Goal: Contribute content

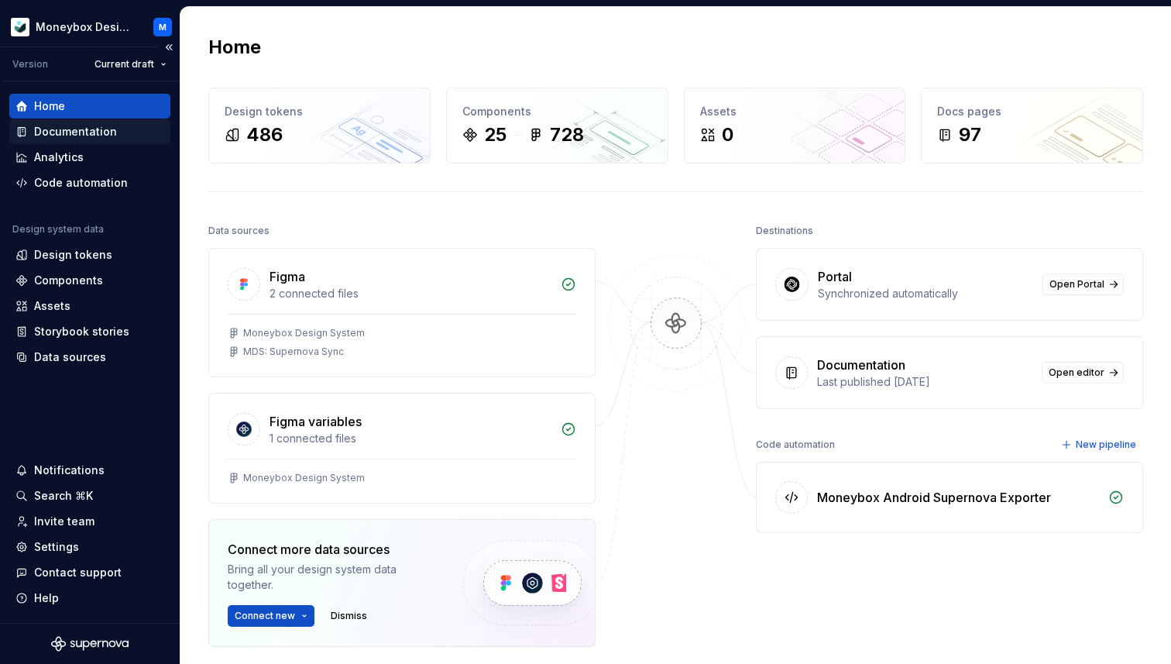
click at [122, 126] on div "Documentation" at bounding box center [89, 131] width 149 height 15
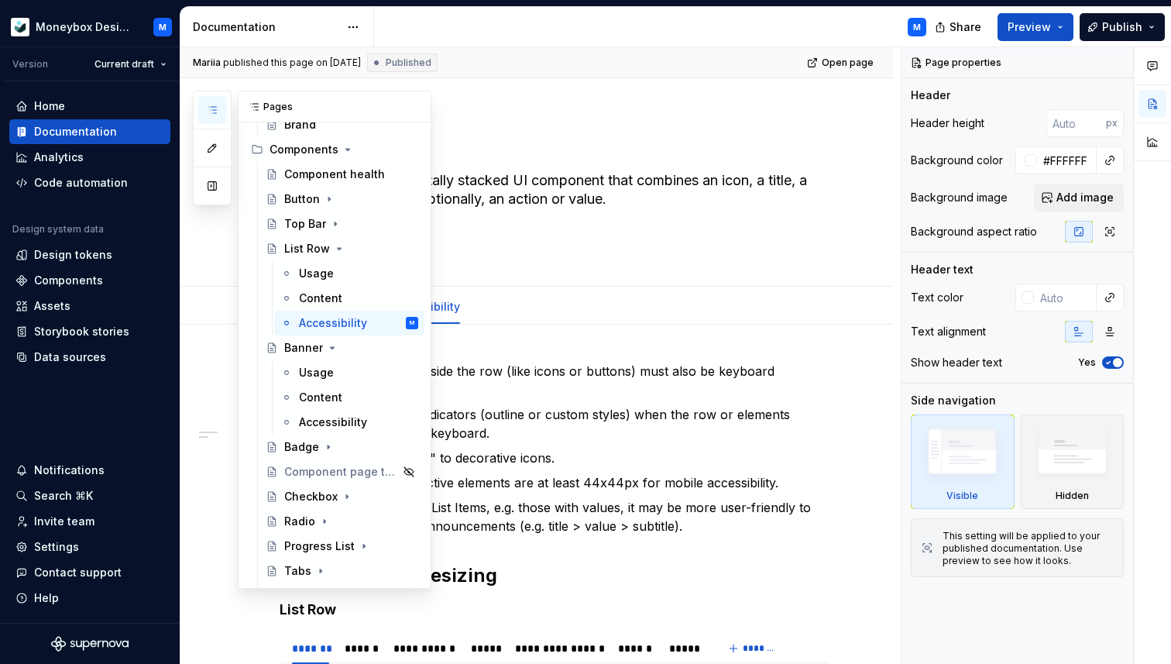
scroll to position [289, 0]
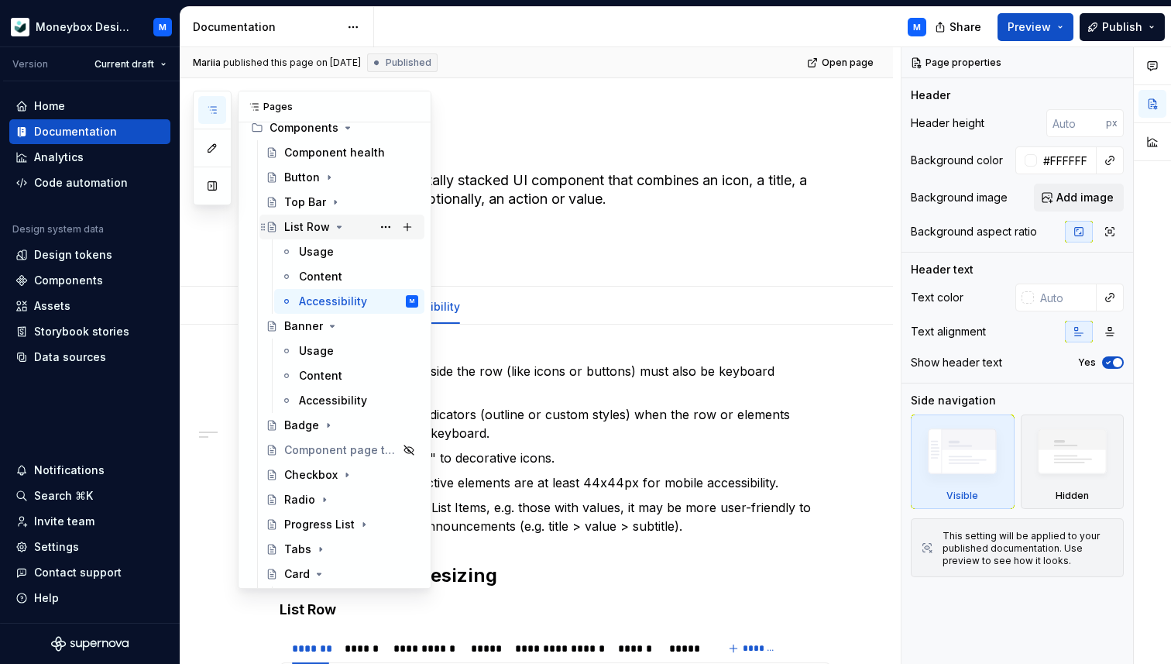
click at [305, 225] on div "List Row" at bounding box center [307, 226] width 46 height 15
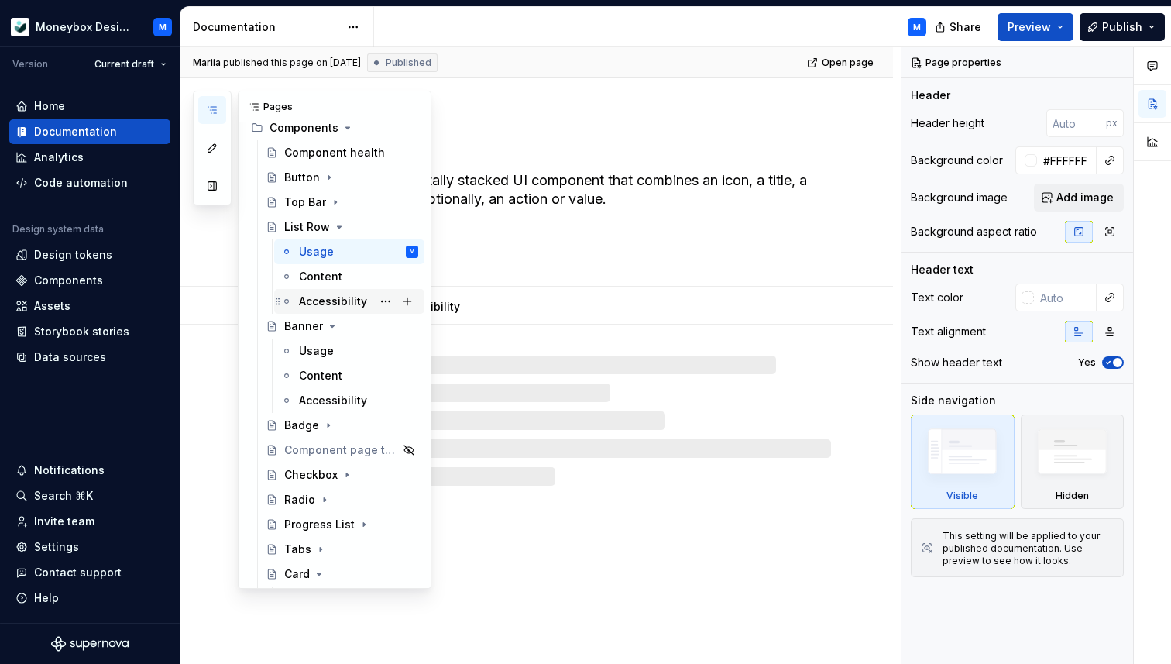
click at [315, 302] on div "Accessibility" at bounding box center [333, 301] width 68 height 15
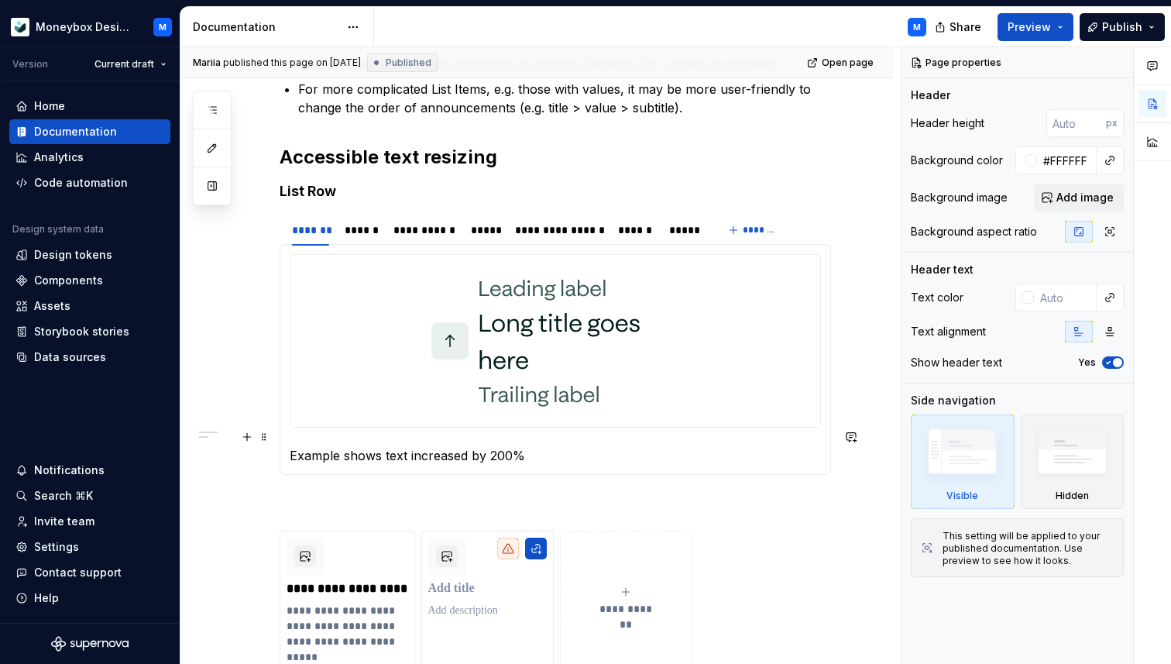
scroll to position [399, 0]
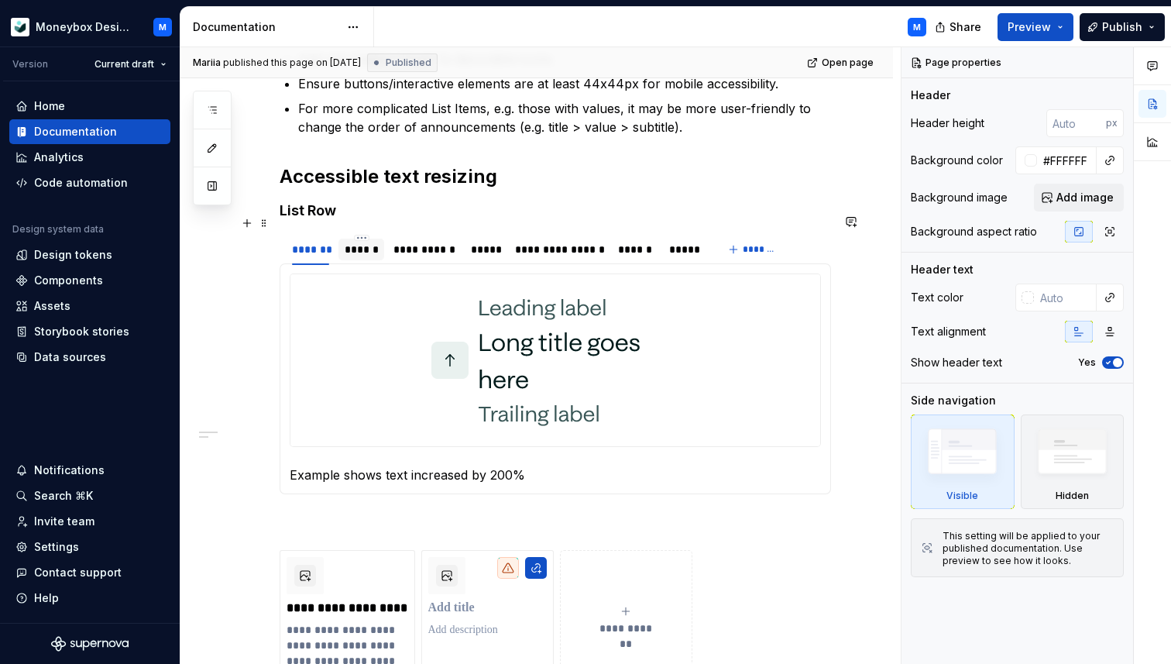
click at [371, 242] on div "******" at bounding box center [361, 249] width 33 height 15
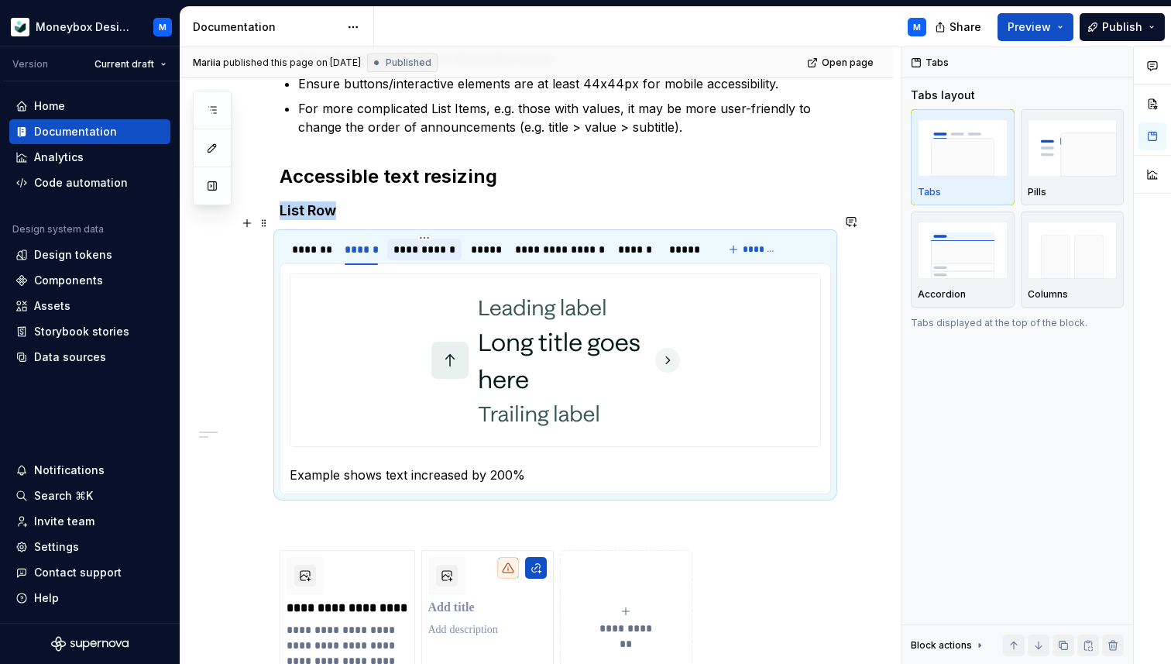
click at [437, 242] on div "**********" at bounding box center [425, 249] width 62 height 15
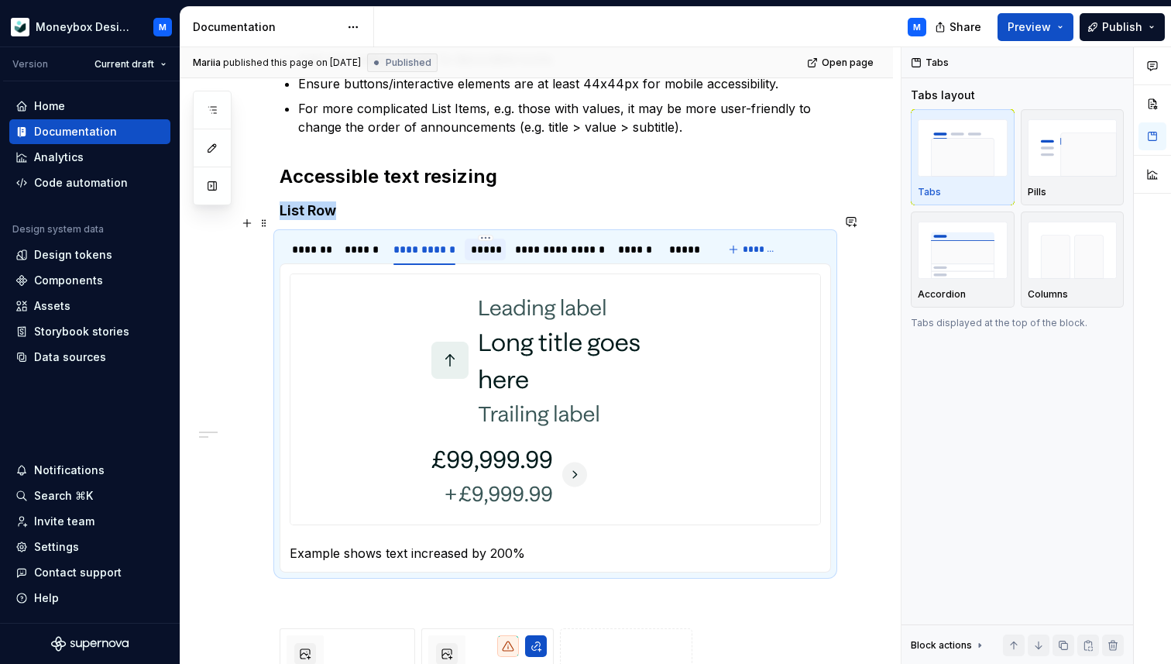
click at [487, 242] on div "*****" at bounding box center [485, 249] width 29 height 15
click at [536, 242] on div "**********" at bounding box center [559, 249] width 88 height 15
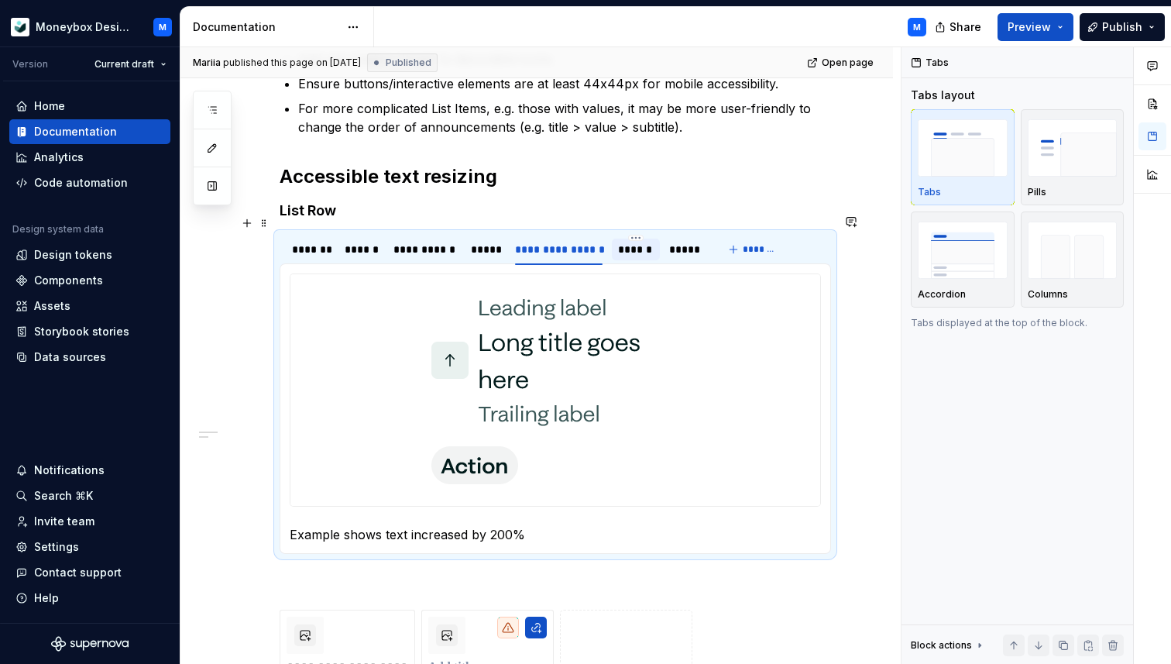
click at [637, 242] on div "******" at bounding box center [635, 249] width 35 height 15
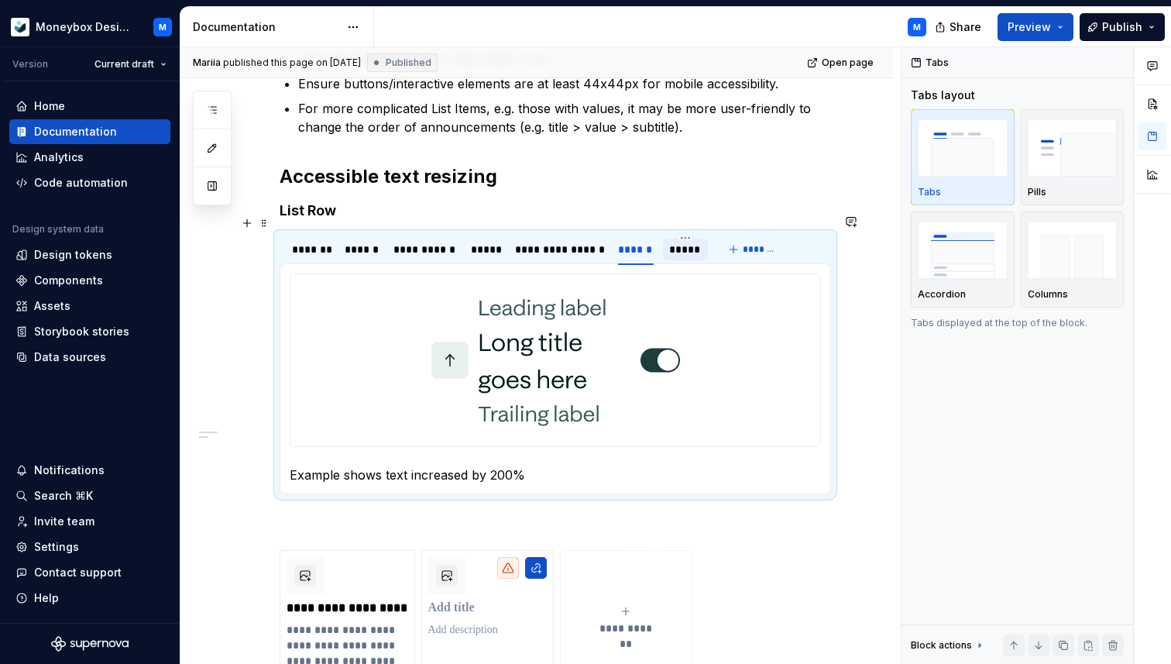
click at [681, 242] on div "*****" at bounding box center [685, 249] width 33 height 15
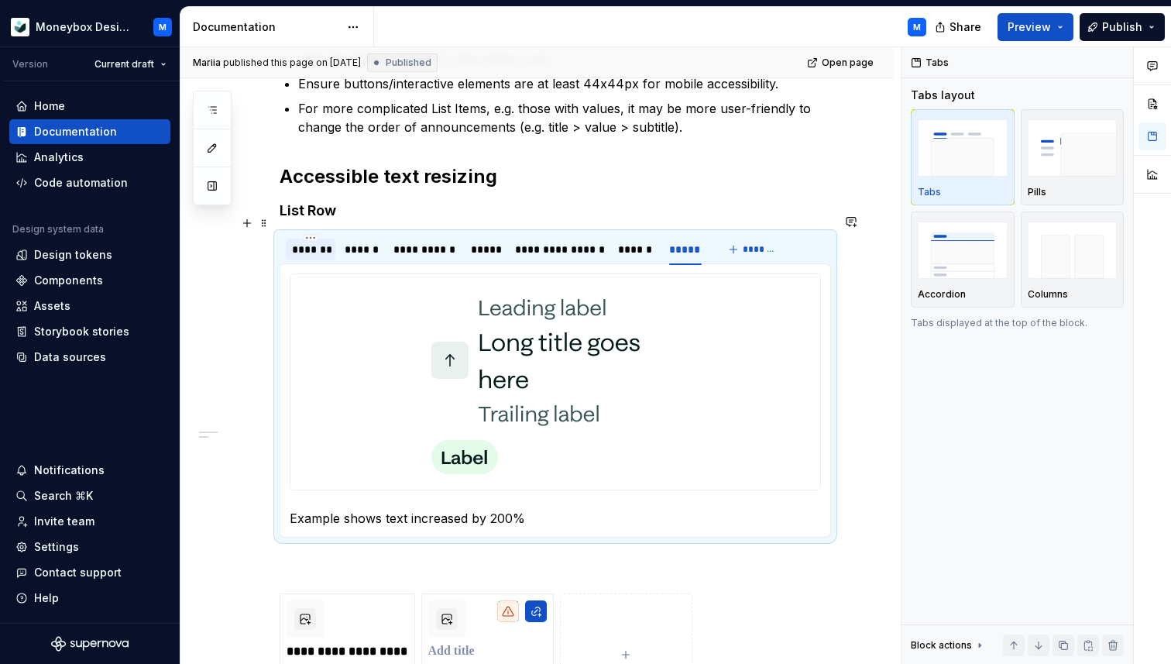
click at [308, 242] on div "*******" at bounding box center [310, 249] width 37 height 15
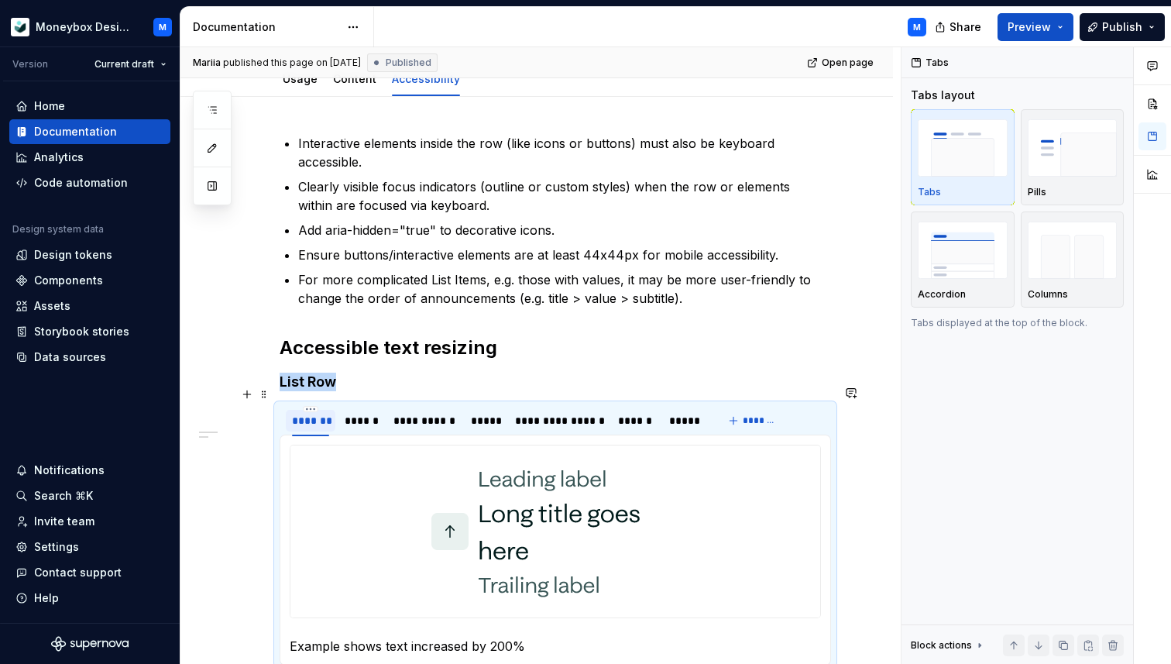
scroll to position [0, 0]
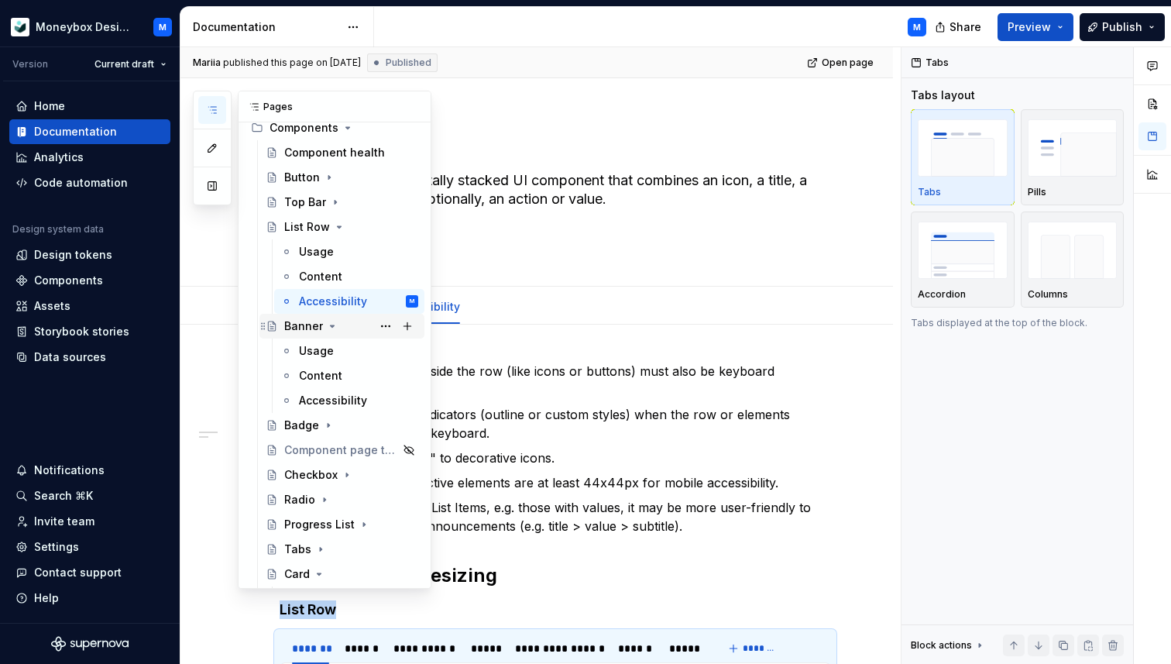
click at [298, 326] on div "Banner" at bounding box center [303, 325] width 39 height 15
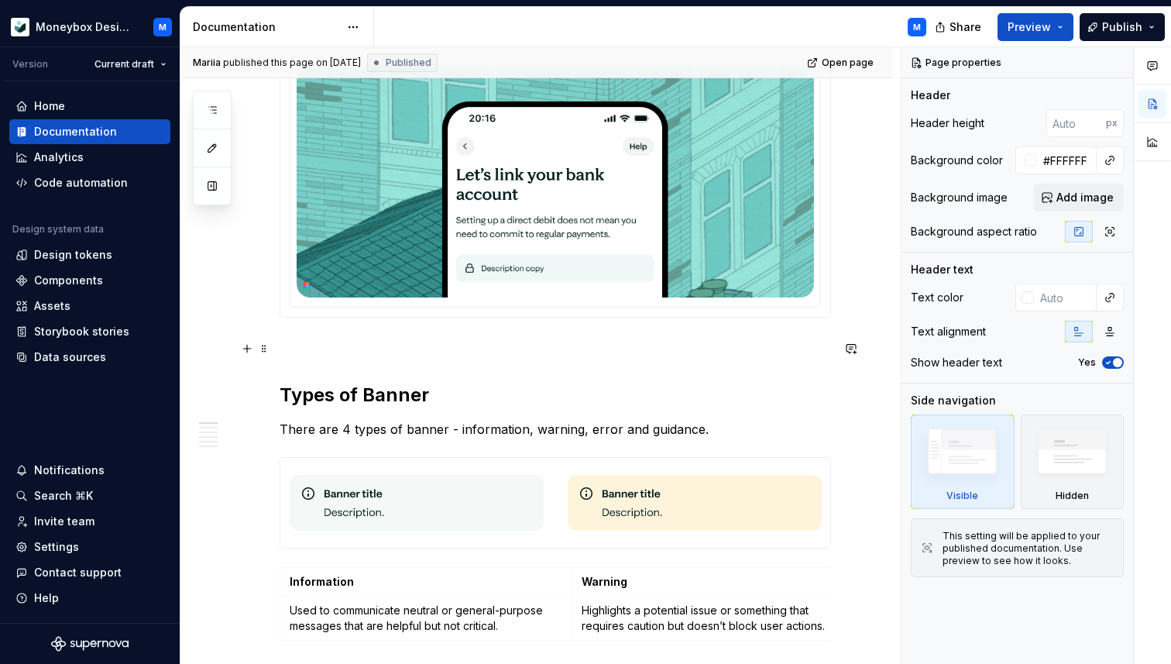
scroll to position [35, 0]
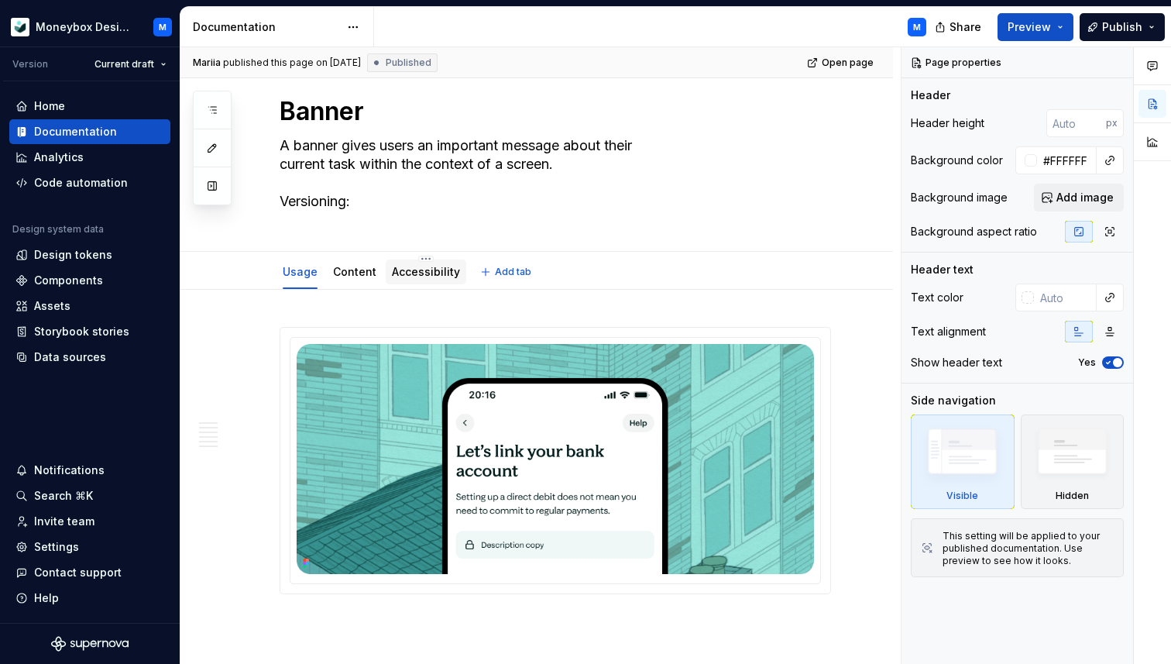
click at [408, 272] on link "Accessibility" at bounding box center [426, 271] width 68 height 13
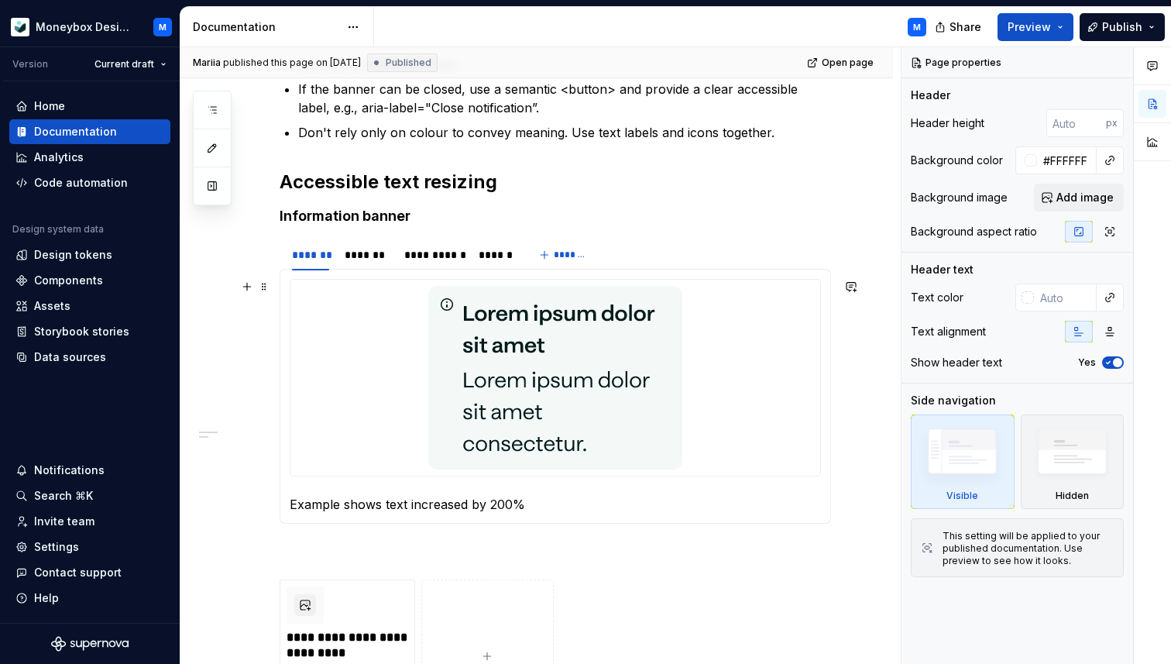
scroll to position [438, 0]
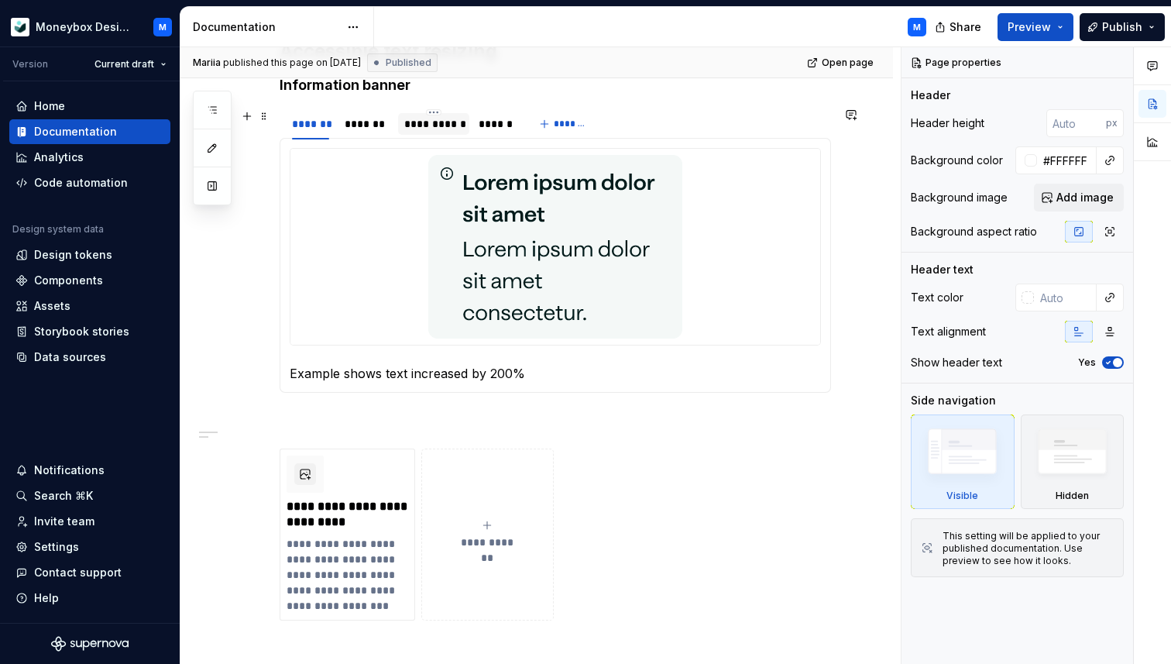
click at [445, 131] on div "**********" at bounding box center [433, 123] width 59 height 15
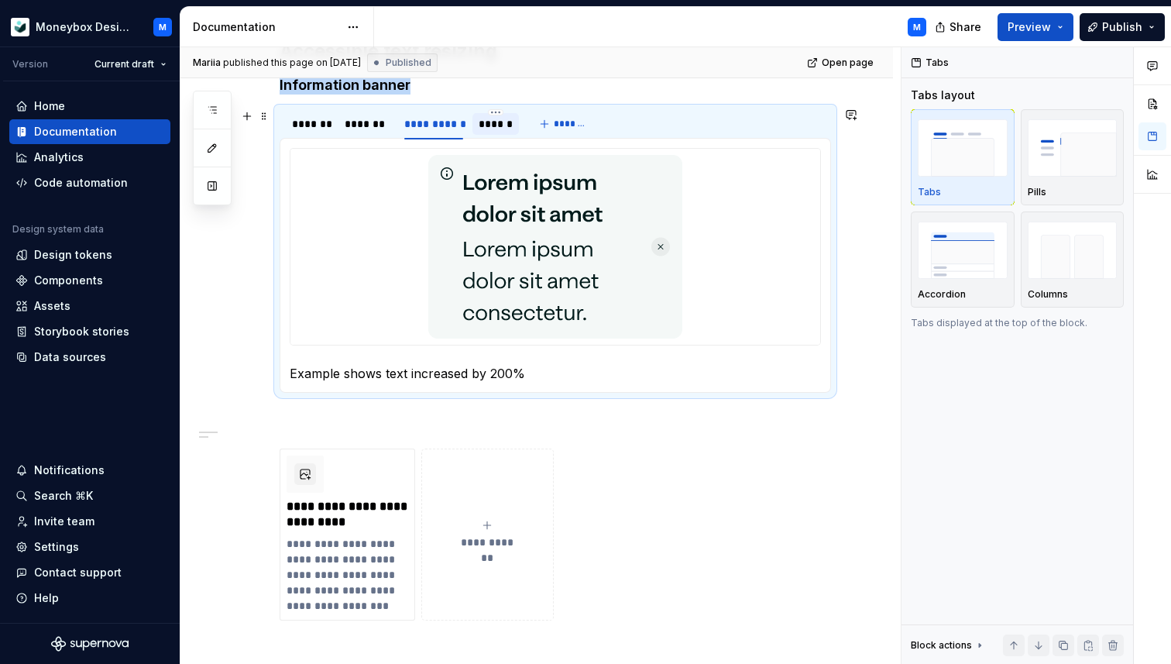
click at [494, 126] on div "******" at bounding box center [496, 123] width 34 height 15
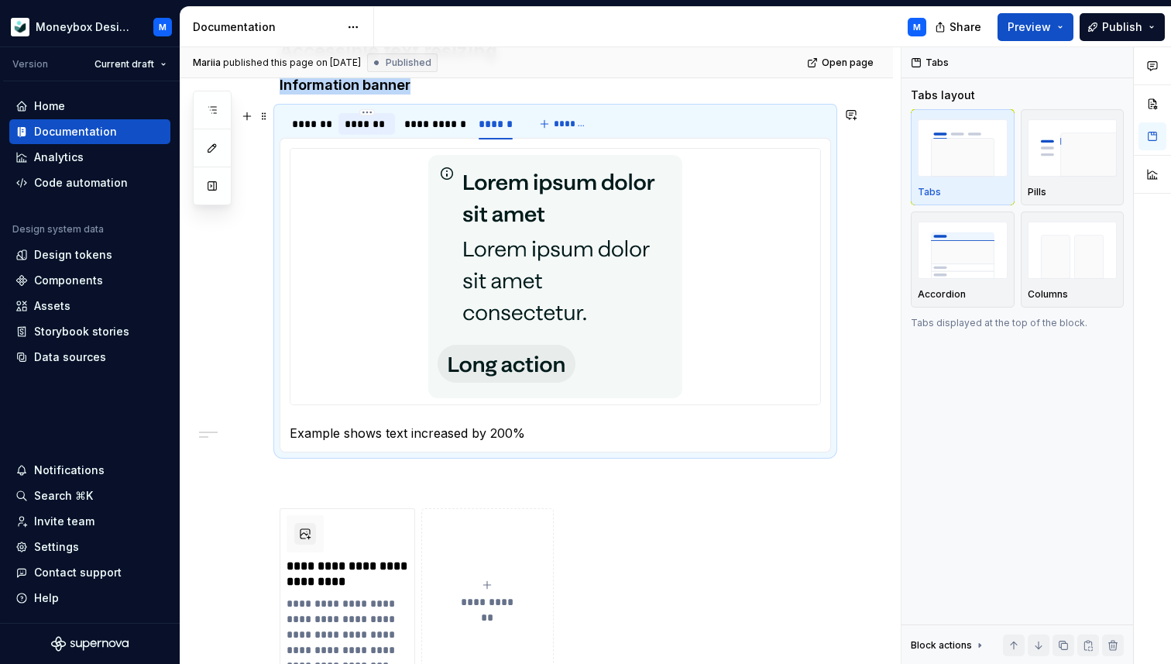
click at [376, 127] on div "*******" at bounding box center [367, 123] width 44 height 15
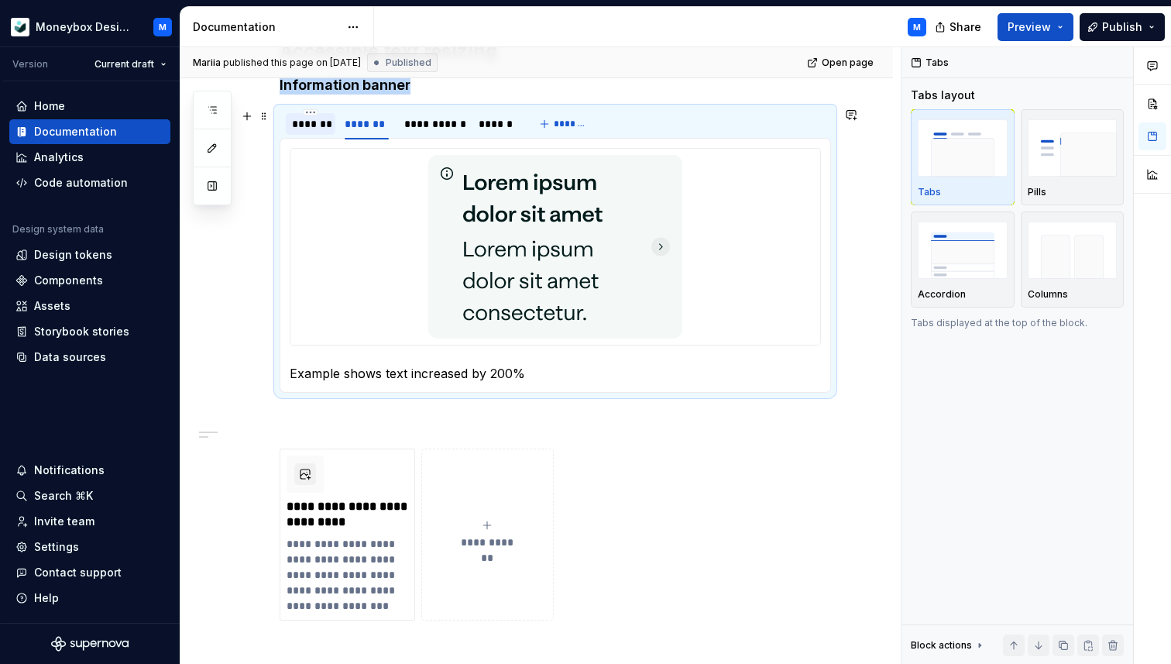
click at [310, 126] on div "*******" at bounding box center [310, 123] width 37 height 15
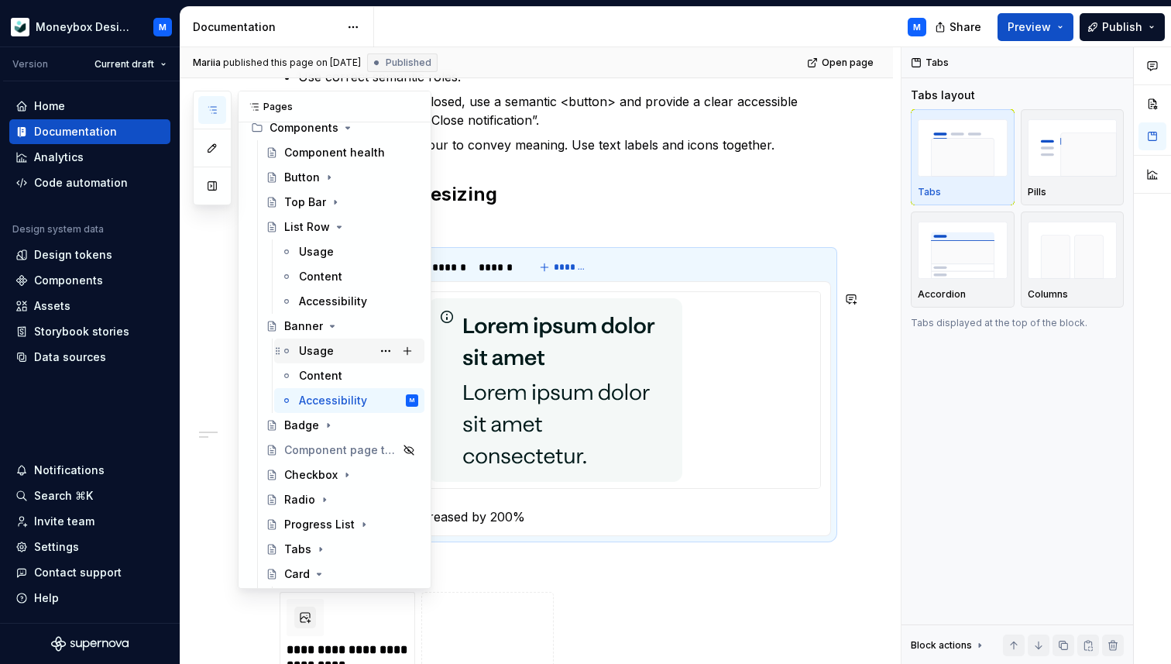
scroll to position [317, 0]
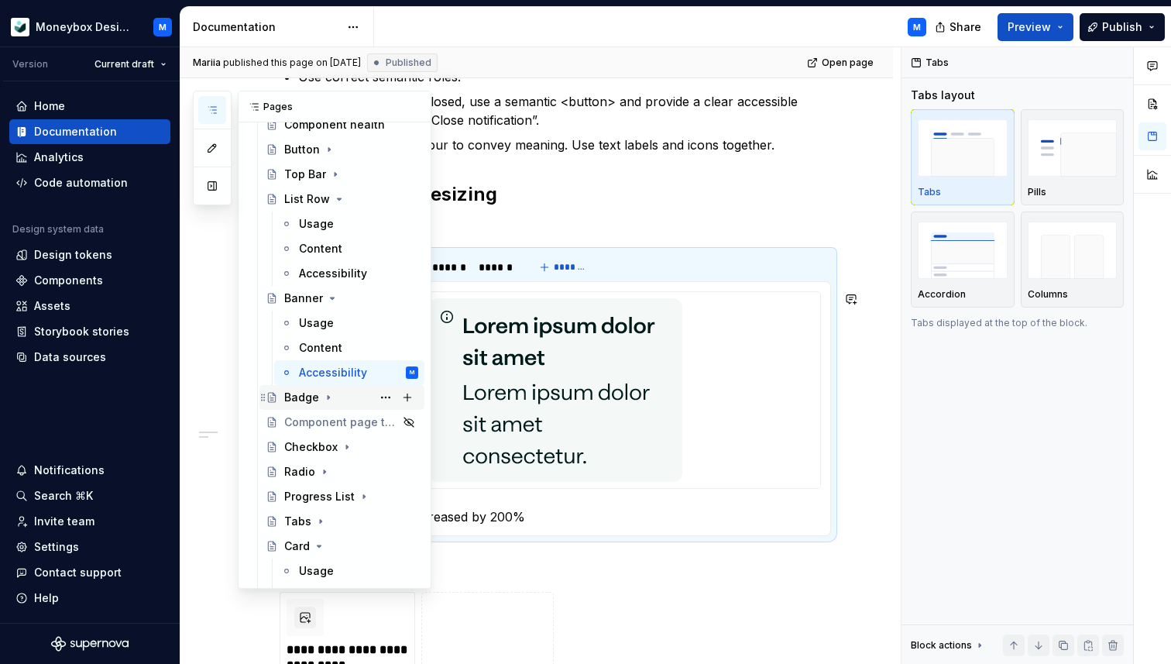
click at [301, 395] on div "Badge" at bounding box center [301, 397] width 35 height 15
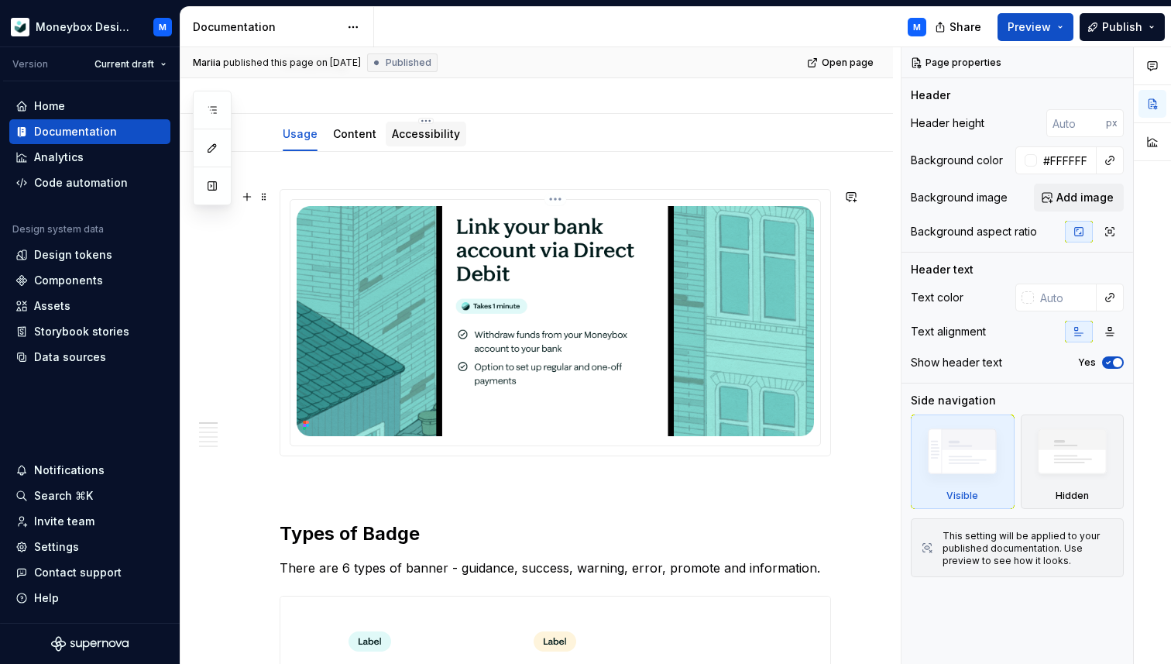
scroll to position [190, 0]
click at [404, 141] on link "Accessibility" at bounding box center [426, 135] width 68 height 13
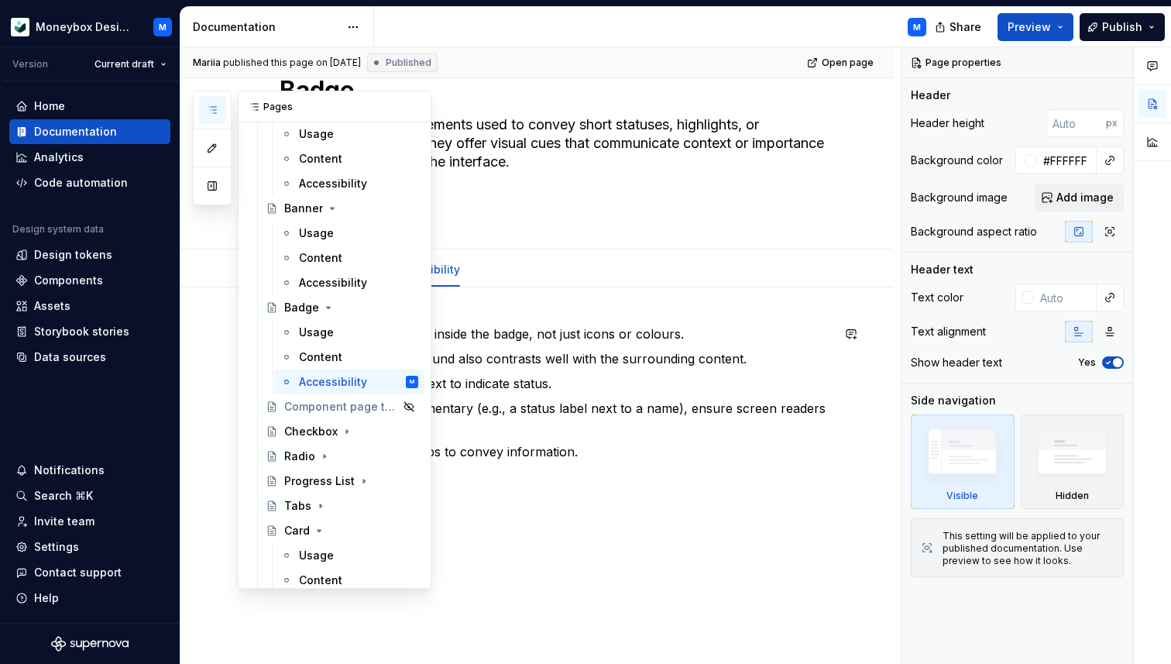
scroll to position [463, 0]
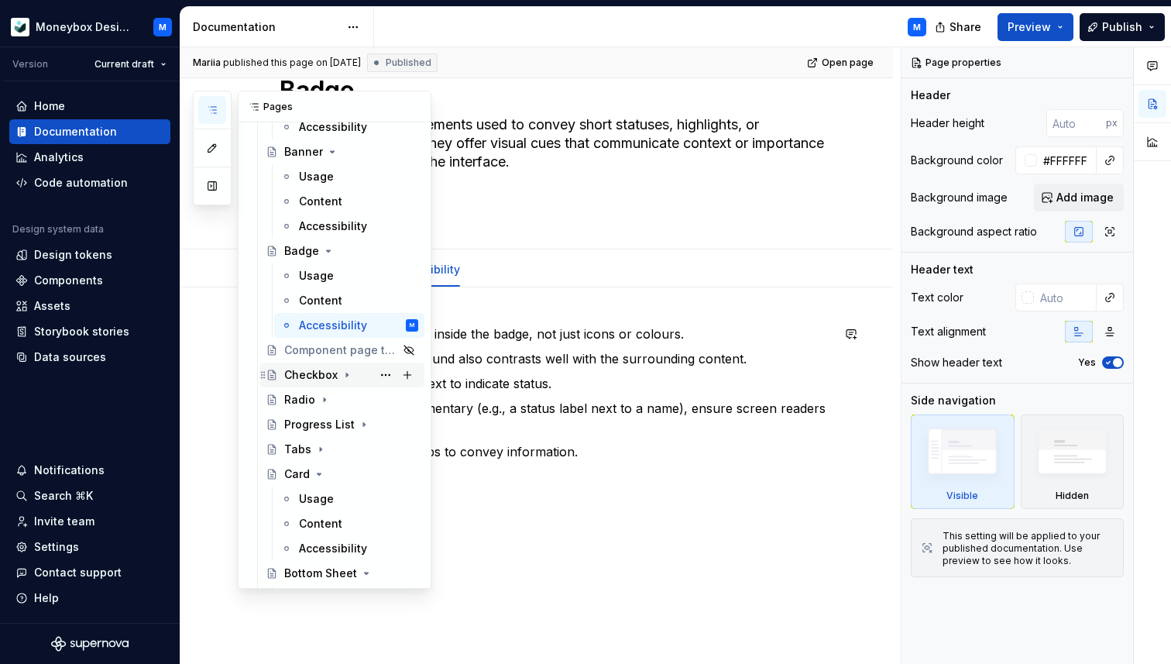
click at [301, 376] on div "Checkbox" at bounding box center [310, 374] width 53 height 15
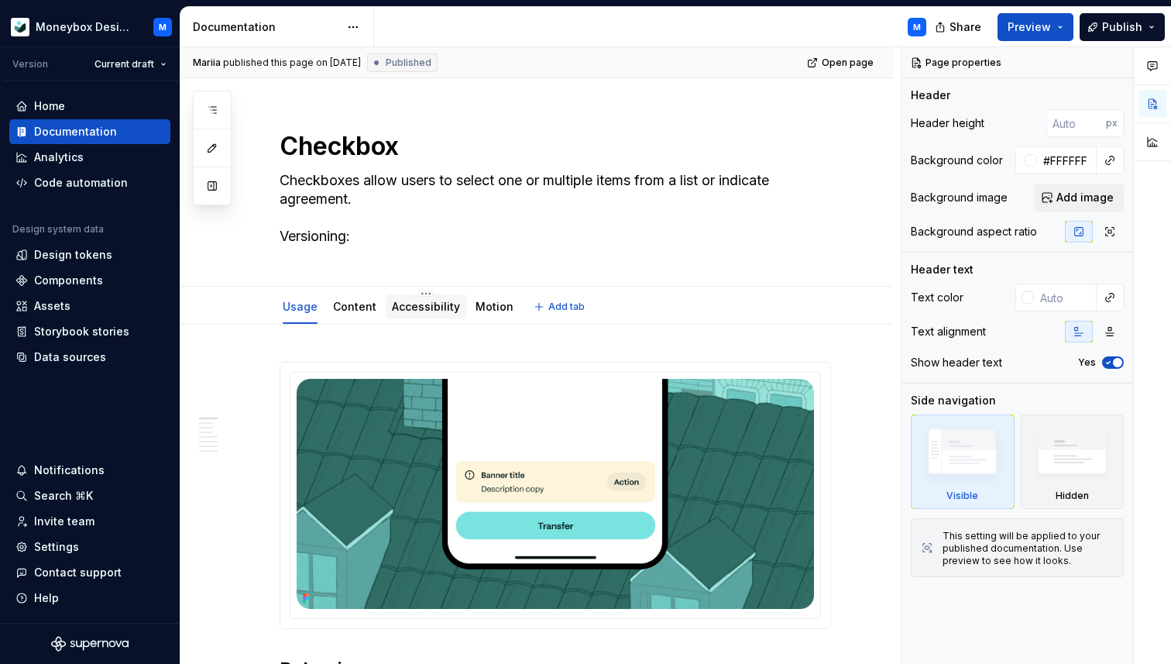
click at [434, 308] on link "Accessibility" at bounding box center [426, 306] width 68 height 13
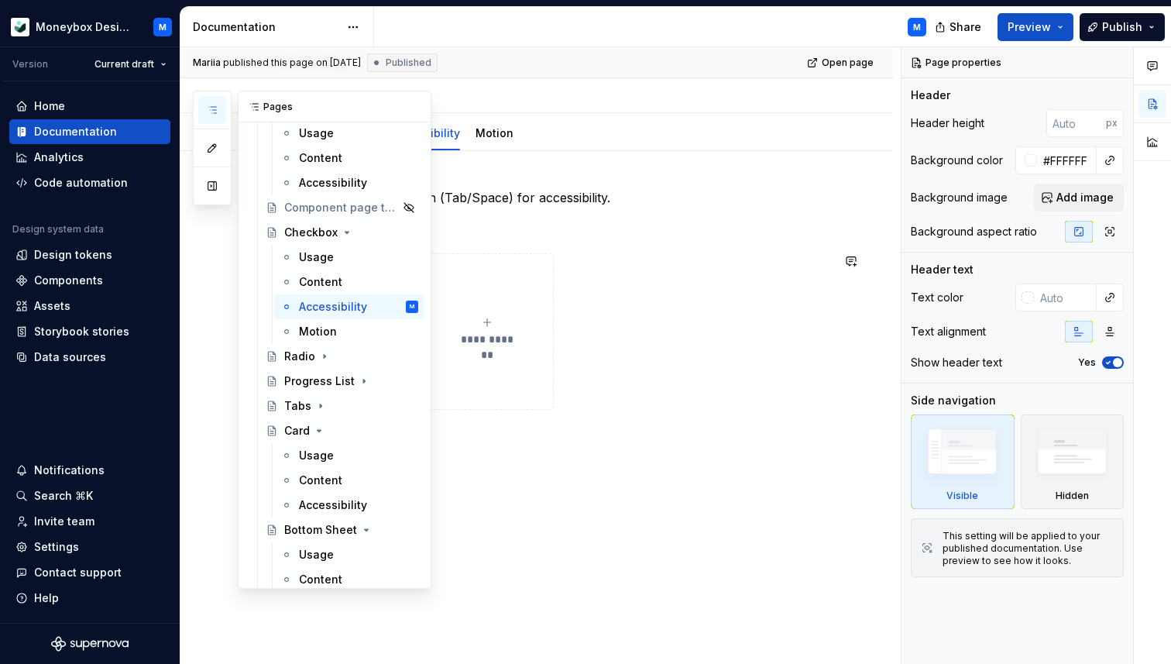
scroll to position [618, 0]
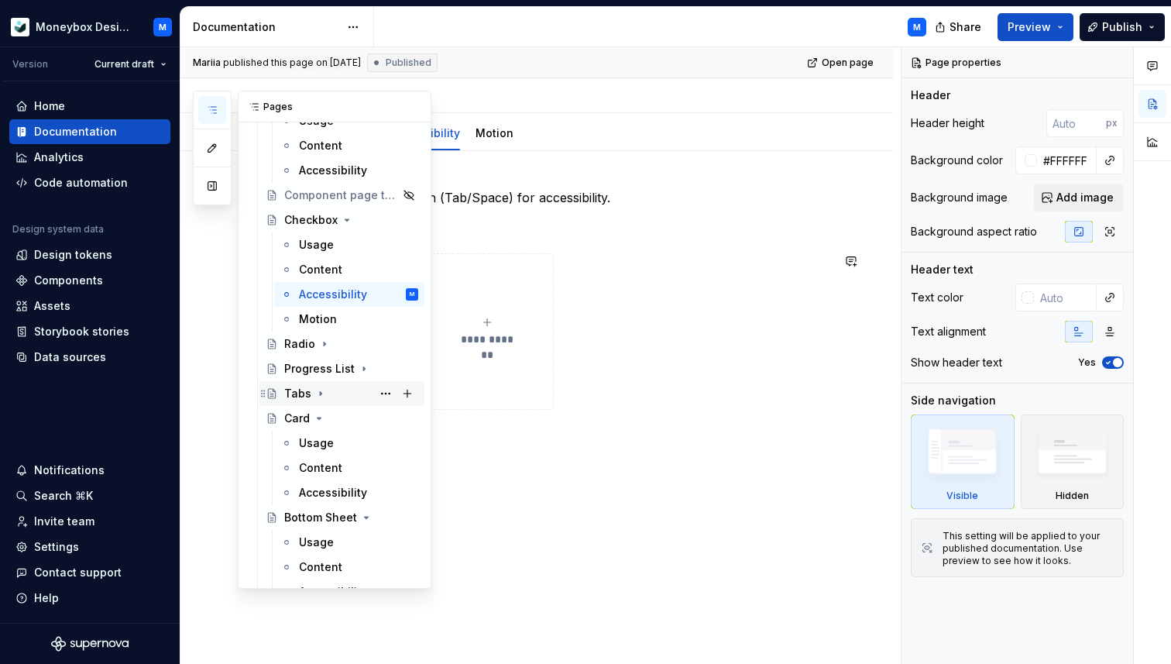
click at [299, 390] on div "Tabs" at bounding box center [297, 393] width 27 height 15
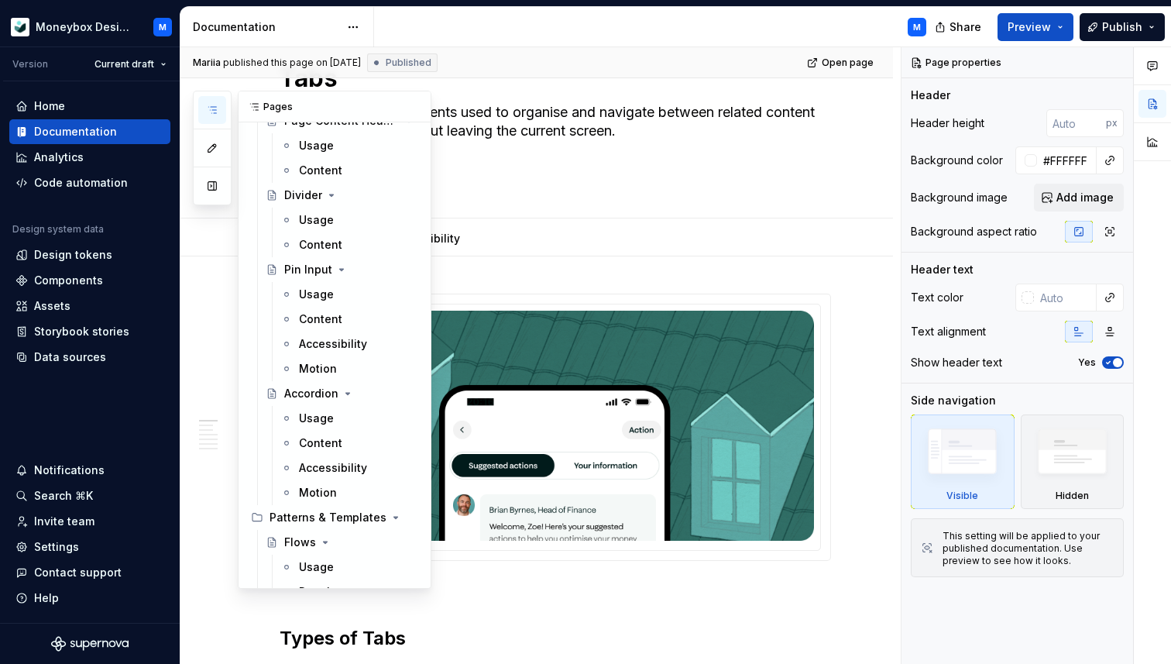
scroll to position [1414, 0]
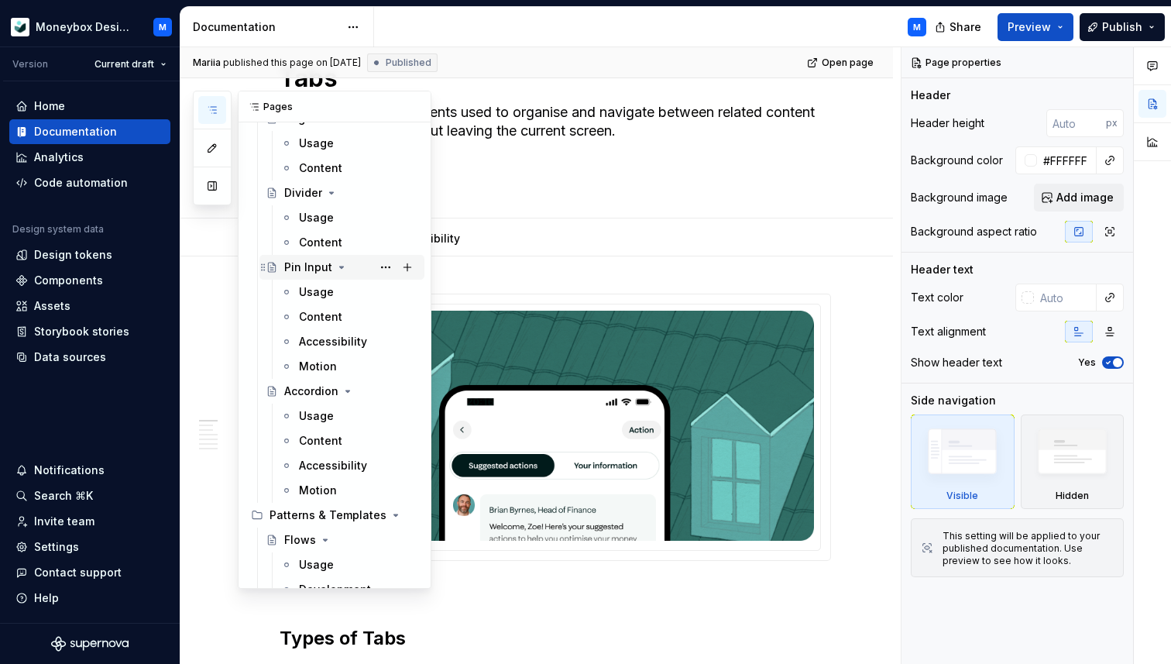
click at [295, 272] on div "Pin Input" at bounding box center [308, 267] width 48 height 15
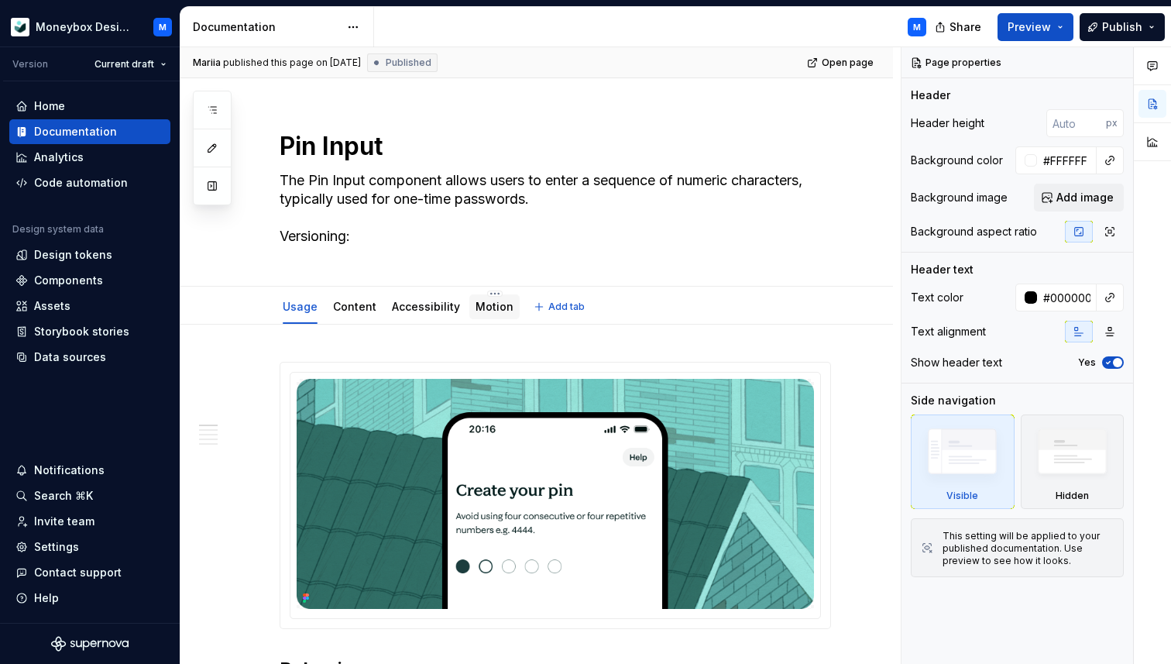
click at [484, 308] on link "Motion" at bounding box center [495, 306] width 38 height 13
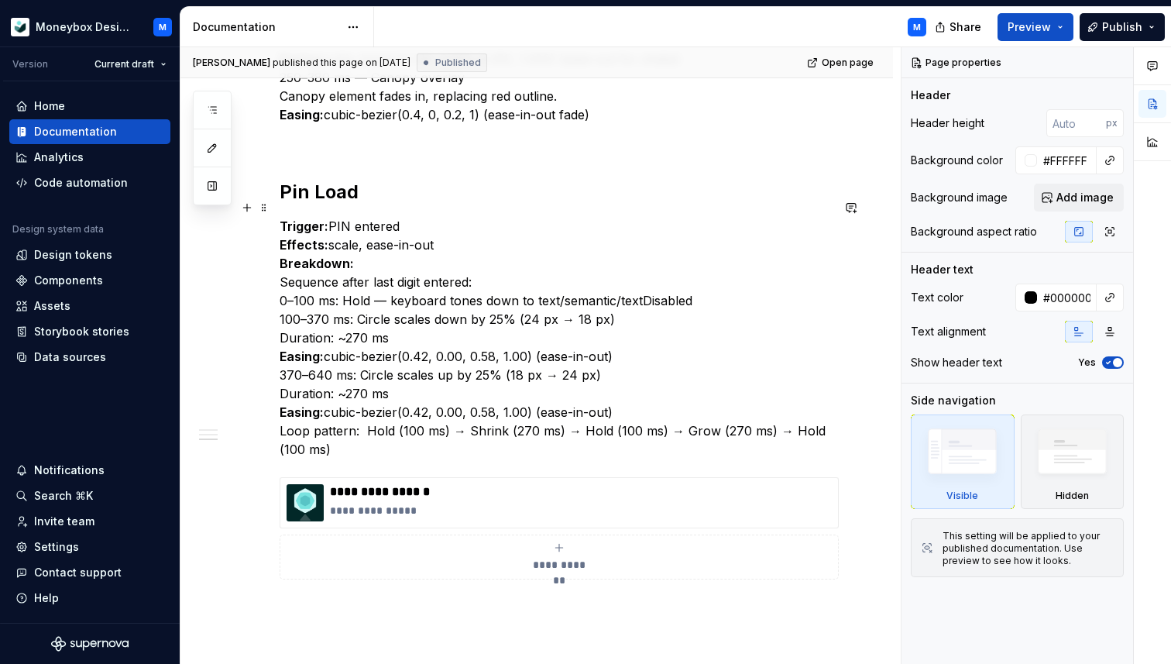
scroll to position [779, 0]
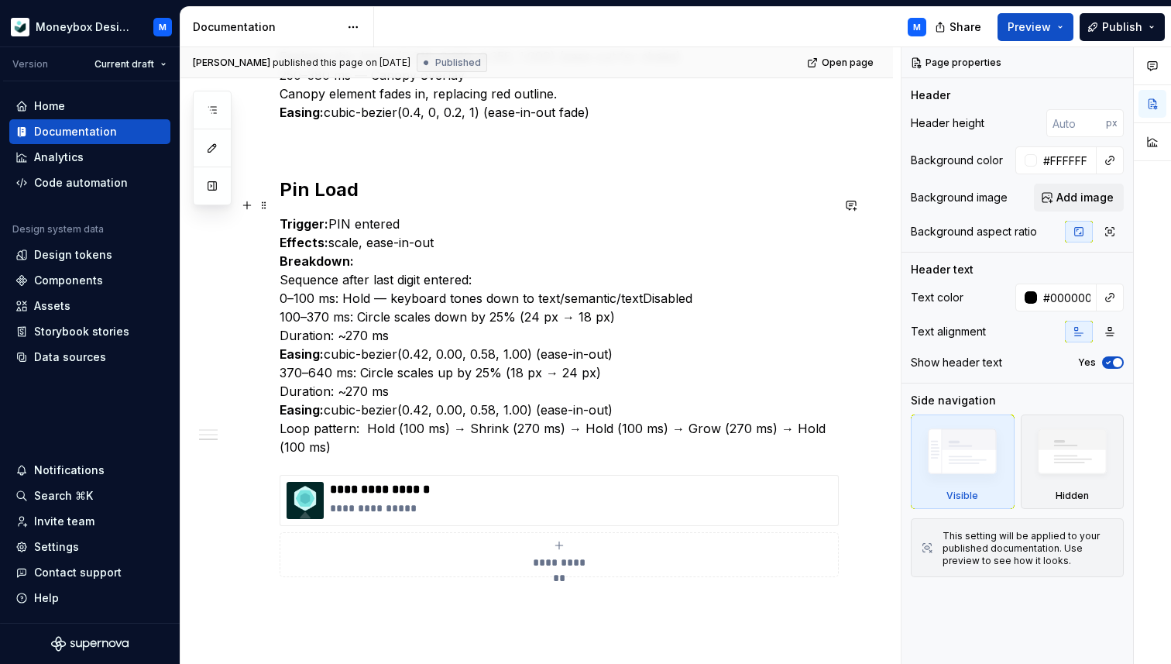
click at [345, 380] on p "Trigger: PIN entered Effects: scale, ease-in-out Breakdown: Sequence after last…" at bounding box center [556, 336] width 552 height 242
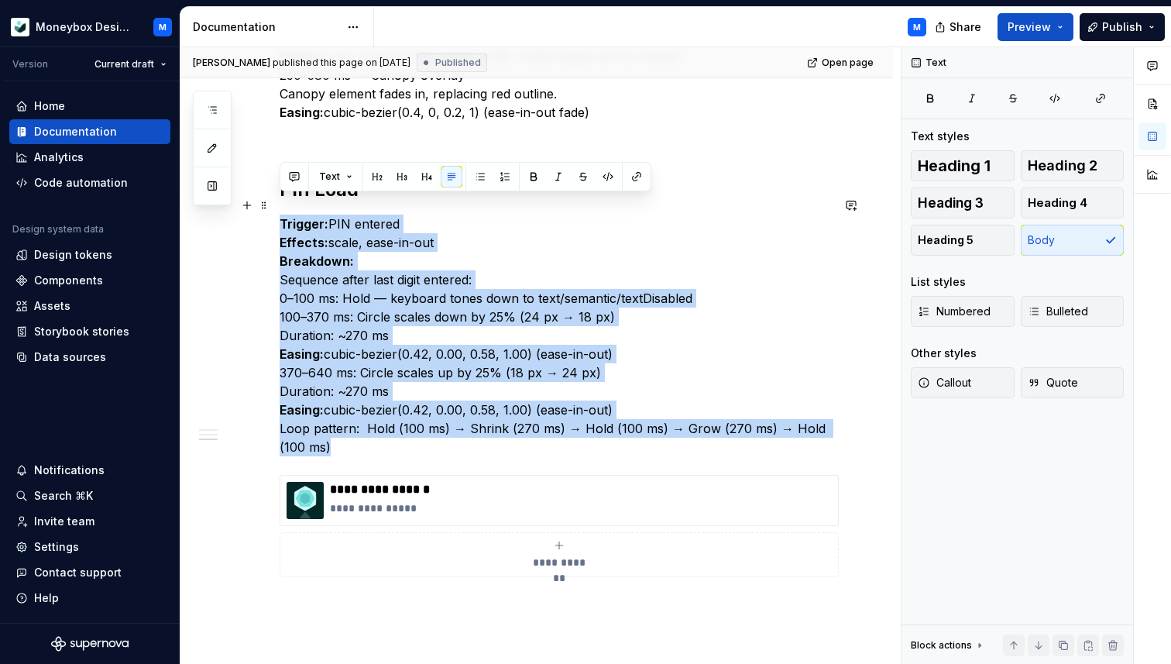
drag, startPoint x: 340, startPoint y: 425, endPoint x: 281, endPoint y: 205, distance: 227.8
click at [281, 215] on p "Trigger: PIN entered Effects: scale, ease-in-out Breakdown: Sequence after last…" at bounding box center [556, 336] width 552 height 242
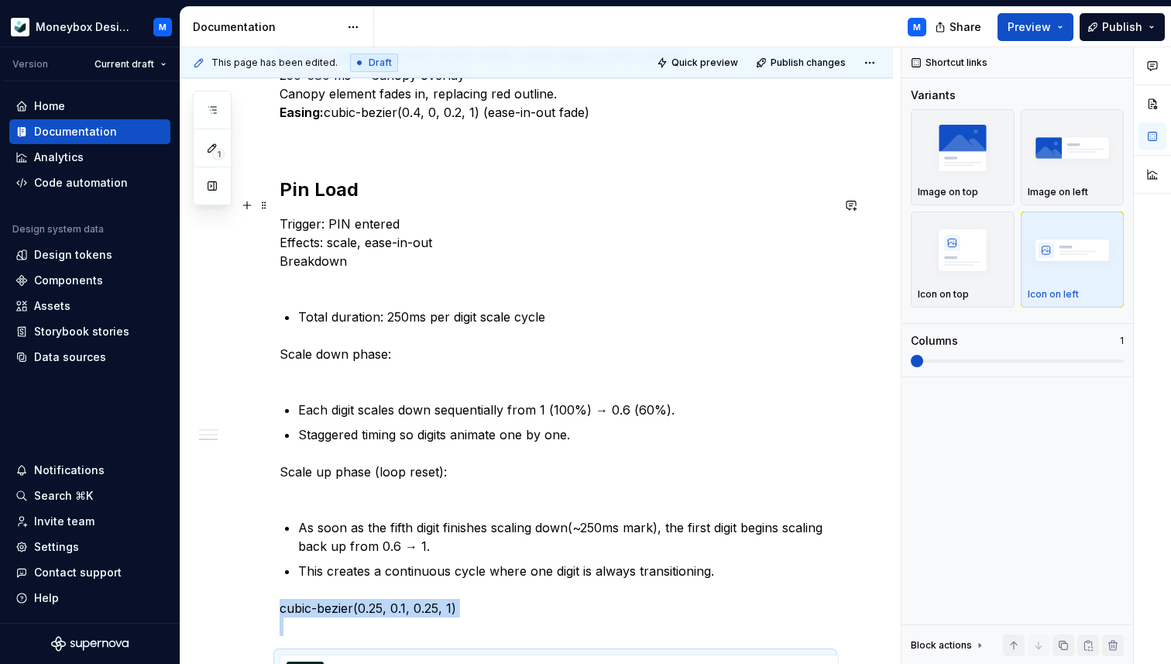
type textarea "*"
click at [300, 308] on p "Total duration: 250ms per digit scale cycle" at bounding box center [564, 317] width 533 height 19
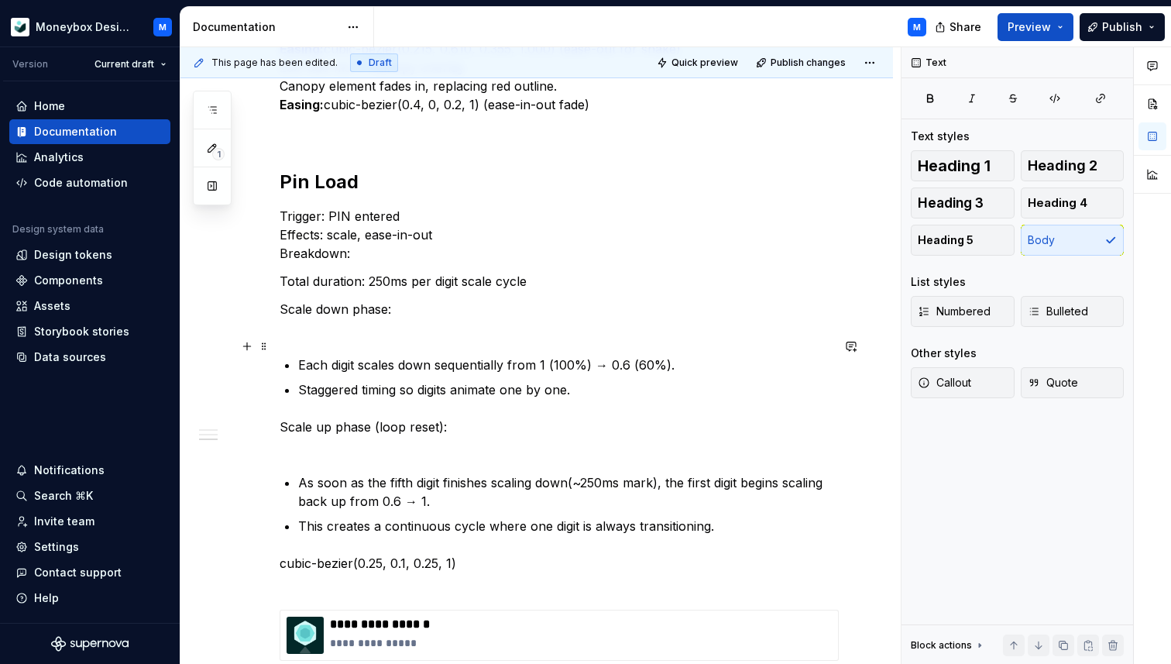
scroll to position [789, 0]
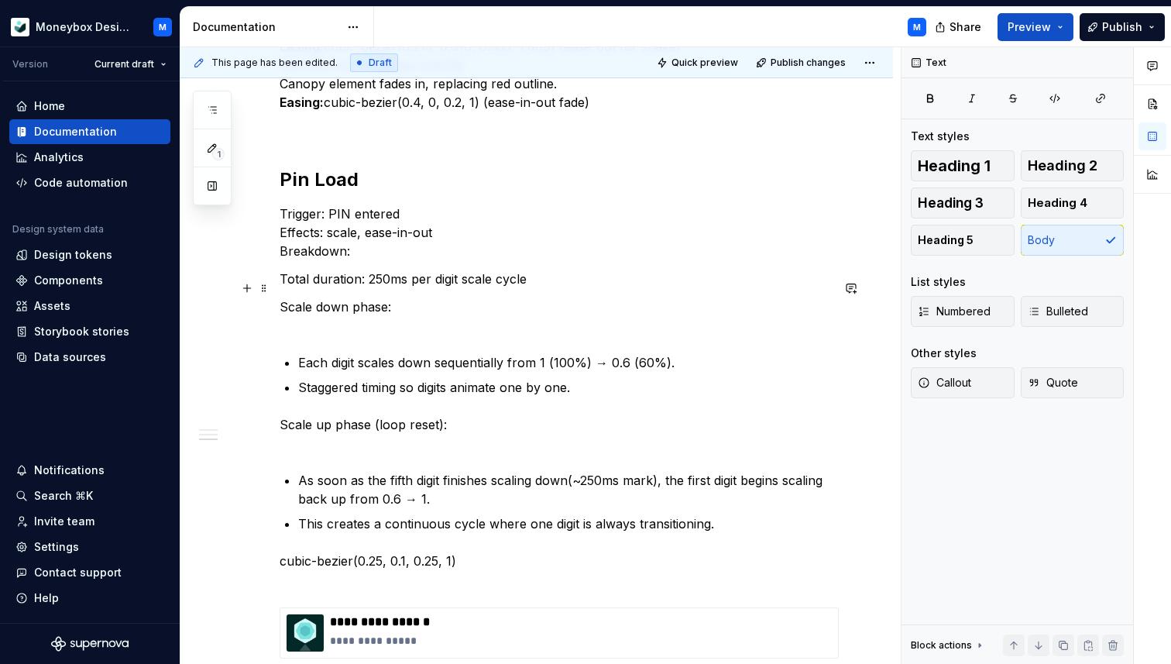
click at [280, 297] on p "Scale down phase:" at bounding box center [556, 315] width 552 height 37
click at [298, 353] on p "Each digit scales down sequentially from 1 (100%) → 0.6 (60%)." at bounding box center [564, 362] width 533 height 19
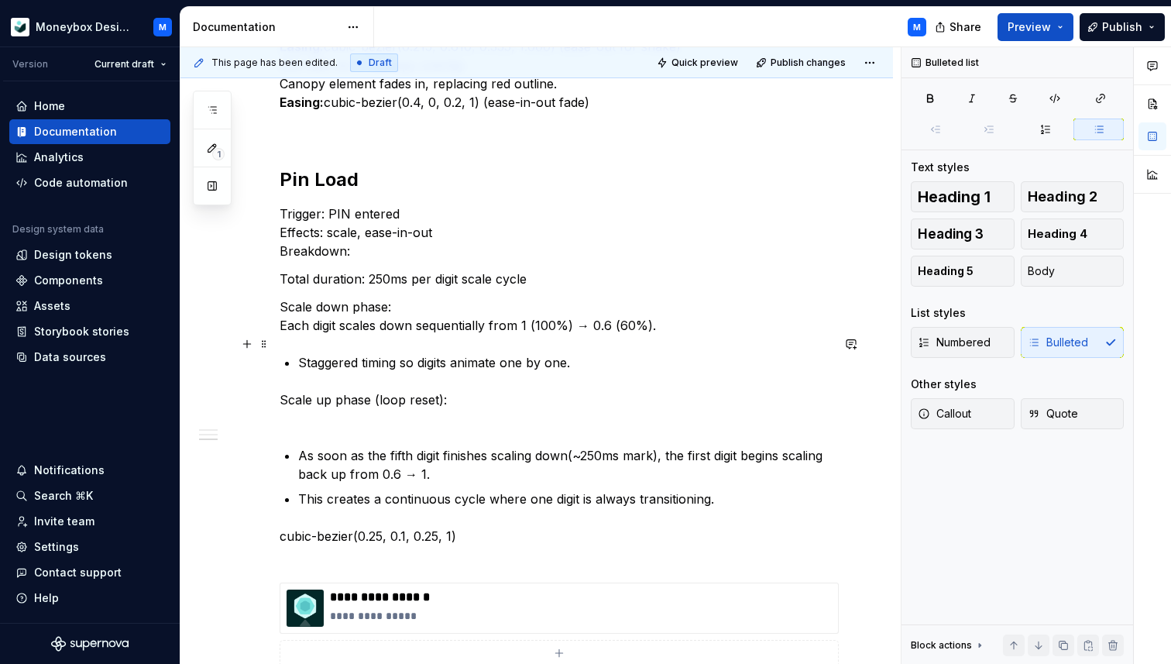
click at [300, 353] on p "Staggered timing so digits animate one by one." at bounding box center [564, 362] width 533 height 19
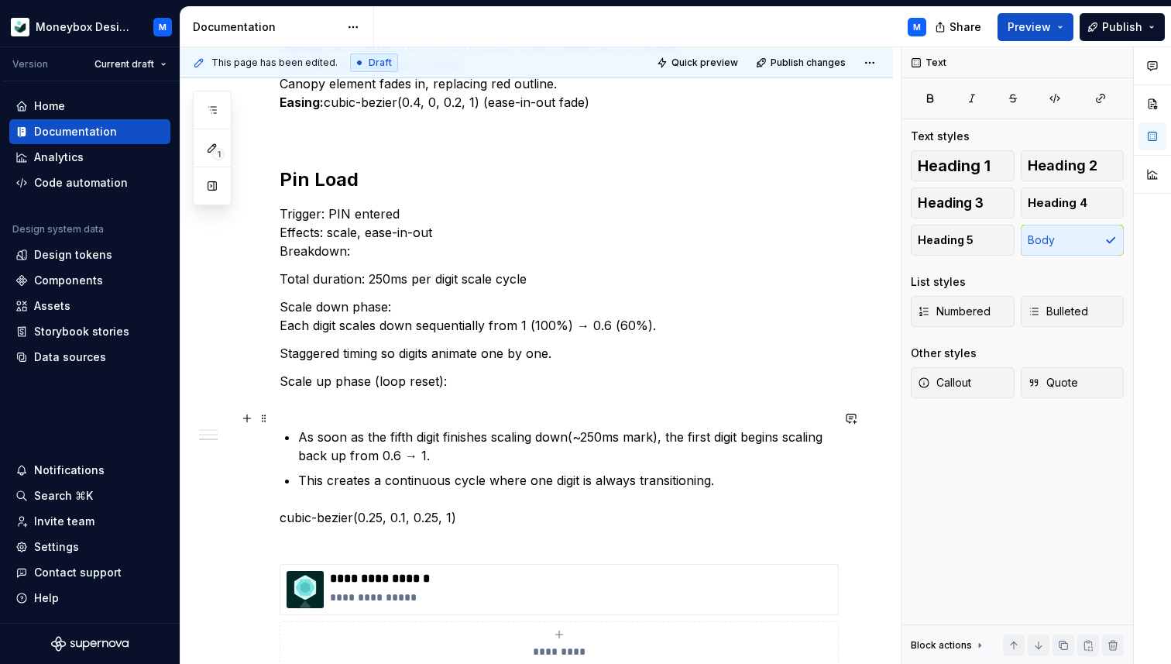
scroll to position [820, 0]
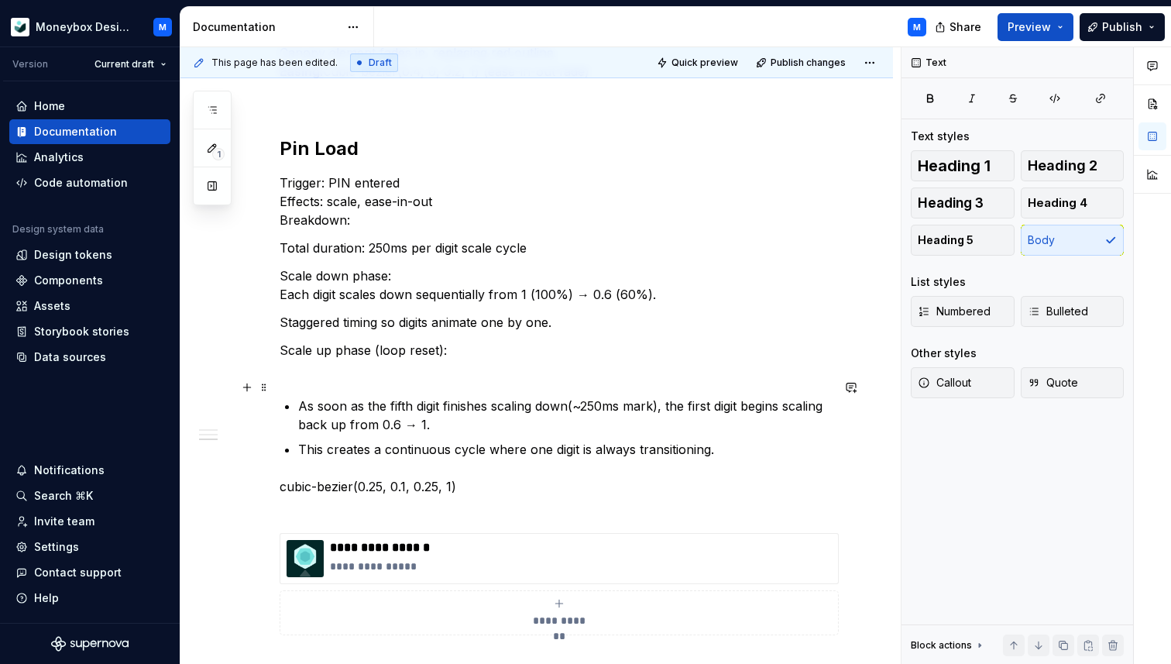
click at [299, 397] on p "As soon as the fifth digit finishes scaling down(~250ms mark), the first digit …" at bounding box center [564, 415] width 533 height 37
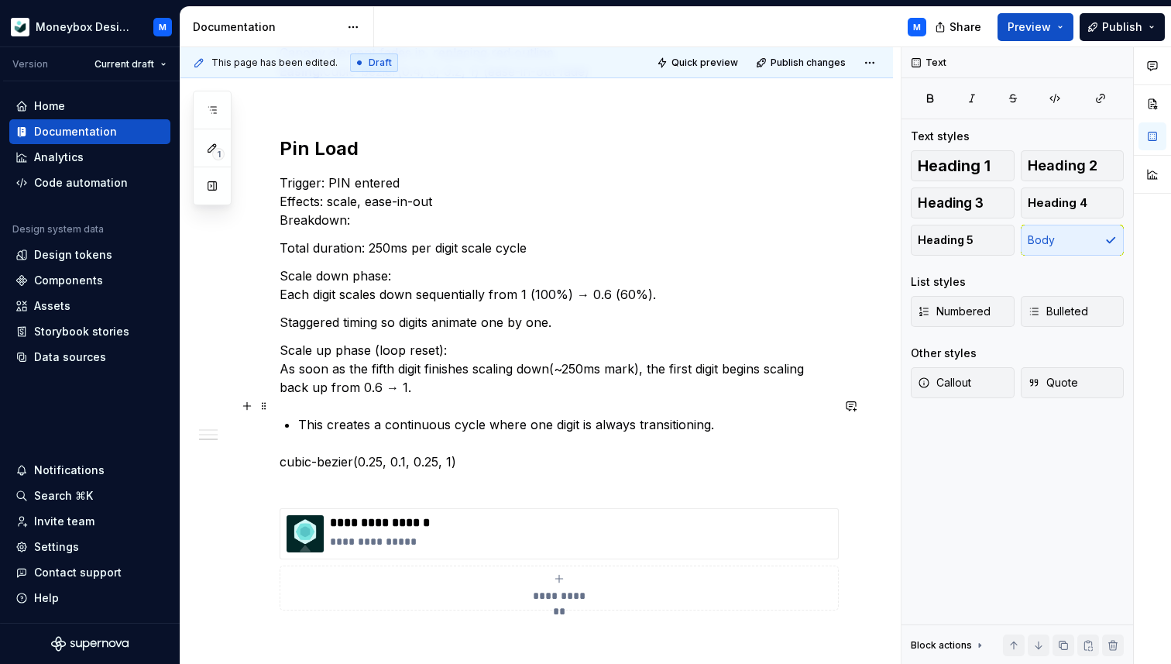
click at [298, 415] on p "This creates a continuous cycle where one digit is always transitioning." at bounding box center [564, 424] width 533 height 19
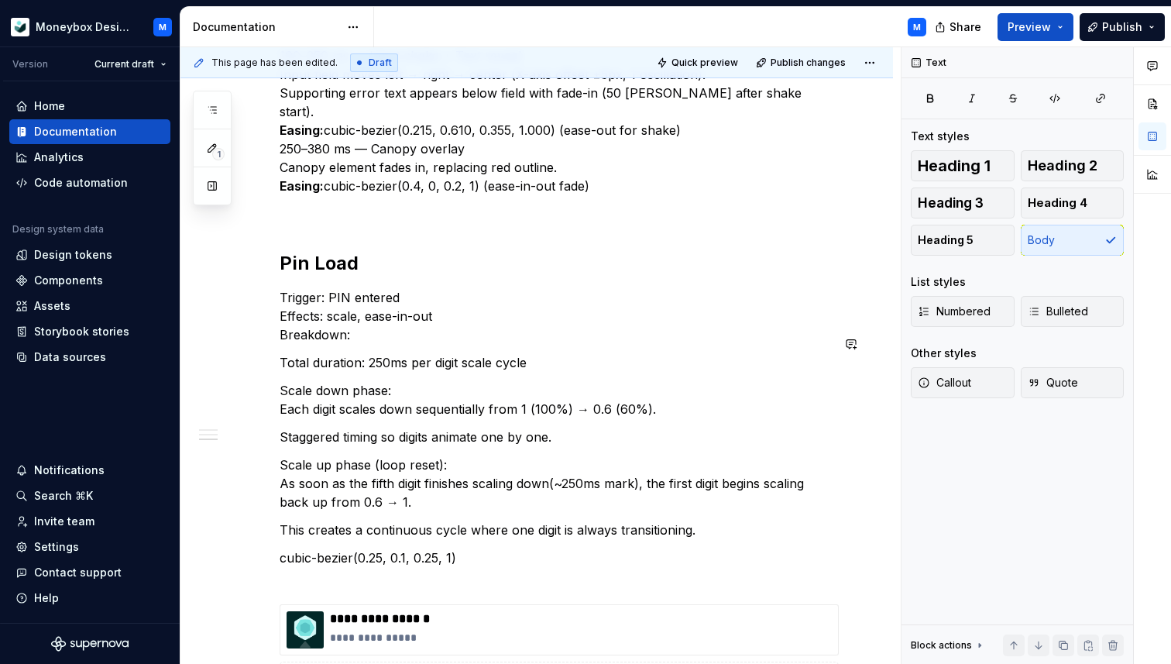
scroll to position [694, 0]
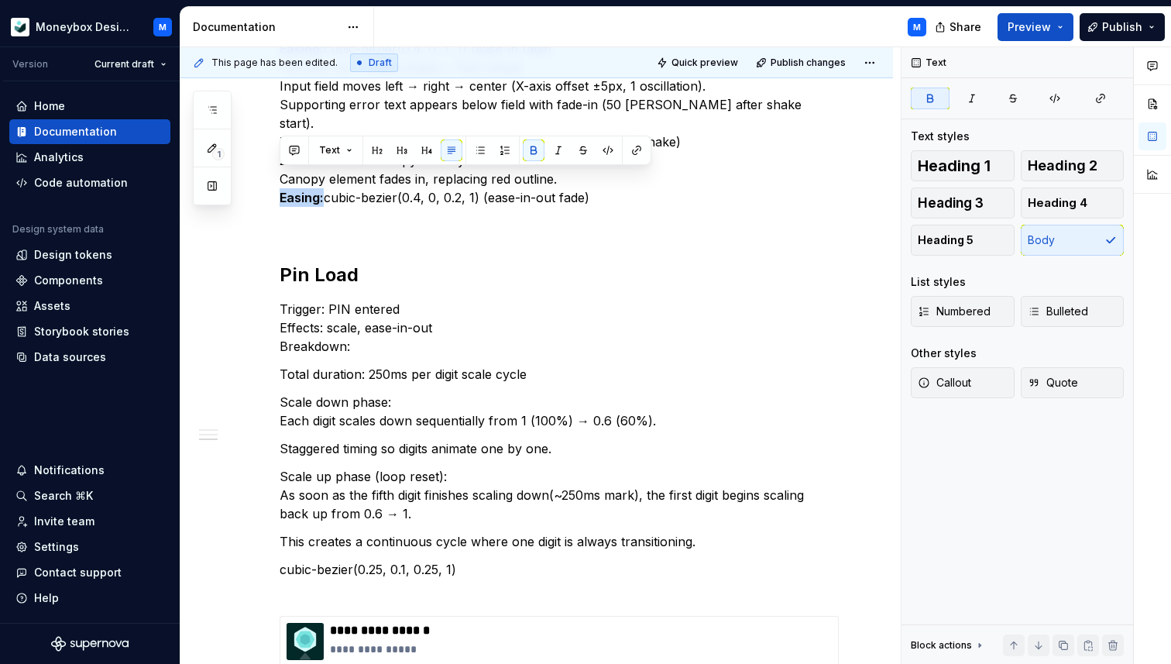
drag, startPoint x: 323, startPoint y: 181, endPoint x: 278, endPoint y: 181, distance: 44.9
click at [278, 181] on div "Pin Enter Trigger: Tap Effect: Fill Ease Curve: Ease-in and out Breakdown: fill…" at bounding box center [537, 282] width 713 height 1305
copy strong "Easing:"
click at [281, 560] on p "cubic-bezier(0.25, 0.1, 0.25, 1)" at bounding box center [556, 578] width 552 height 37
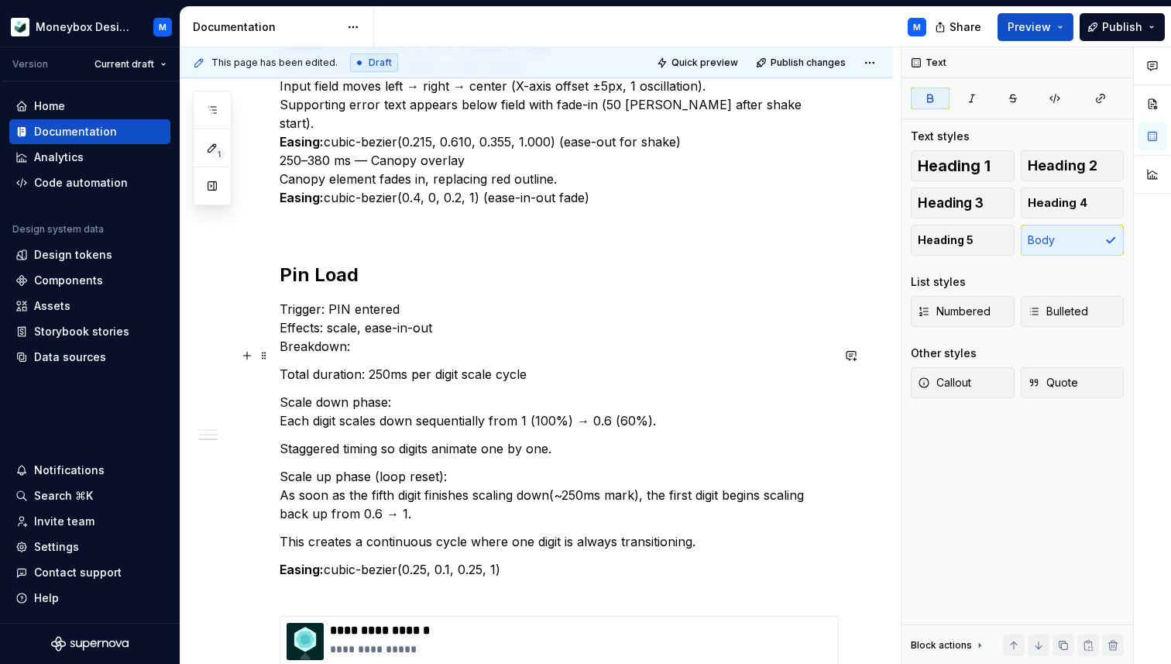
click at [323, 365] on p "Total duration: 250ms per digit scale cycle" at bounding box center [556, 374] width 552 height 19
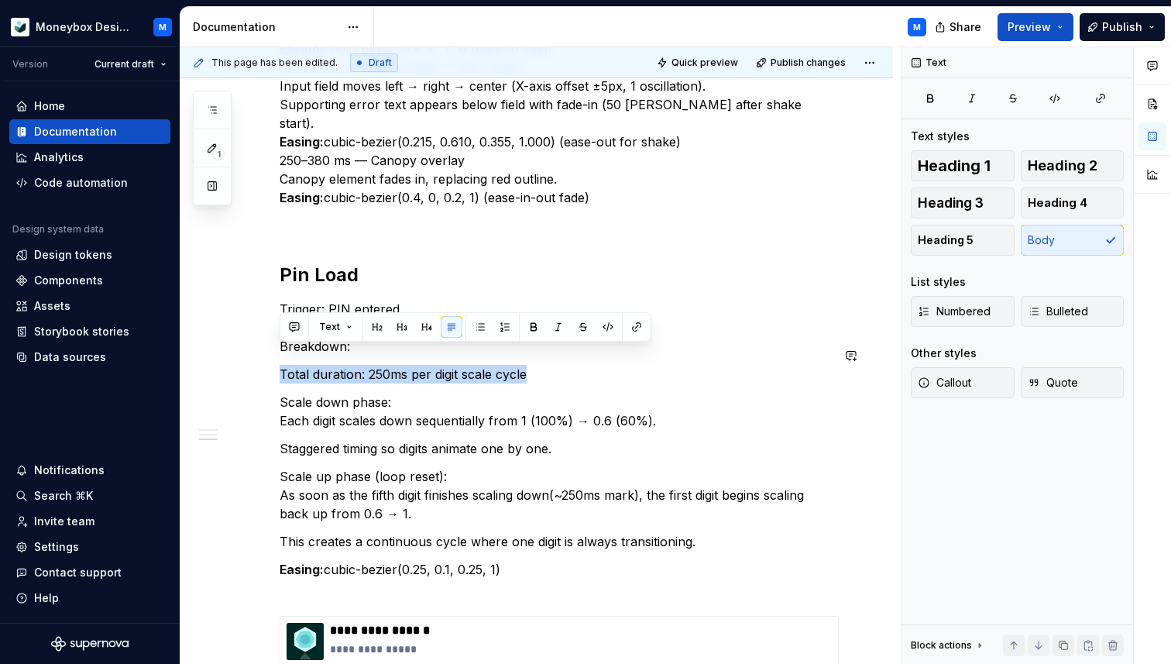
copy p "Total duration: 250ms per digit scale cycle"
click at [311, 393] on p "Scale down phase: Each digit scales down sequentially from 1 (100%) → 0.6 (60%)." at bounding box center [556, 411] width 552 height 37
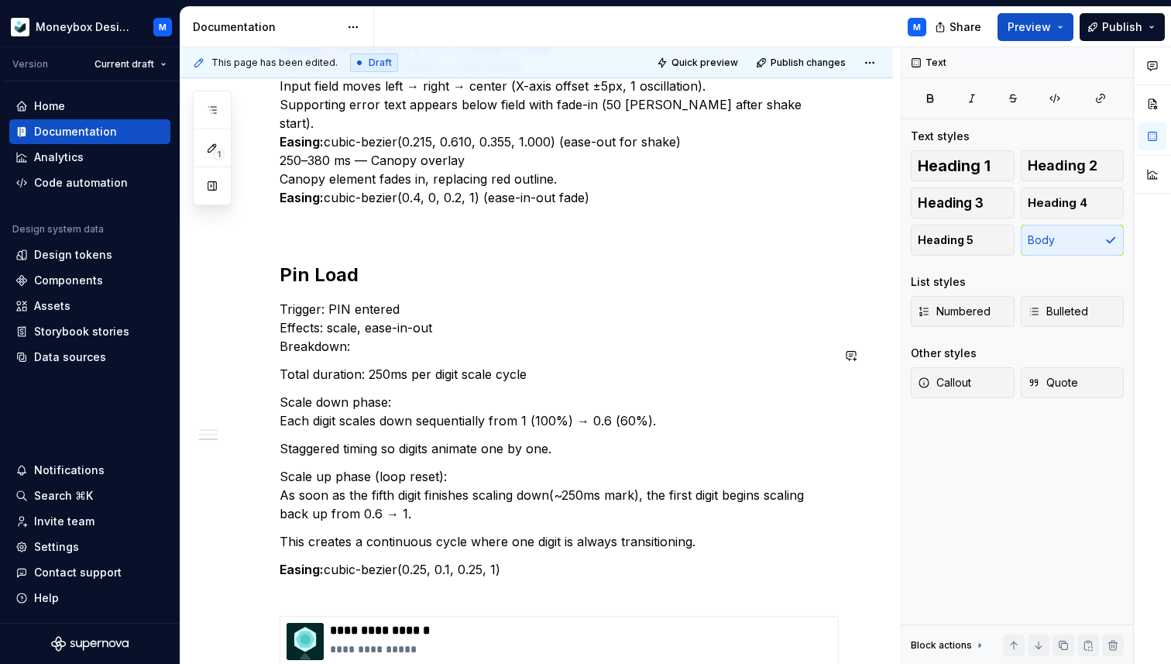
click at [352, 331] on p "Trigger: PIN entered Effects: scale, ease-in-out Breakdown:" at bounding box center [556, 328] width 552 height 56
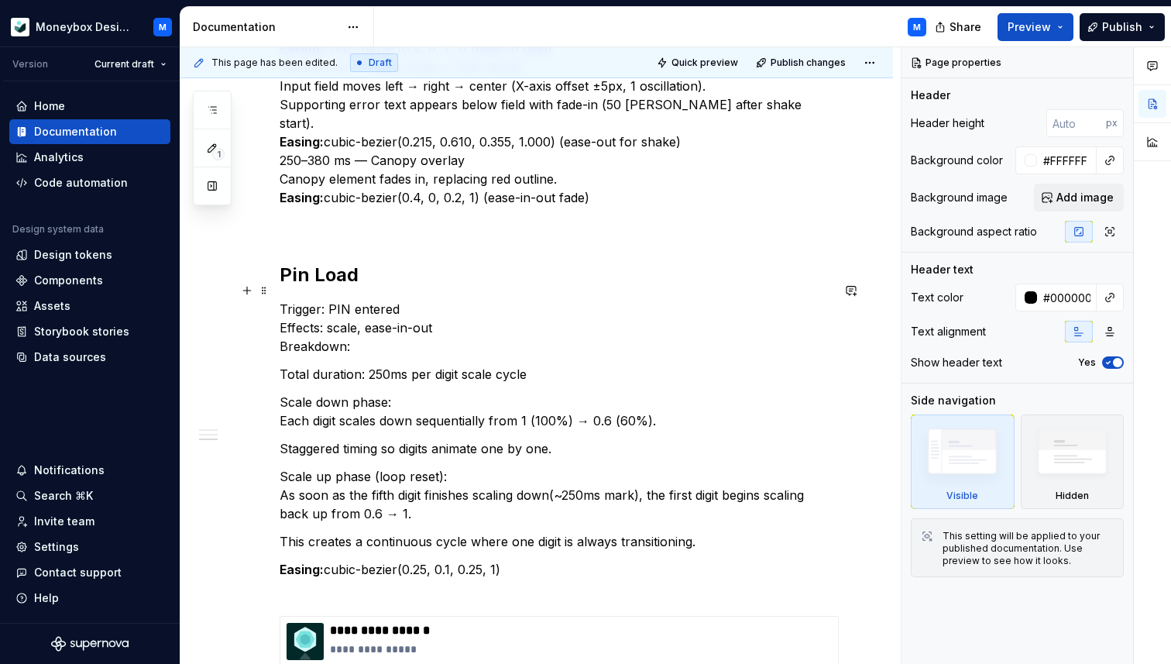
click at [310, 332] on p "Trigger: PIN entered Effects: scale, ease-in-out Breakdown:" at bounding box center [556, 328] width 552 height 56
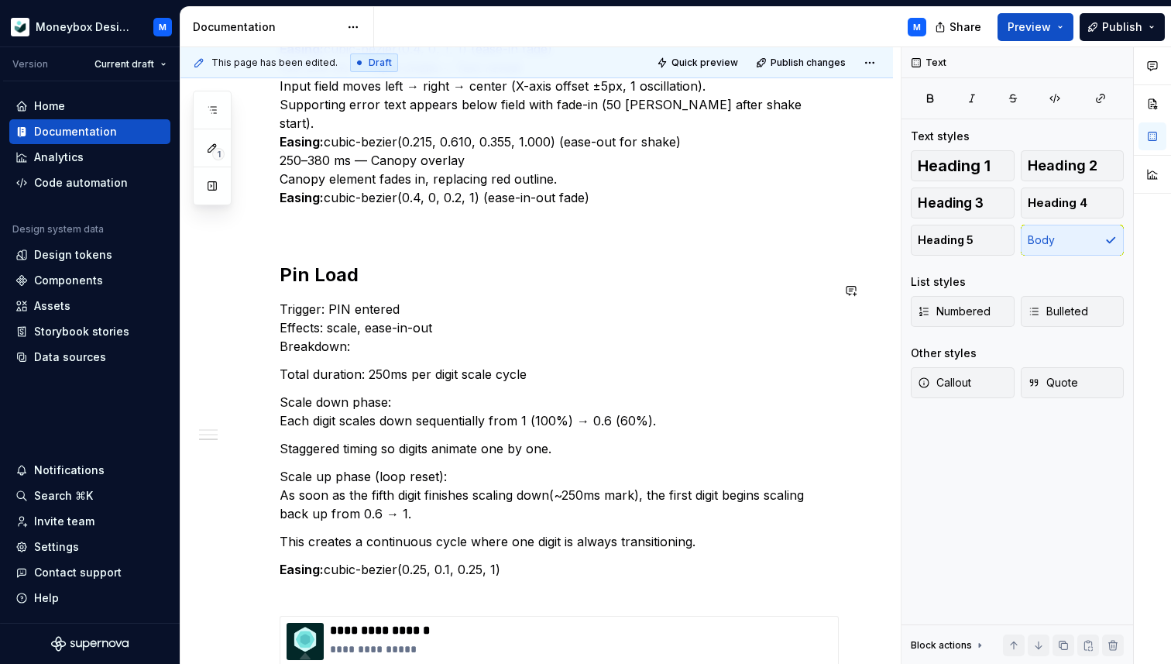
click at [284, 341] on div "Pin Enter Trigger: Tap Effect: Fill Ease Curve: Ease-in and out Breakdown: fill…" at bounding box center [556, 193] width 552 height 1051
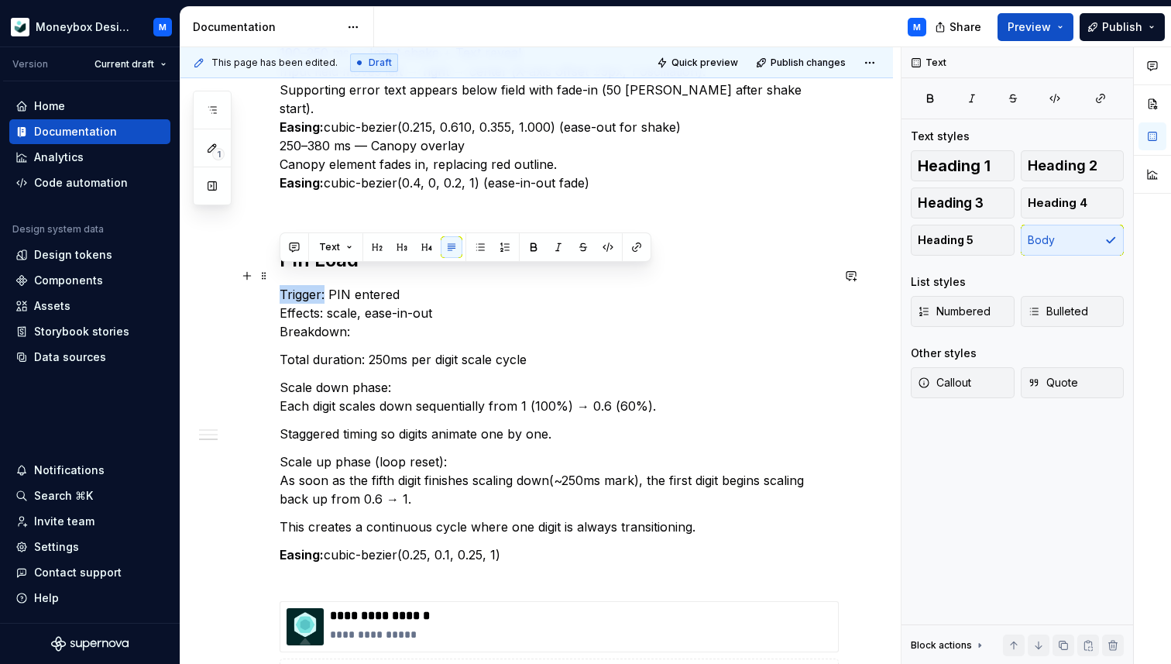
drag, startPoint x: 326, startPoint y: 274, endPoint x: 272, endPoint y: 274, distance: 54.2
click at [272, 274] on div "Pin Enter Trigger: Tap Effect: Fill Ease Curve: Ease-in and out Breakdown: fill…" at bounding box center [537, 268] width 713 height 1305
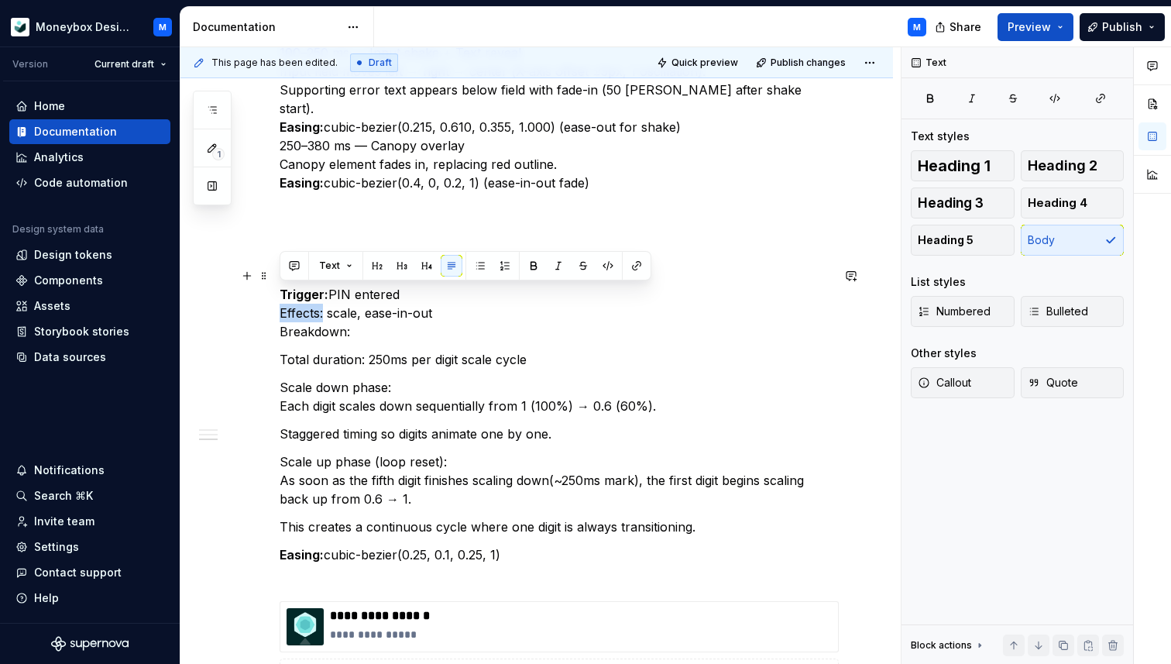
drag, startPoint x: 325, startPoint y: 294, endPoint x: 272, endPoint y: 294, distance: 52.7
click at [272, 294] on div "Pin Enter Trigger: Tap Effect: Fill Ease Curve: Ease-in and out Breakdown: fill…" at bounding box center [537, 268] width 713 height 1305
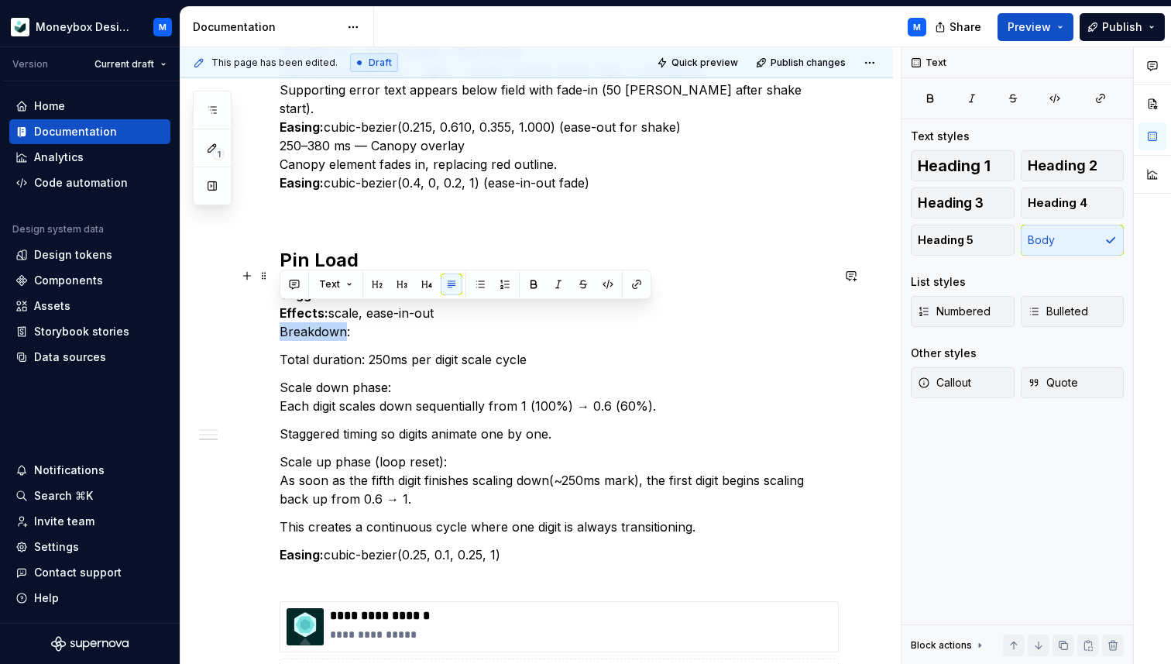
drag, startPoint x: 347, startPoint y: 312, endPoint x: 273, endPoint y: 313, distance: 73.6
click at [273, 313] on div "Pin Enter Trigger: Tap Effect: Fill Ease Curve: Ease-in and out Breakdown: fill…" at bounding box center [537, 268] width 713 height 1305
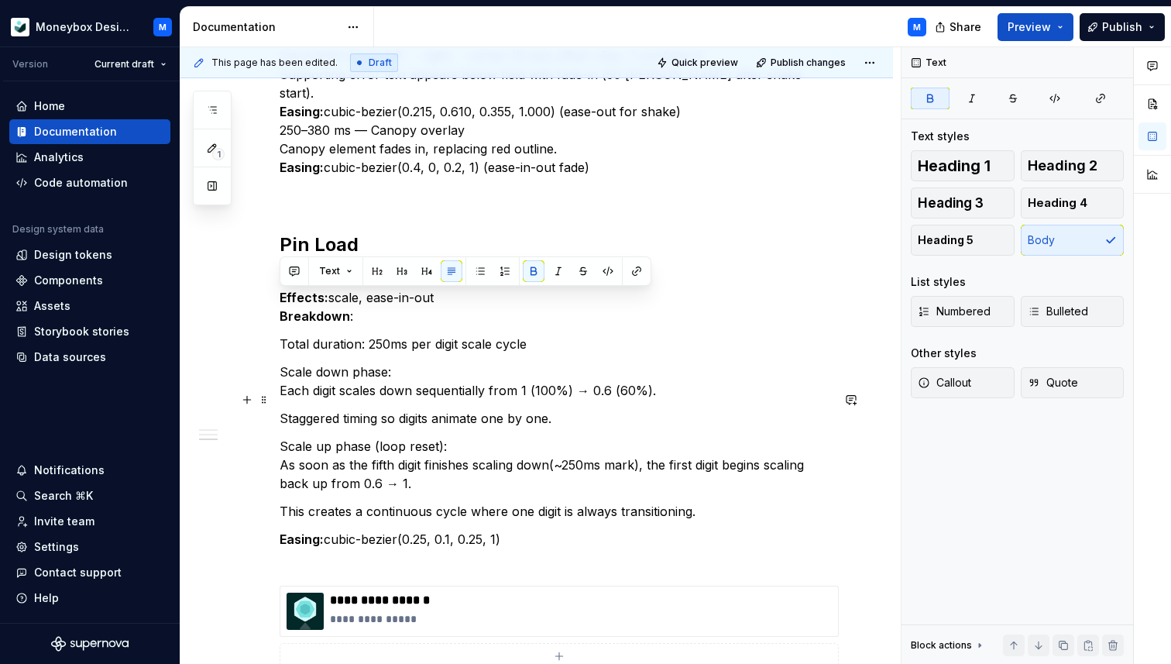
scroll to position [722, 0]
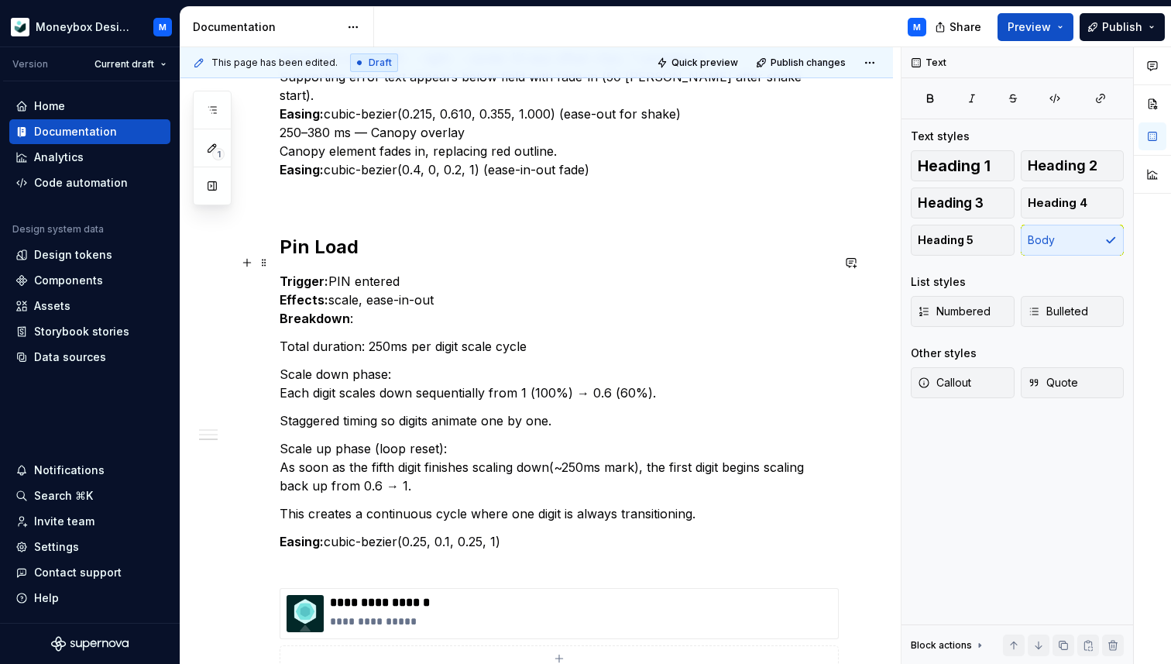
click at [354, 307] on p "Trigger: PIN entered Effects: scale, ease-in-out Breakdown :" at bounding box center [556, 300] width 552 height 56
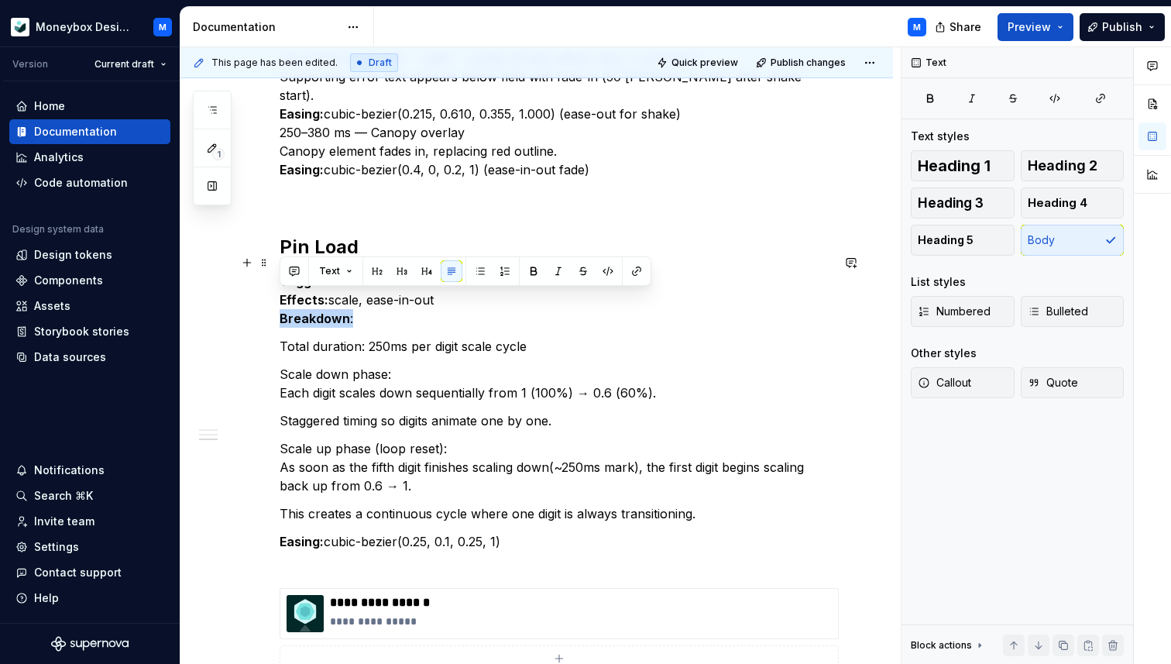
drag, startPoint x: 352, startPoint y: 301, endPoint x: 280, endPoint y: 303, distance: 71.3
click at [280, 303] on p "Trigger: PIN entered Effects: scale, ease-in-out Breakdown :" at bounding box center [556, 300] width 552 height 56
click at [510, 532] on p "Easing: cubic-bezier(0.25, 0.1, 0.25, 1)" at bounding box center [556, 550] width 552 height 37
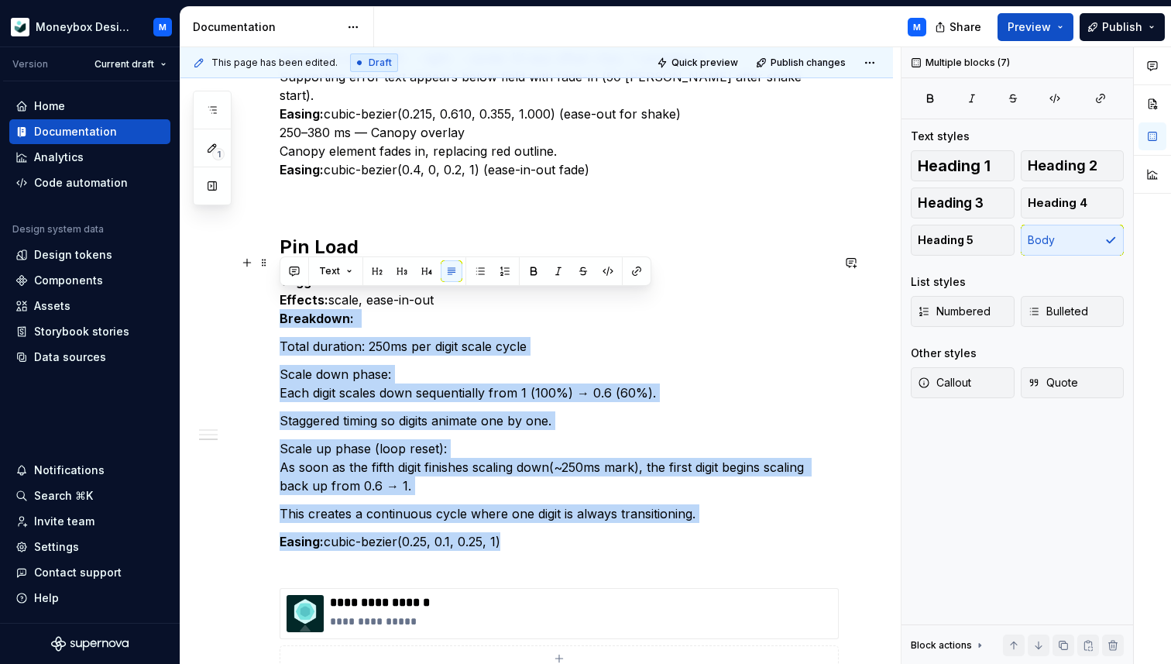
drag, startPoint x: 506, startPoint y: 521, endPoint x: 278, endPoint y: 297, distance: 319.4
click at [278, 297] on div "Pin Enter Trigger: Tap Effect: Fill Ease Curve: Ease-in and out Breakdown: fill…" at bounding box center [537, 255] width 713 height 1305
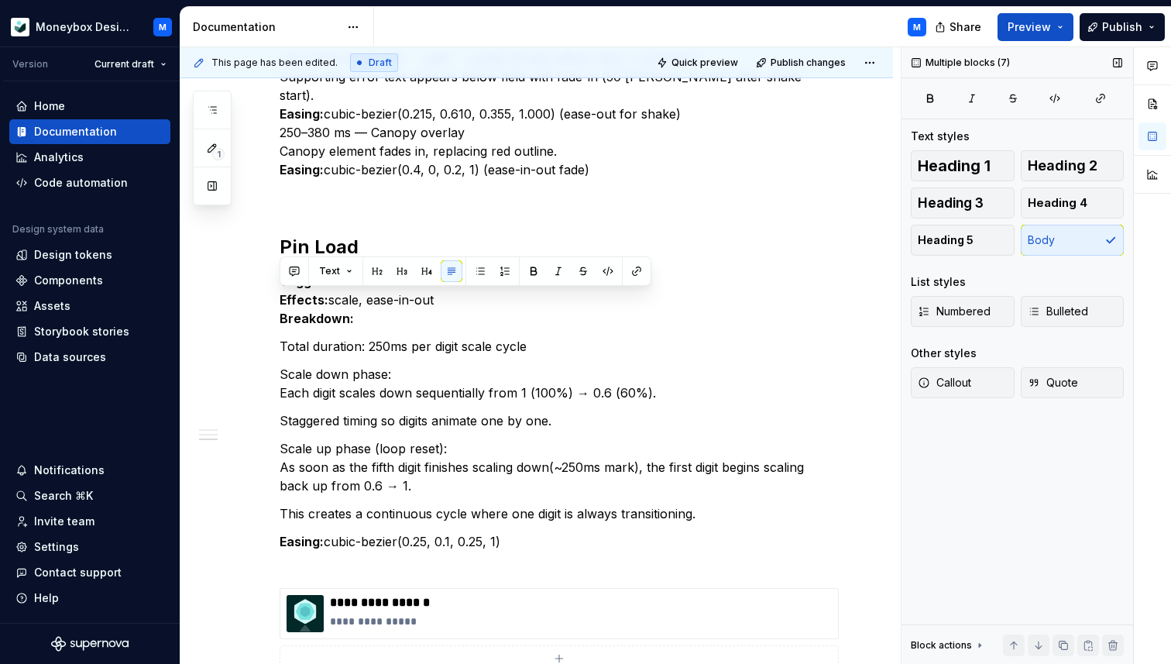
click at [1070, 241] on div "Heading 1 Heading 2 Heading 3 Heading 4 Heading 5 Body" at bounding box center [1017, 202] width 213 height 105
click at [1099, 244] on div "Heading 1 Heading 2 Heading 3 Heading 4 Heading 5 Body" at bounding box center [1017, 202] width 213 height 105
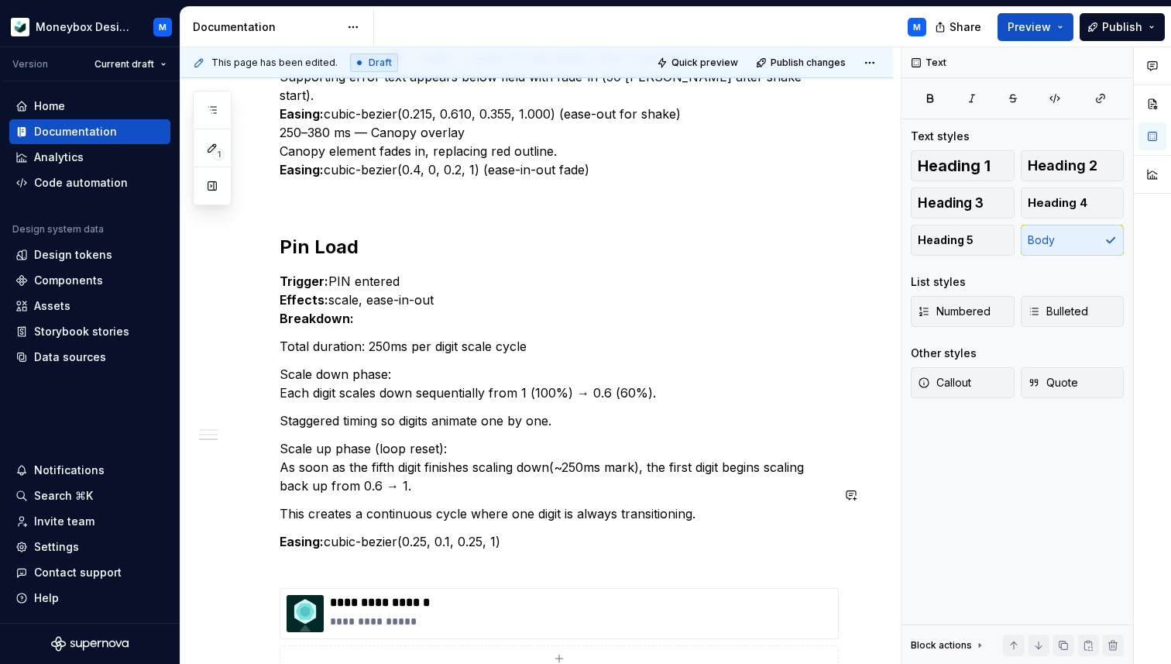
click at [339, 476] on div "Pin Enter Trigger: Tap Effect: Fill Ease Curve: Ease-in and out Breakdown: fill…" at bounding box center [556, 165] width 552 height 1051
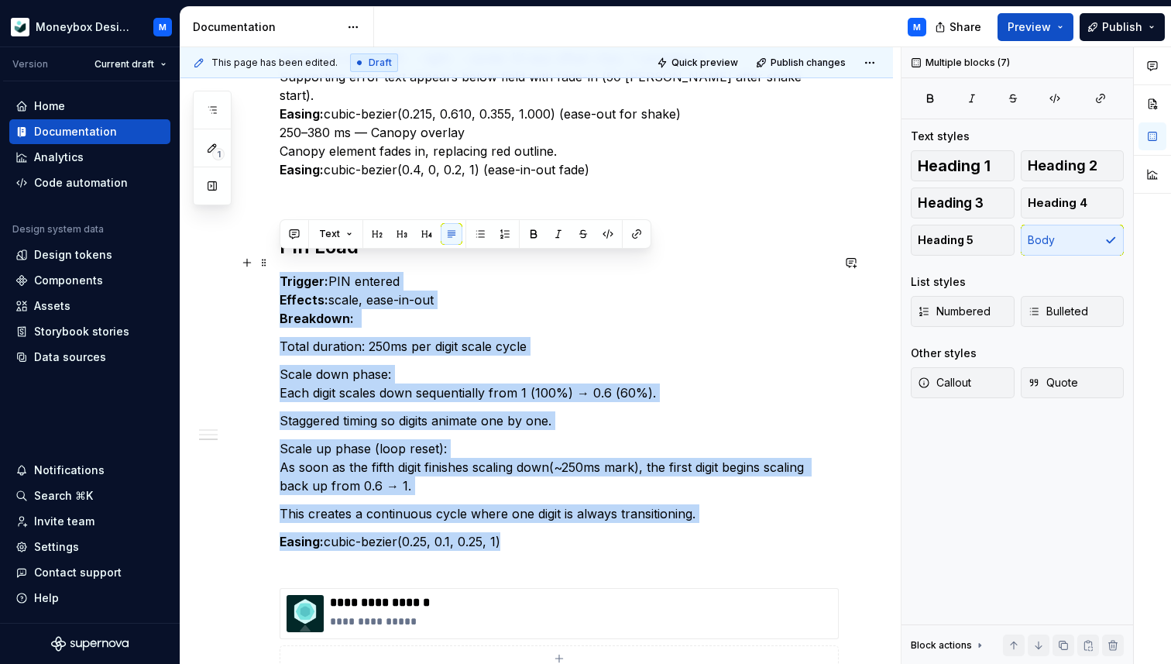
drag, startPoint x: 505, startPoint y: 519, endPoint x: 279, endPoint y: 256, distance: 346.6
click at [280, 256] on div "Pin Enter Trigger: Tap Effect: Fill Ease Curve: Ease-in and out Breakdown: fill…" at bounding box center [556, 165] width 552 height 1051
click at [349, 241] on button "Text" at bounding box center [335, 234] width 47 height 22
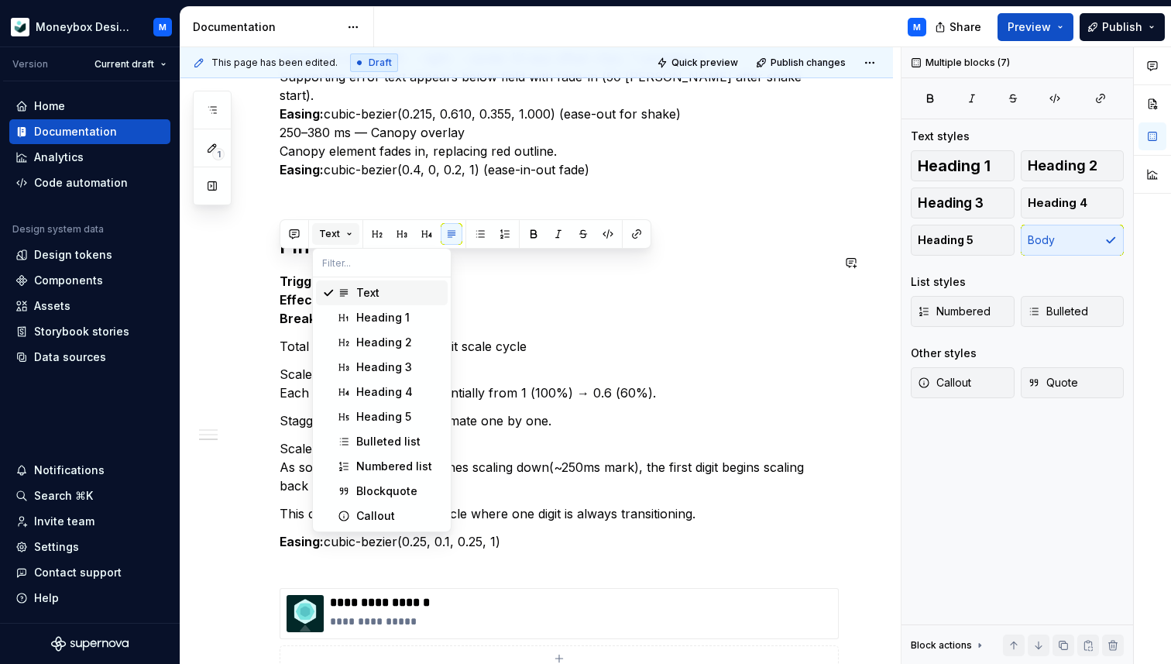
click at [349, 241] on button "Text" at bounding box center [335, 234] width 47 height 22
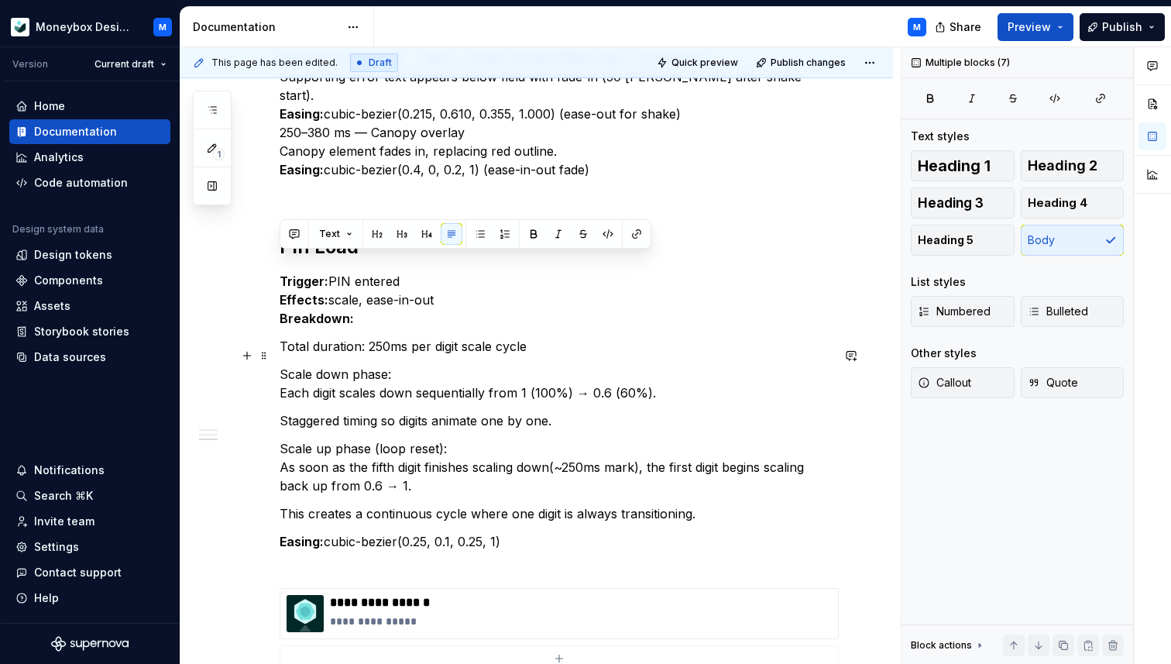
click at [301, 365] on p "Scale down phase: Each digit scales down sequentially from 1 (100%) → 0.6 (60%)." at bounding box center [556, 383] width 552 height 37
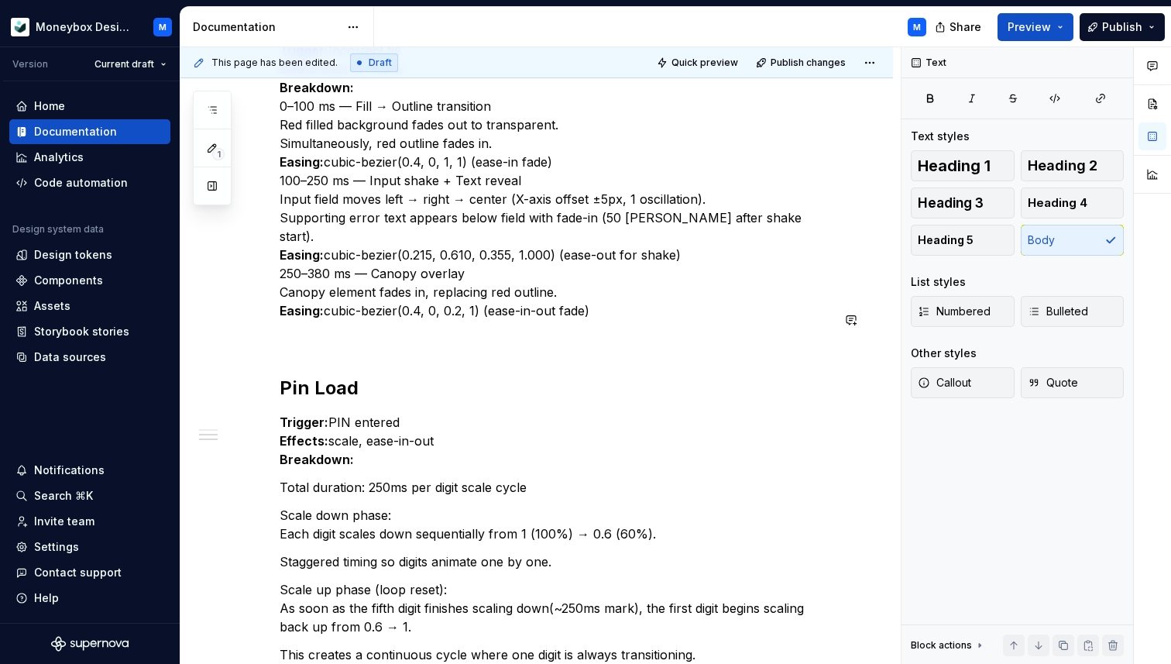
scroll to position [590, 0]
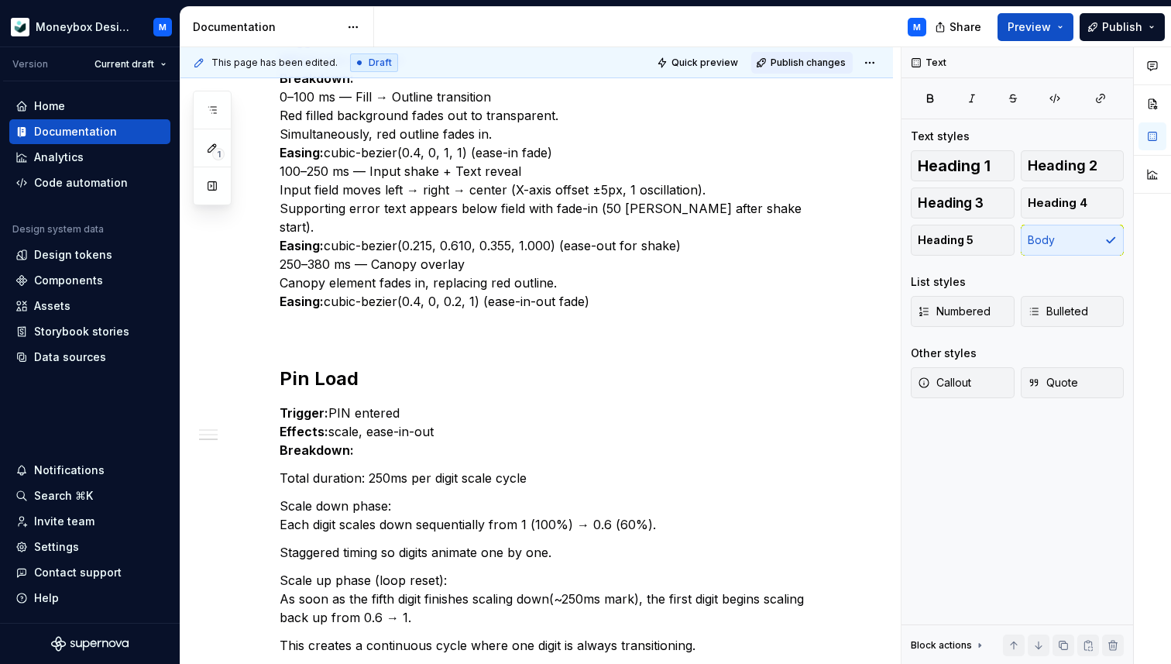
click at [800, 67] on span "Publish changes" at bounding box center [808, 63] width 75 height 12
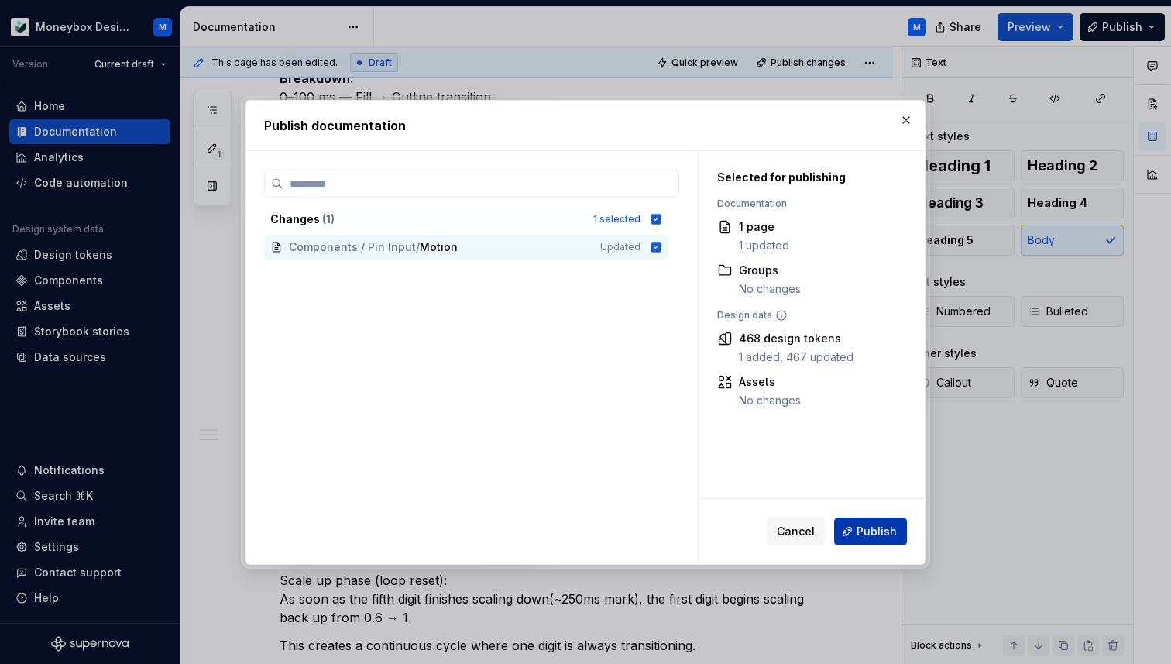
click at [879, 531] on span "Publish" at bounding box center [877, 531] width 40 height 15
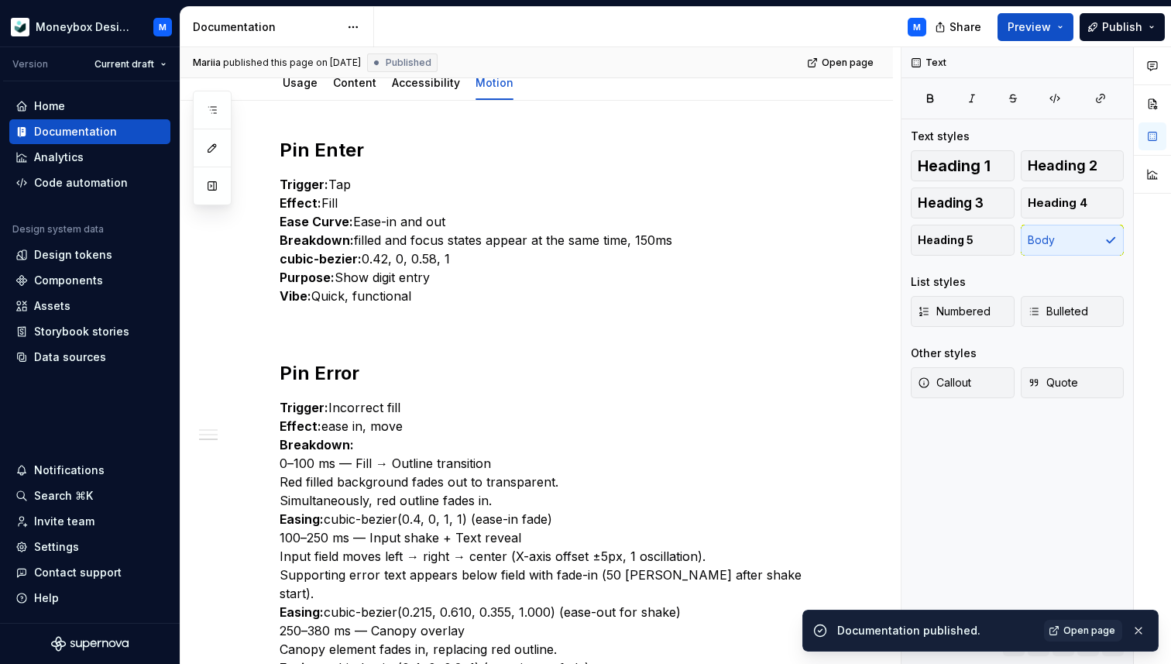
scroll to position [0, 0]
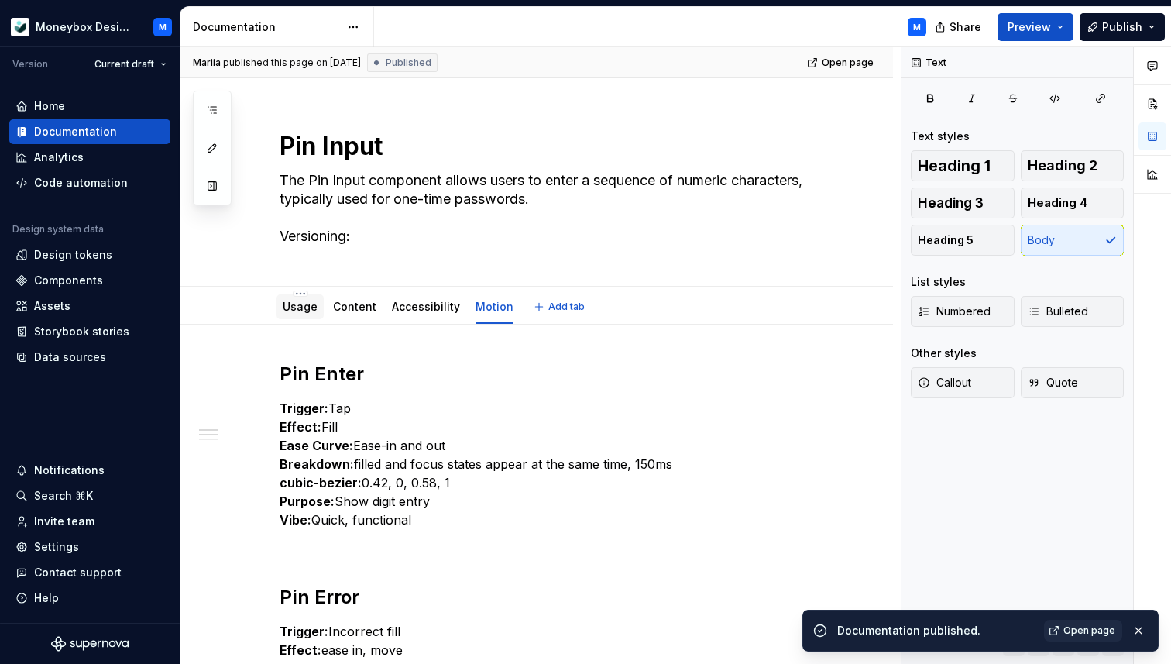
click at [303, 308] on link "Usage" at bounding box center [300, 306] width 35 height 13
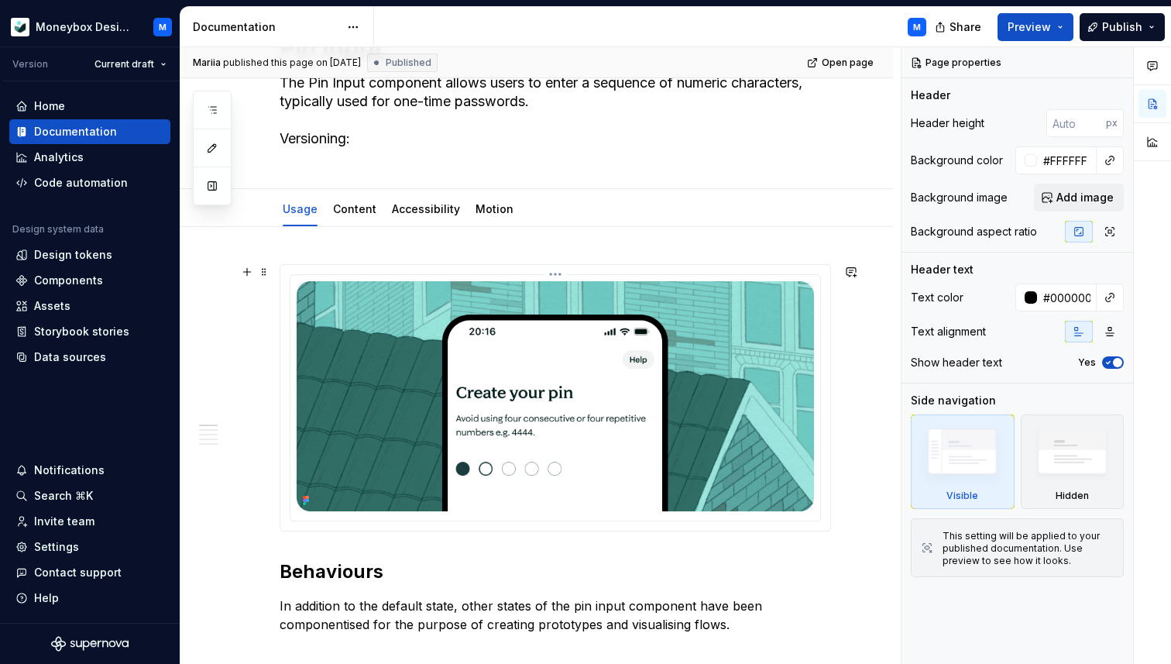
scroll to position [102, 0]
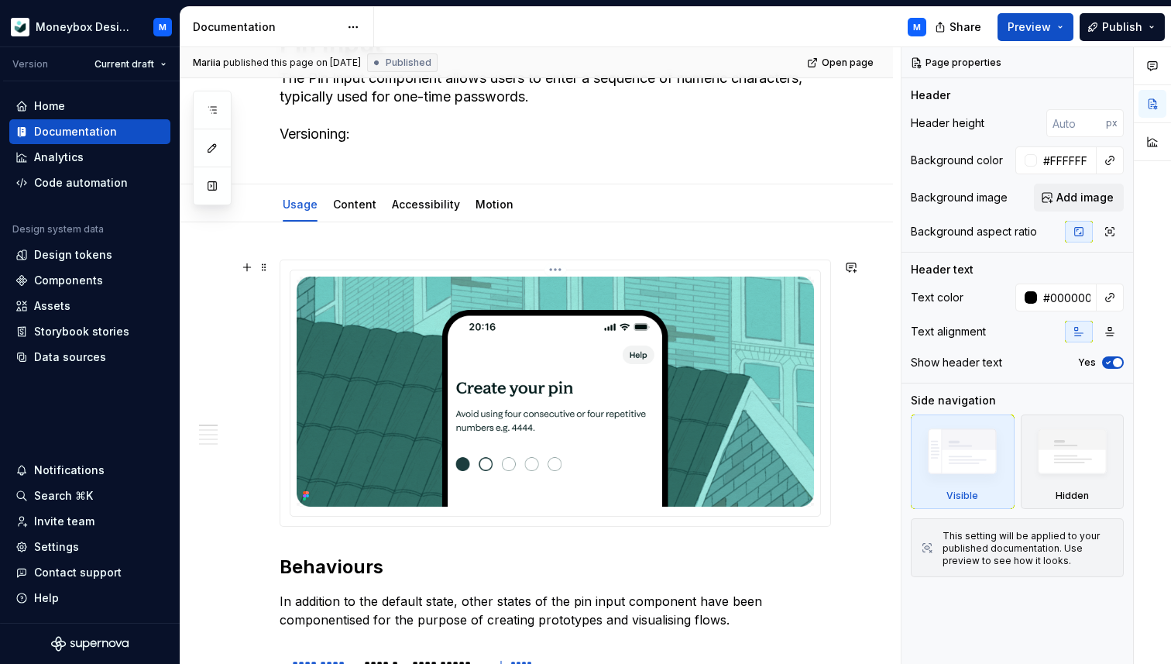
click at [446, 401] on img at bounding box center [556, 392] width 518 height 230
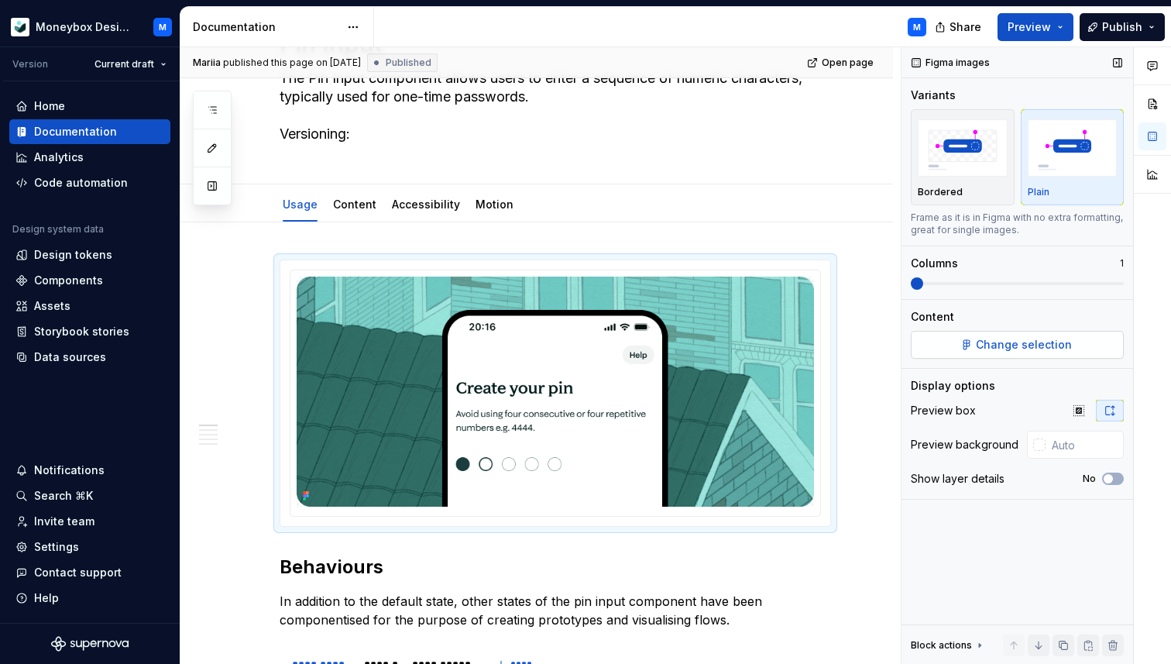
click at [1010, 350] on span "Change selection" at bounding box center [1024, 344] width 96 height 15
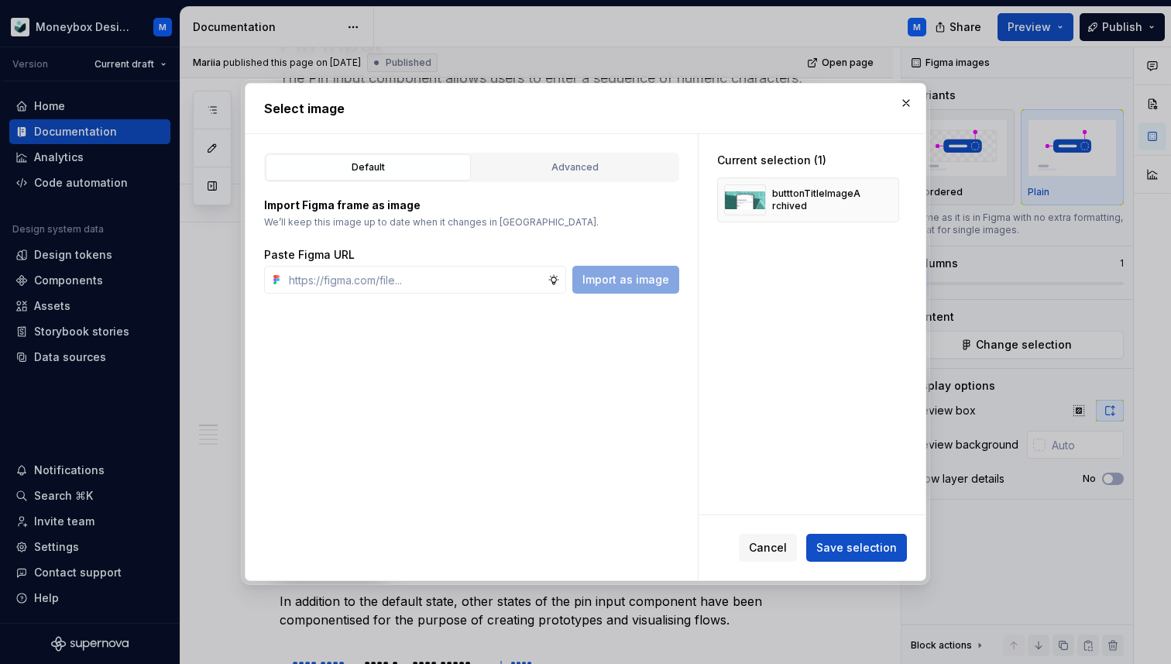
type textarea "*"
click at [380, 273] on input "text" at bounding box center [415, 280] width 265 height 28
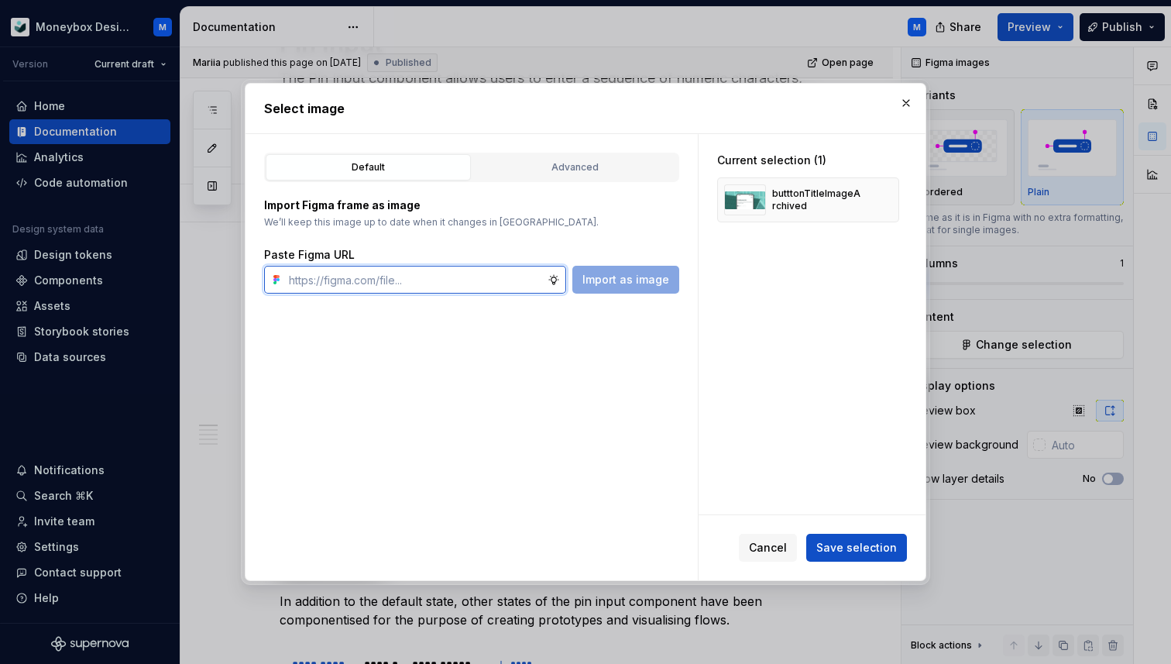
paste input "[URL][DOMAIN_NAME]"
type input "[URL][DOMAIN_NAME]"
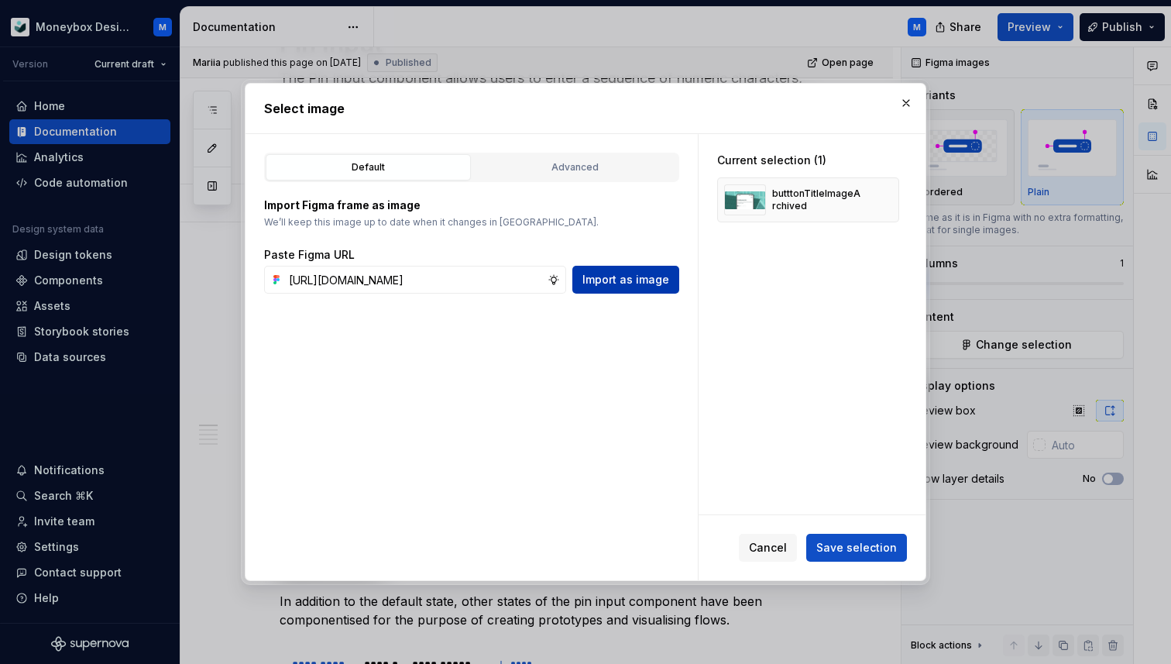
click at [614, 286] on span "Import as image" at bounding box center [626, 279] width 87 height 15
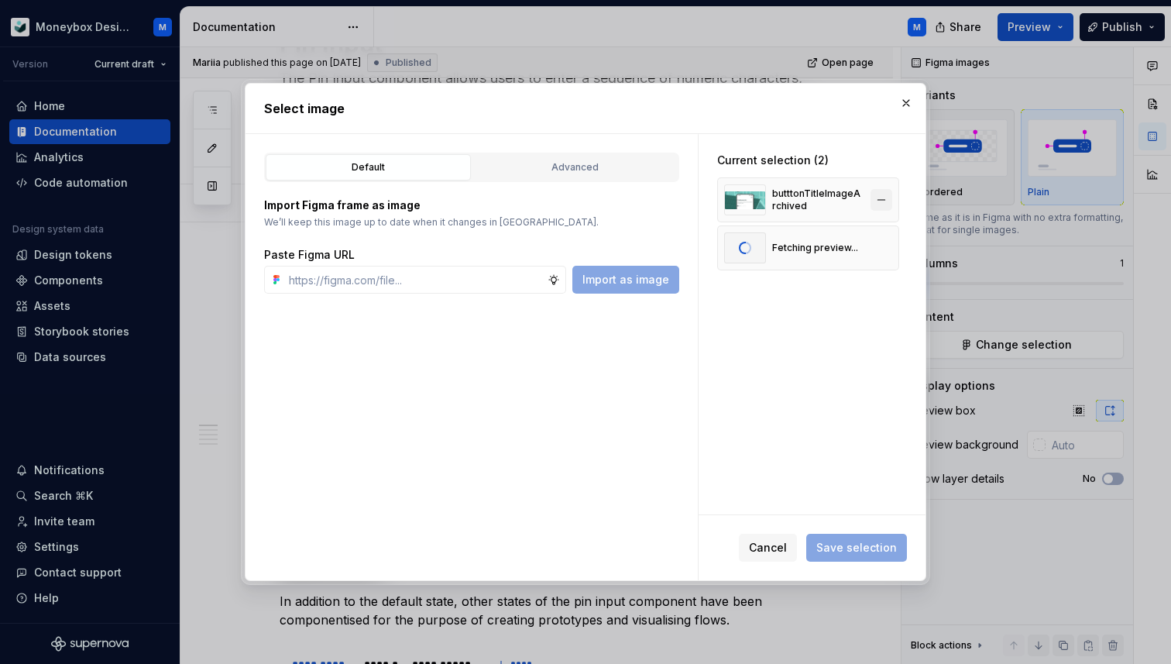
click at [889, 198] on button "button" at bounding box center [882, 200] width 22 height 22
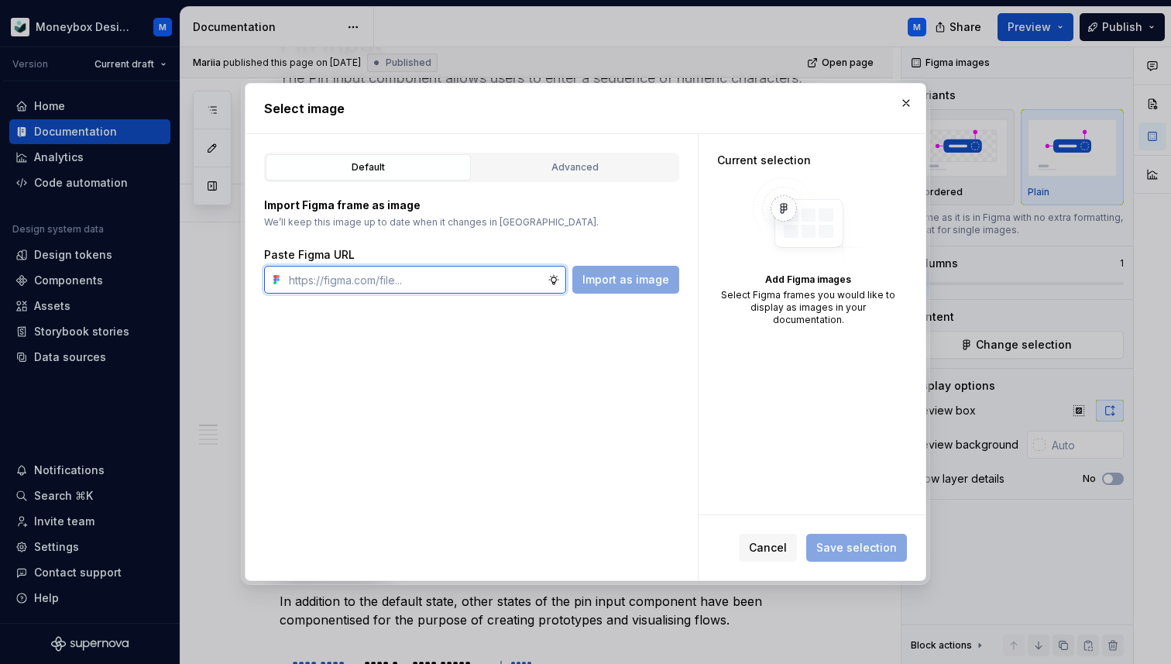
click at [436, 278] on input "text" at bounding box center [415, 280] width 265 height 28
paste input "[URL][DOMAIN_NAME]"
type input "[URL][DOMAIN_NAME]"
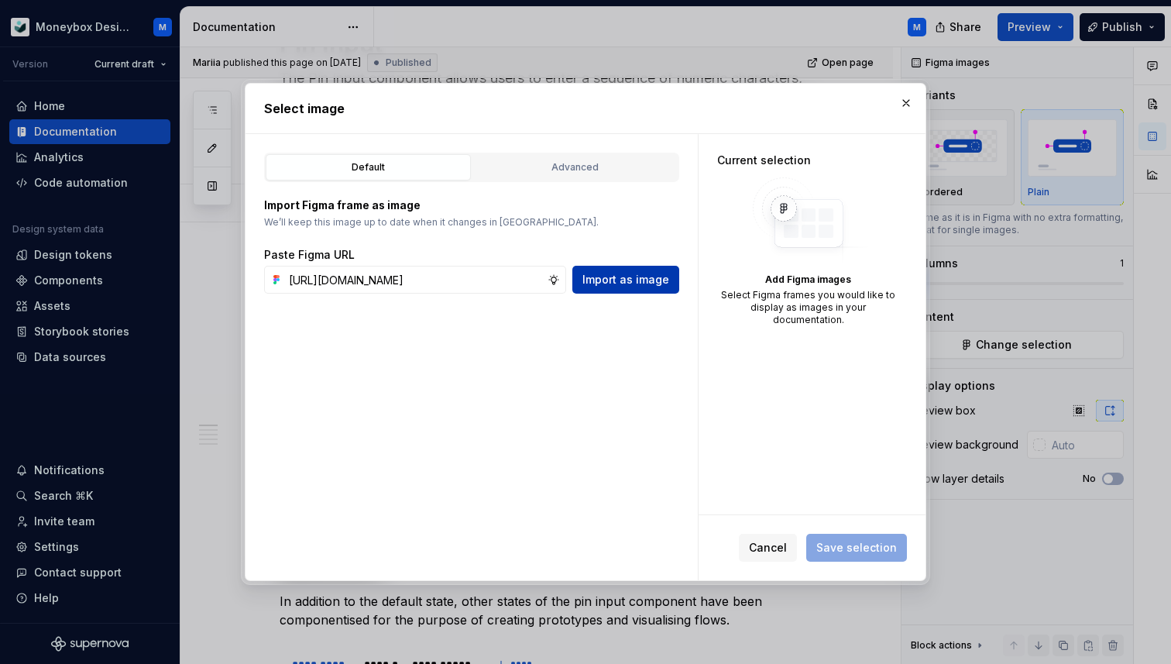
scroll to position [0, 0]
click at [634, 287] on button "Import as image" at bounding box center [626, 280] width 107 height 28
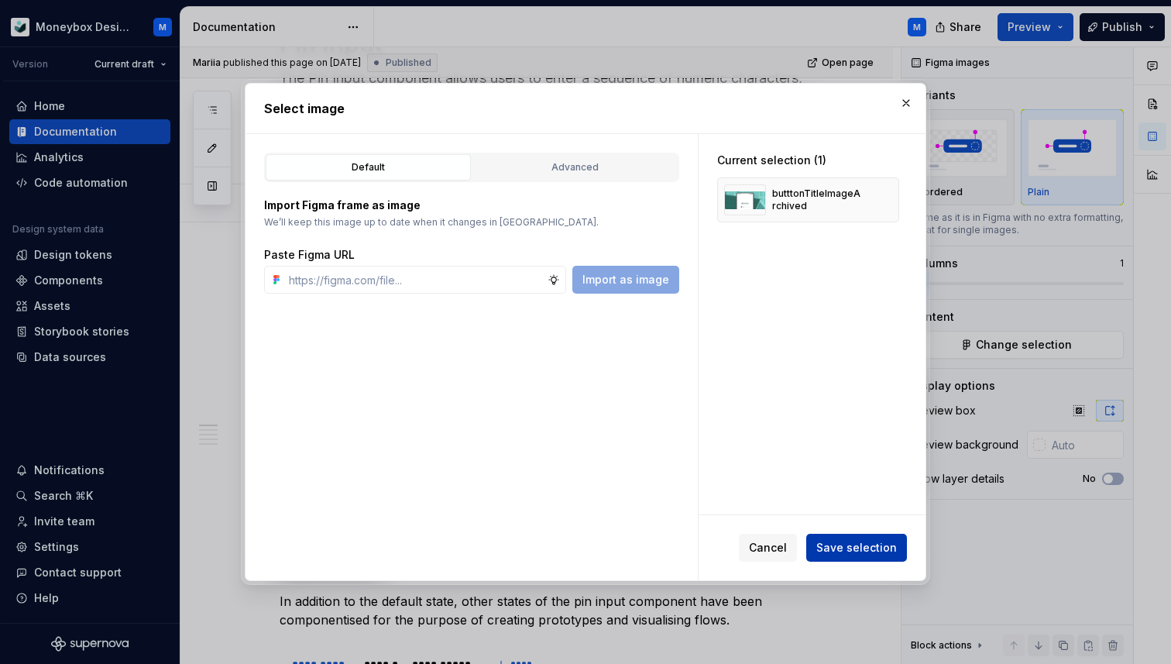
click at [845, 550] on span "Save selection" at bounding box center [857, 547] width 81 height 15
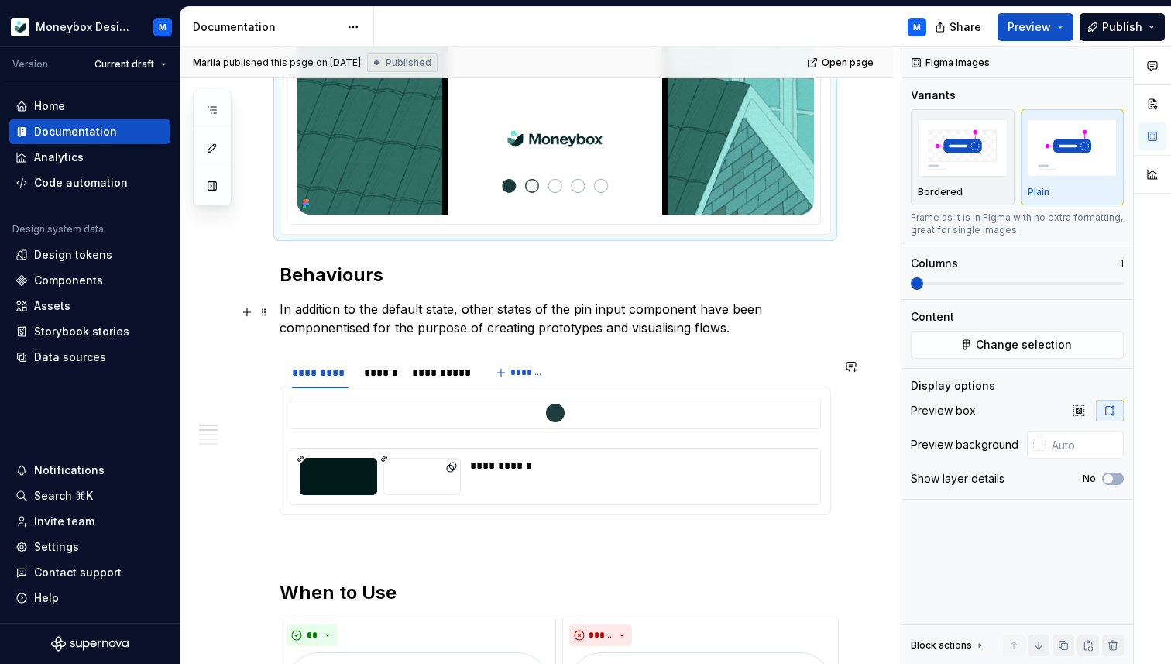
scroll to position [362, 0]
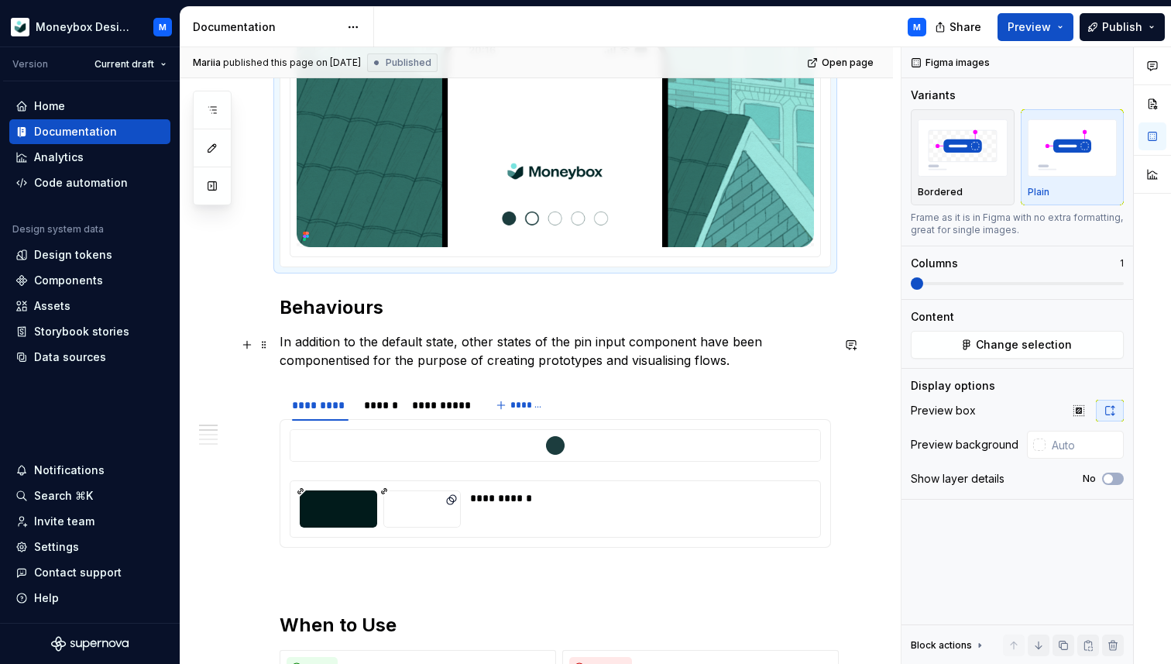
click at [509, 362] on p "In addition to the default state, other states of the pin input component have …" at bounding box center [556, 350] width 552 height 37
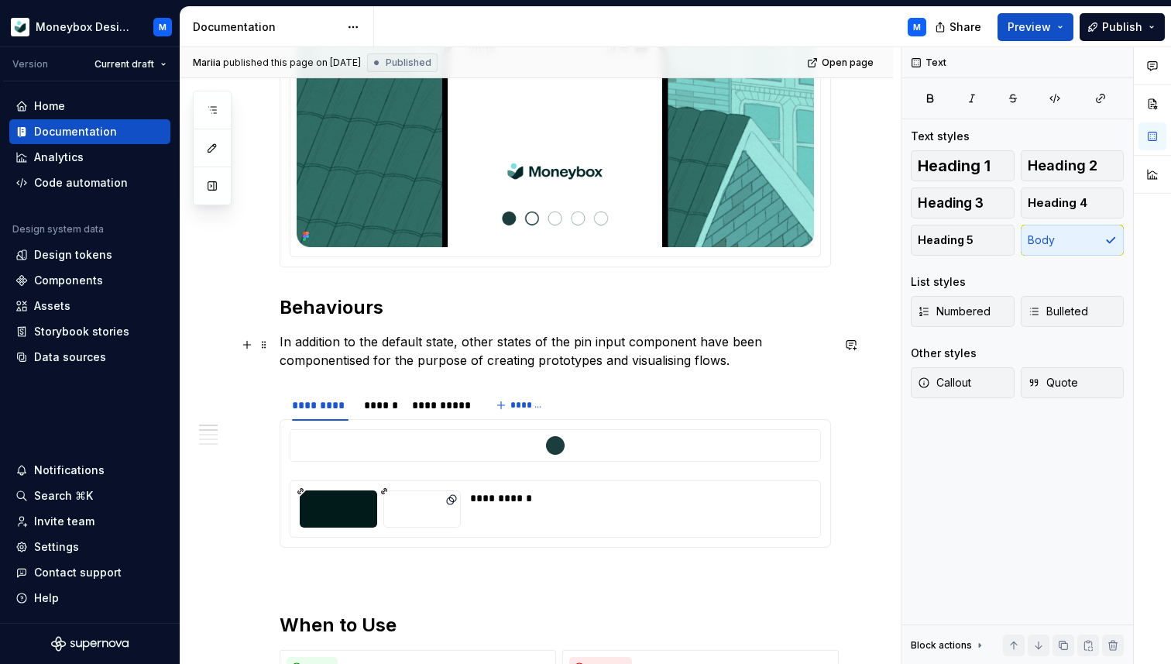
type textarea "*"
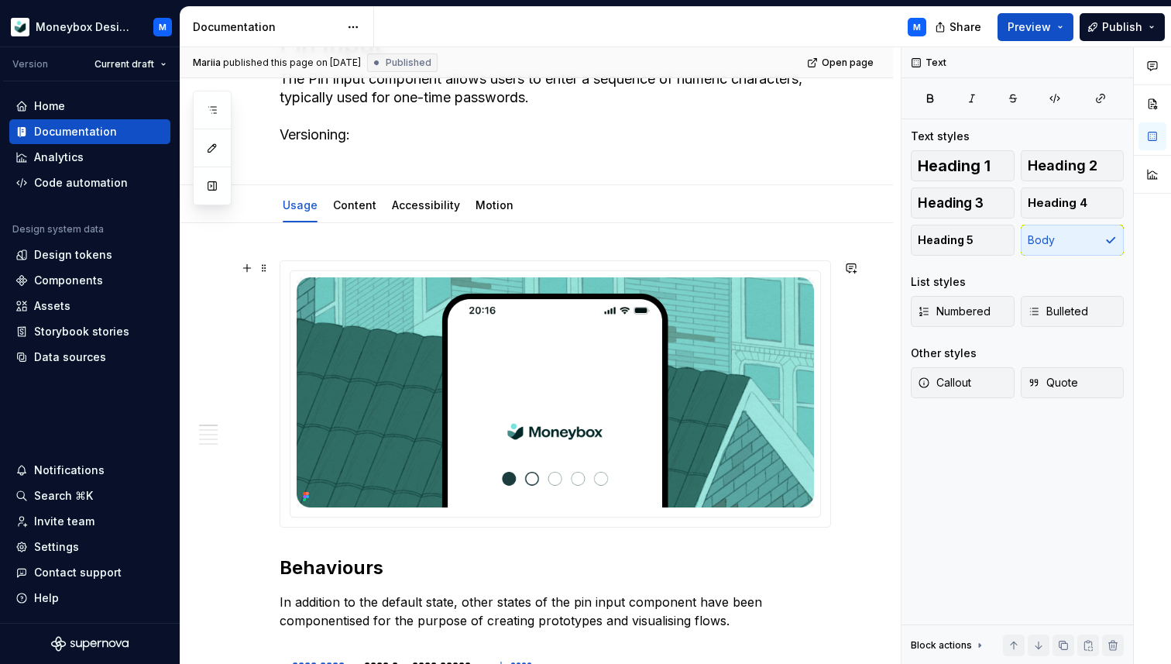
scroll to position [0, 0]
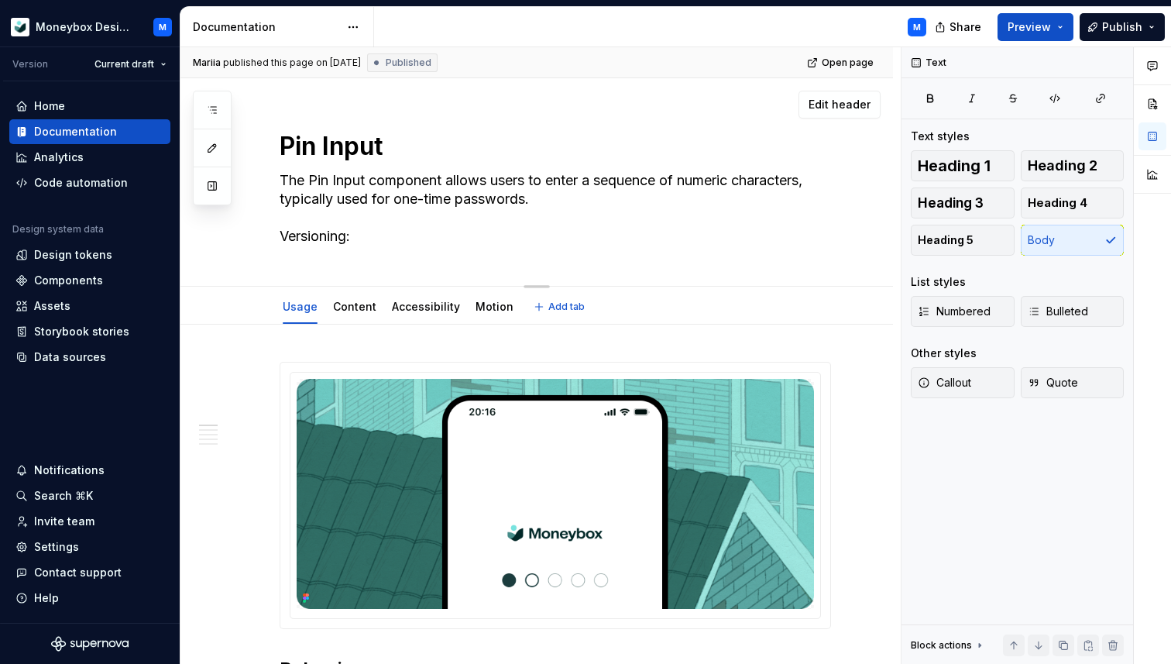
click at [527, 191] on textarea "The Pin Input component allows users to enter a sequence of numeric characters,…" at bounding box center [553, 208] width 552 height 81
click at [576, 394] on img at bounding box center [556, 494] width 518 height 230
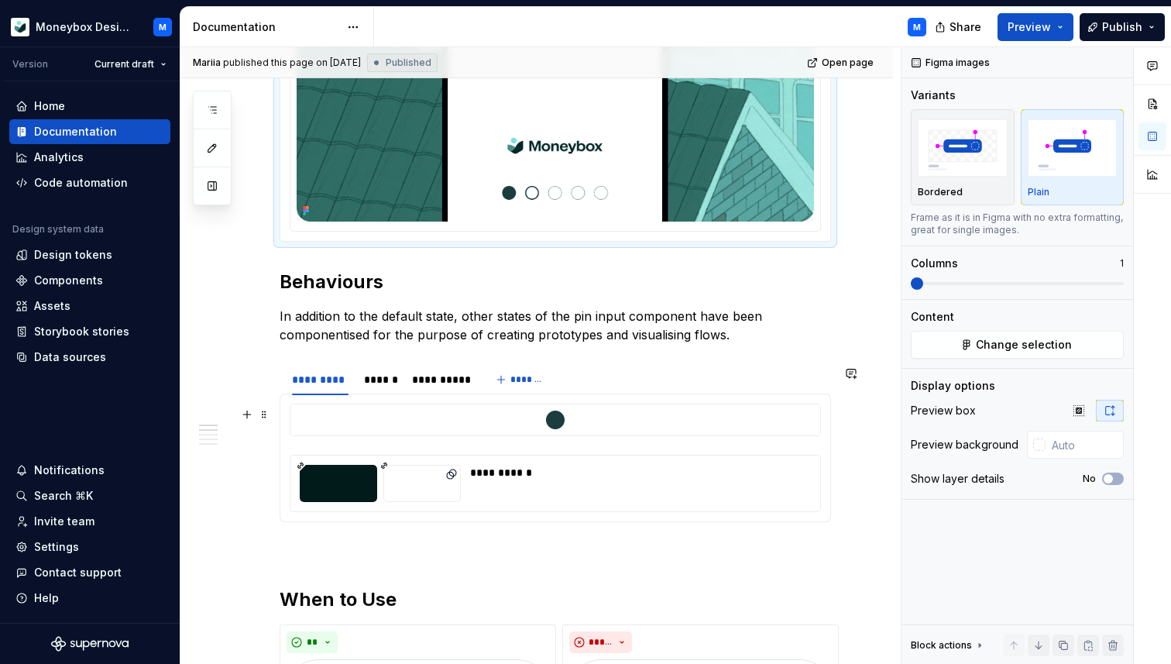
scroll to position [401, 0]
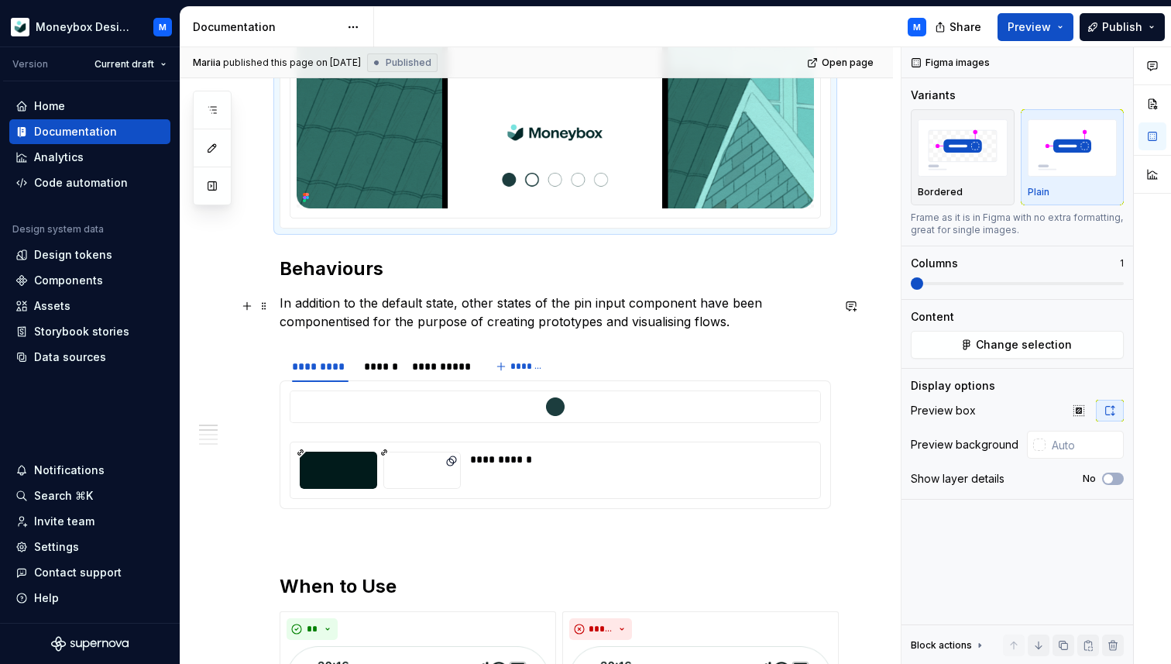
click at [538, 310] on p "In addition to the default state, other states of the pin input component have …" at bounding box center [556, 312] width 552 height 37
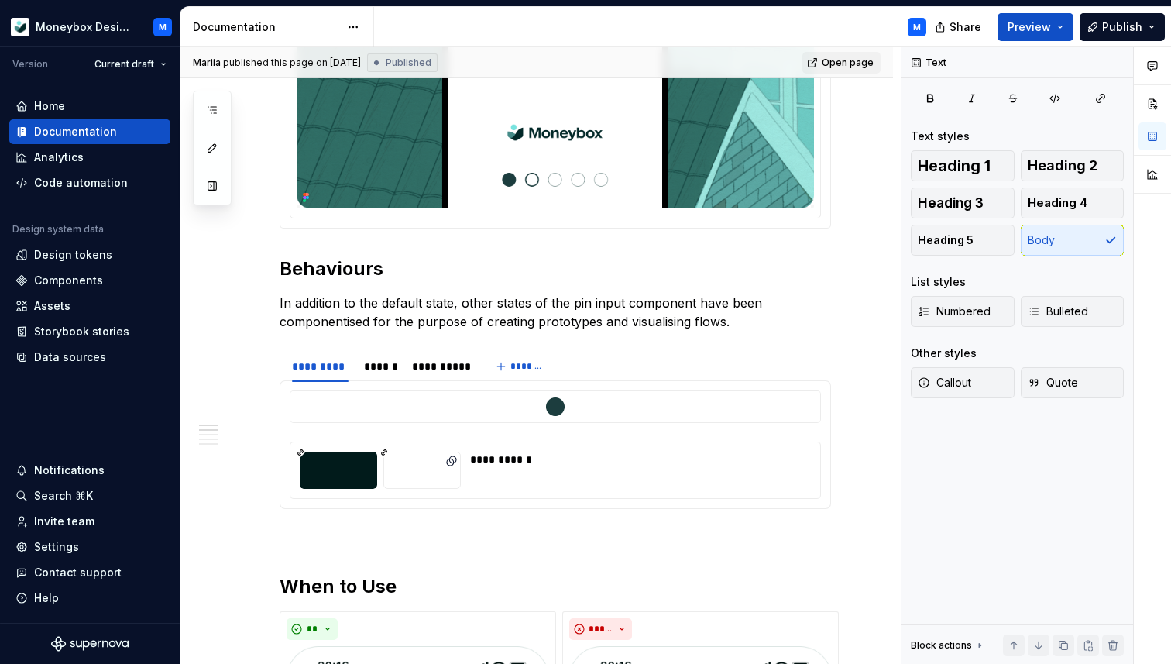
click at [858, 57] on span "Open page" at bounding box center [848, 63] width 52 height 12
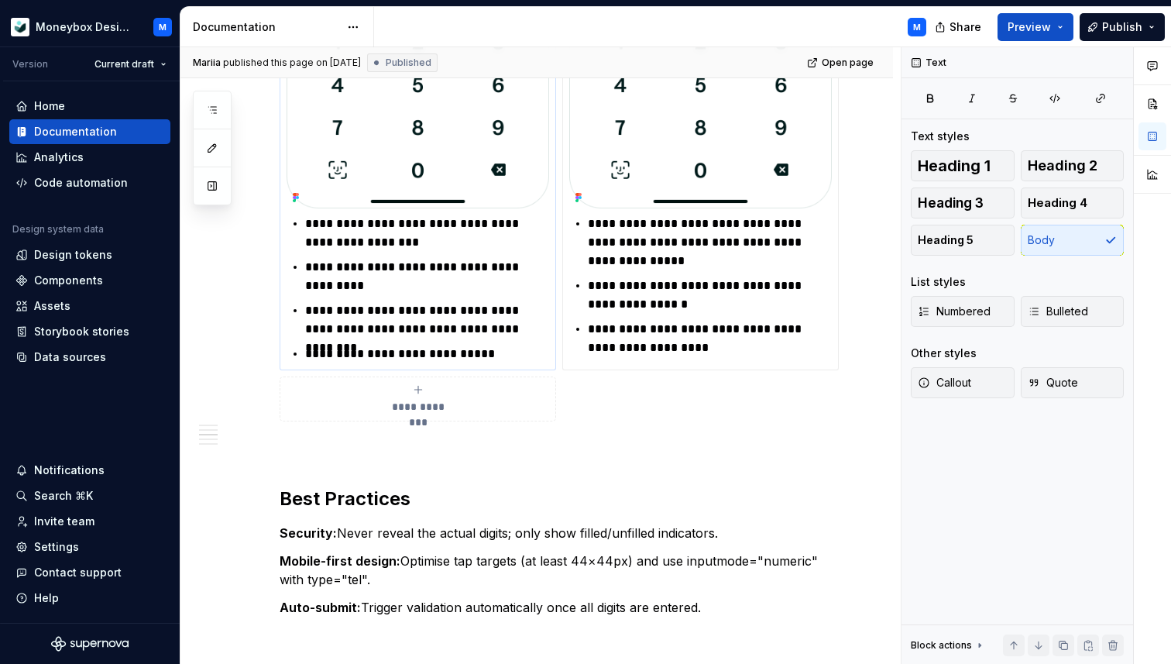
scroll to position [1410, 0]
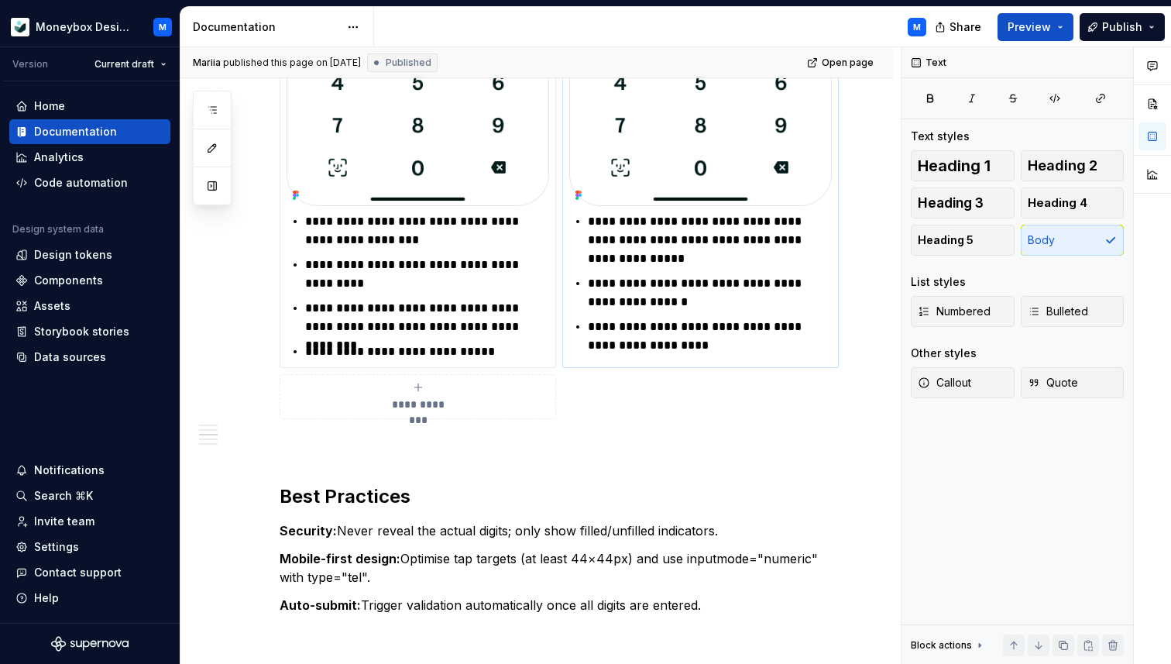
click at [687, 344] on p "**********" at bounding box center [710, 336] width 244 height 37
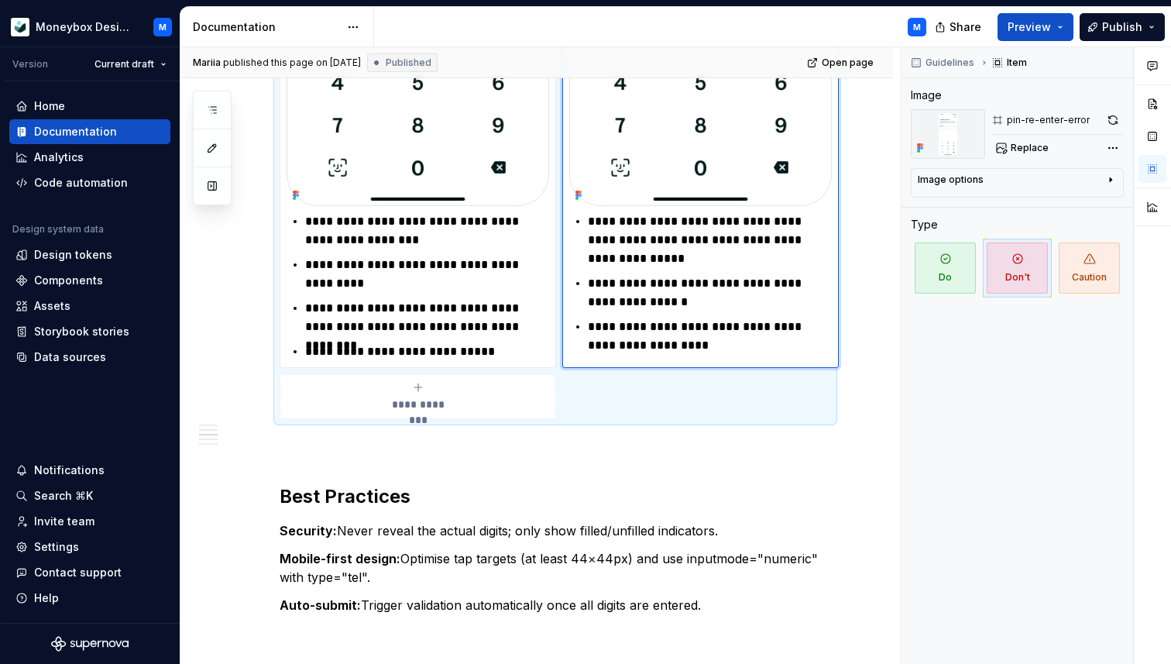
type textarea "*"
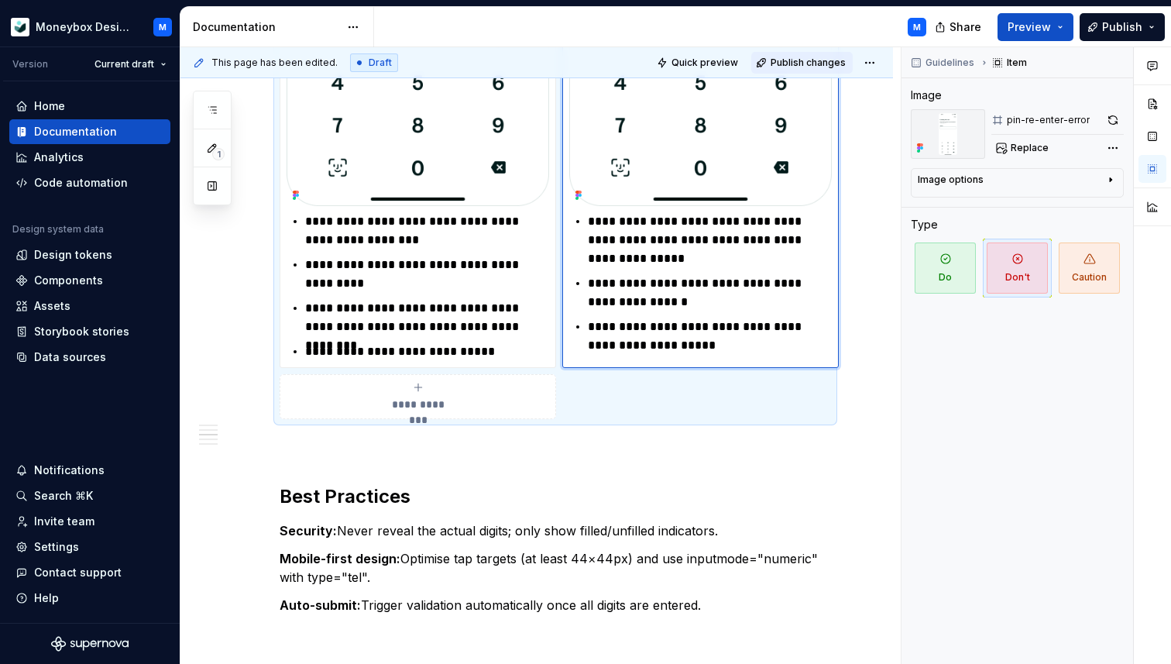
click at [790, 64] on span "Publish changes" at bounding box center [808, 63] width 75 height 12
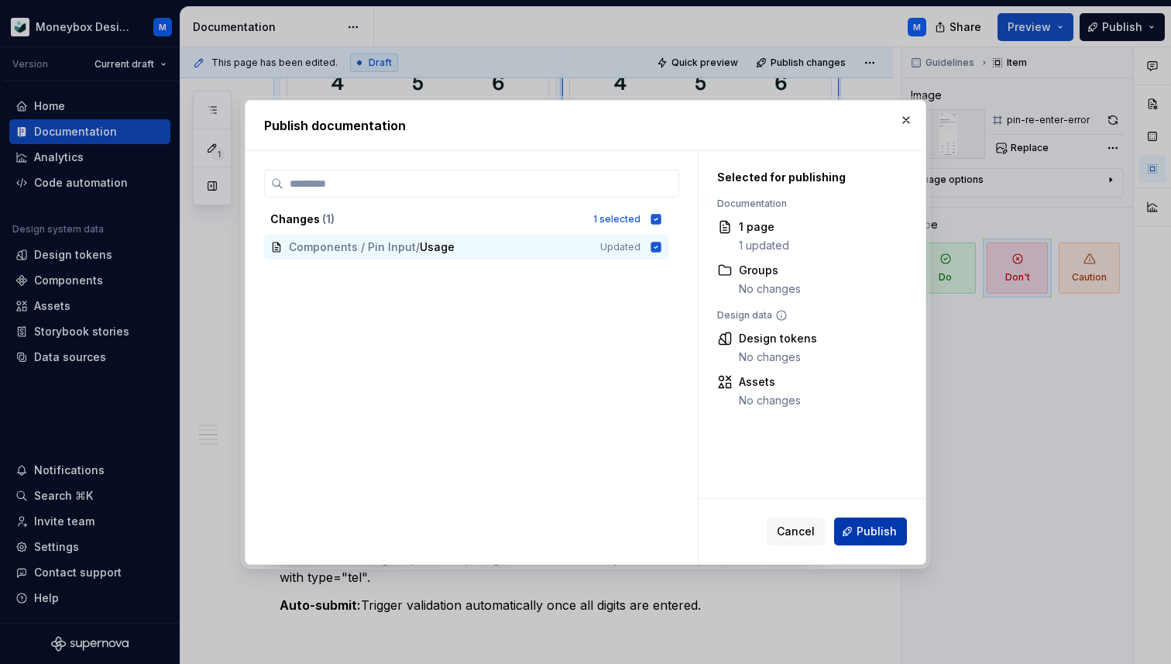
click at [881, 534] on span "Publish" at bounding box center [877, 531] width 40 height 15
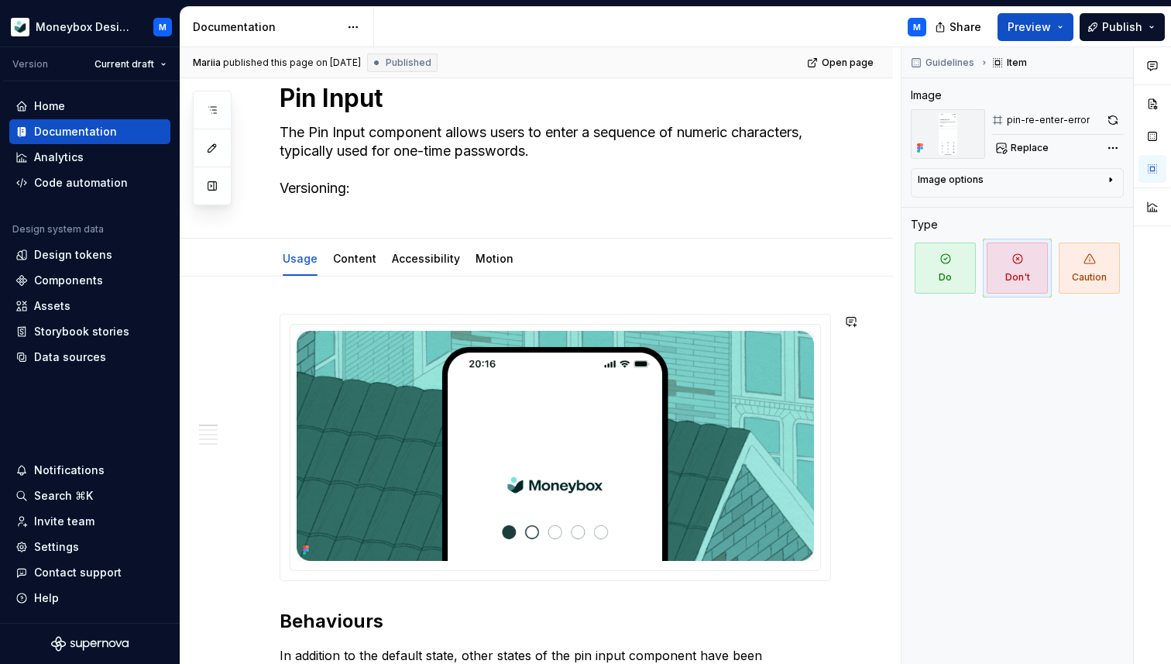
scroll to position [0, 0]
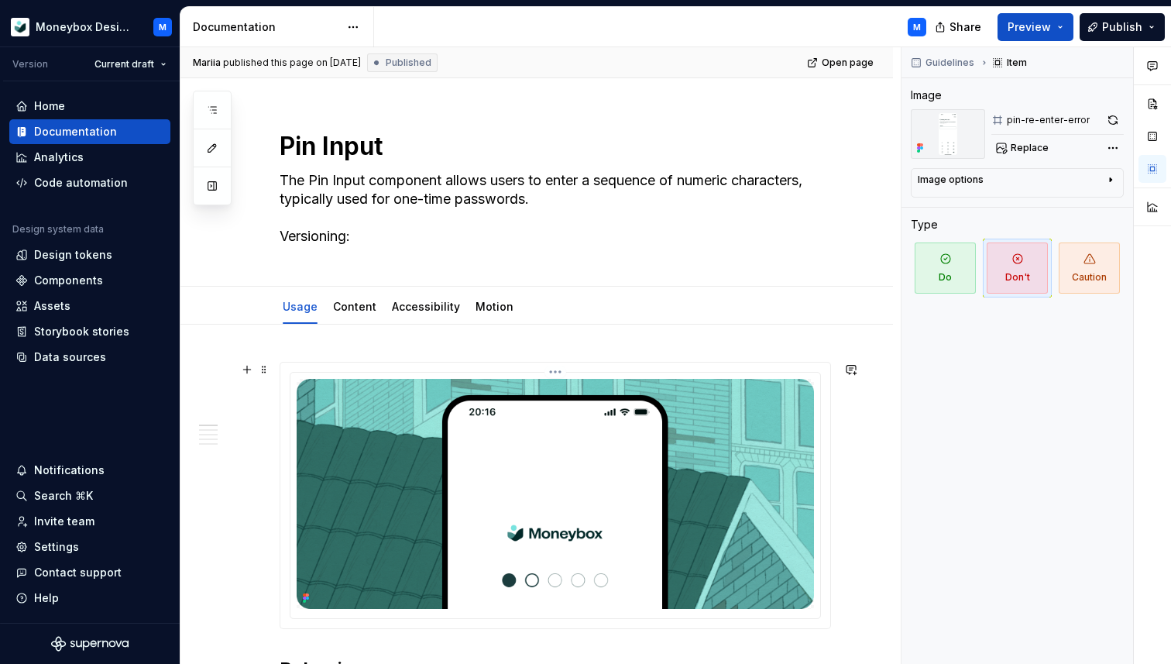
click at [395, 460] on img at bounding box center [556, 494] width 518 height 230
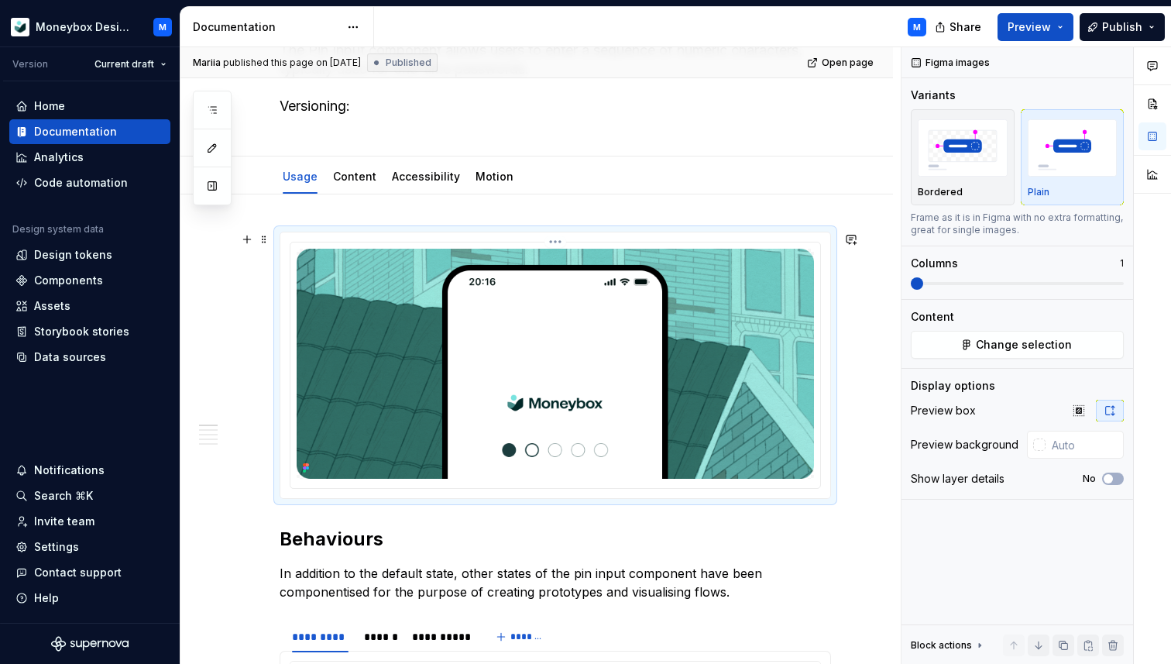
scroll to position [223, 0]
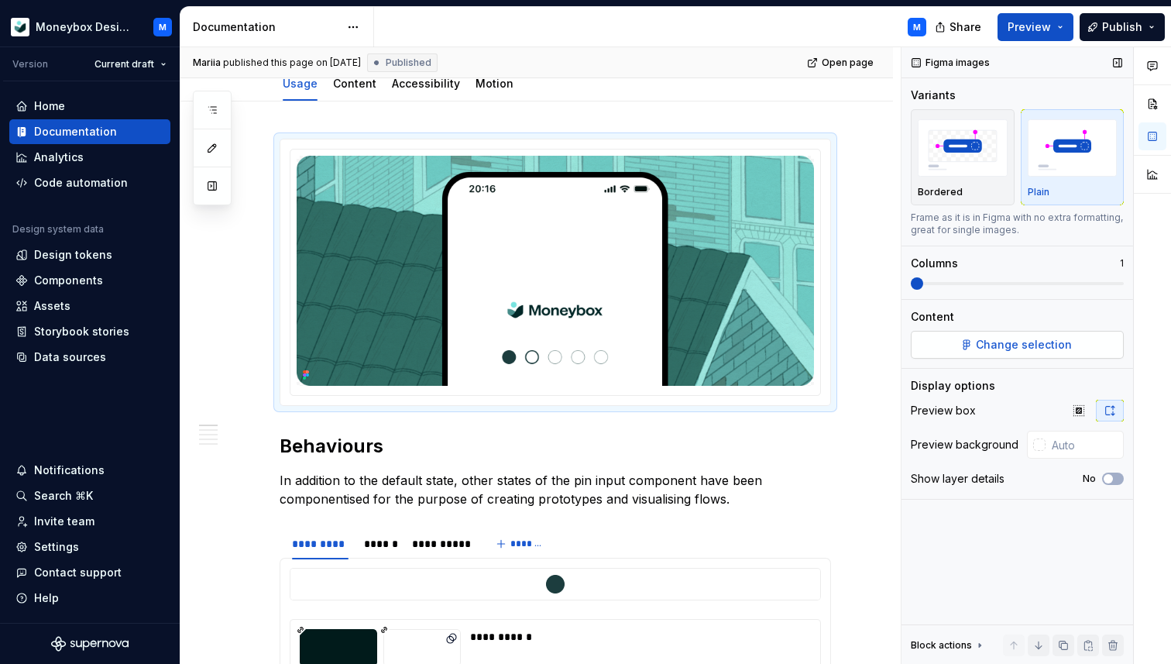
click at [951, 344] on button "Change selection" at bounding box center [1017, 345] width 213 height 28
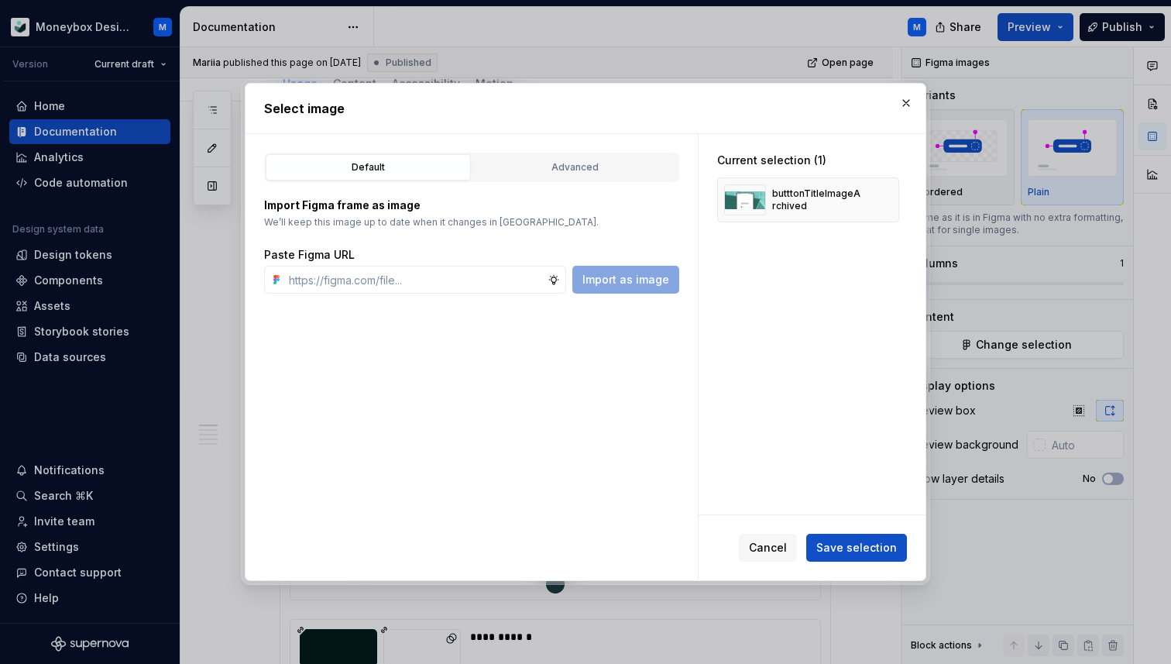
type textarea "*"
type input "[URL][DOMAIN_NAME]"
click at [638, 278] on span "Import as image" at bounding box center [626, 279] width 87 height 15
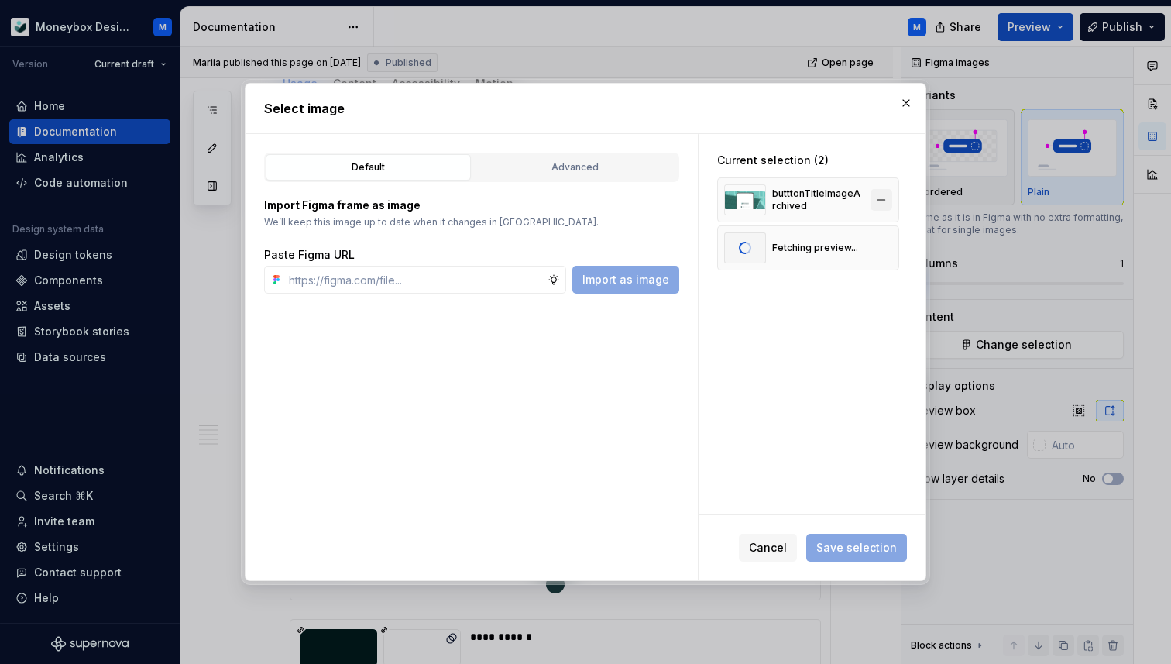
click at [890, 199] on button "button" at bounding box center [882, 200] width 22 height 22
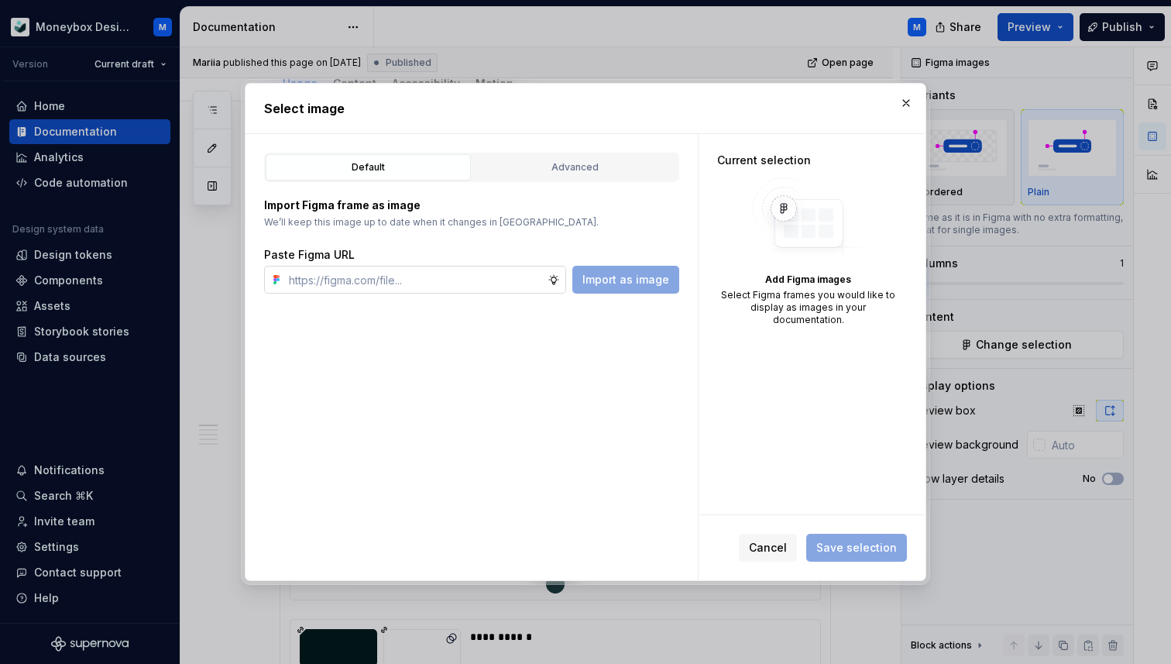
click at [427, 273] on input "text" at bounding box center [415, 280] width 265 height 28
paste input "[URL][DOMAIN_NAME]"
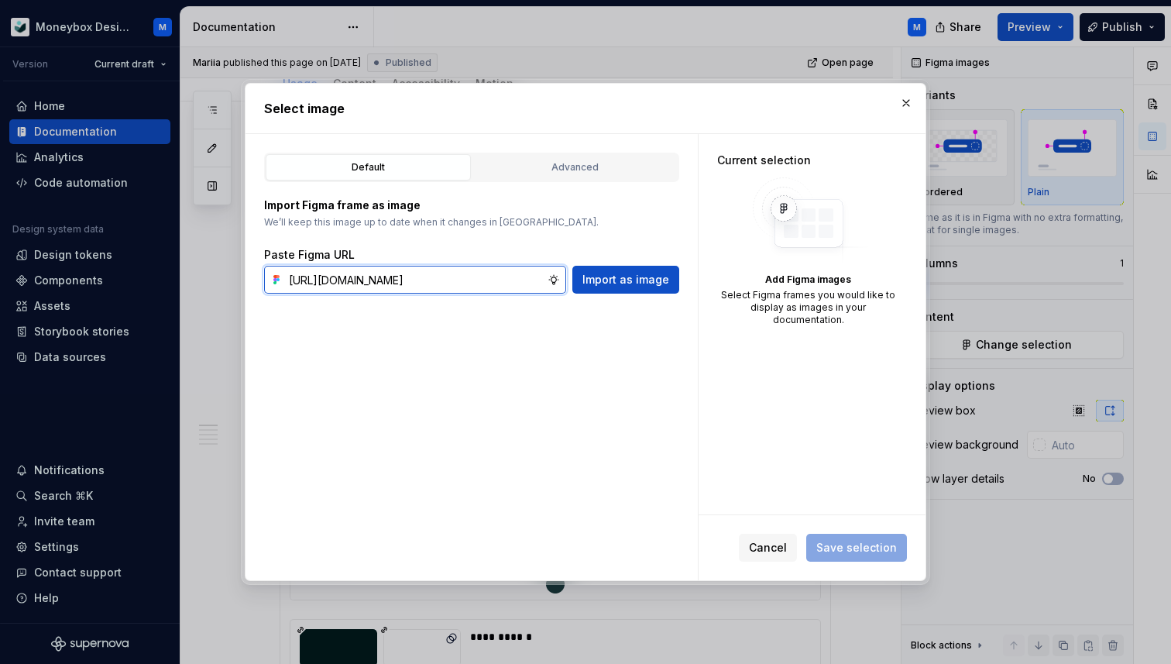
scroll to position [0, 418]
type input "[URL][DOMAIN_NAME]"
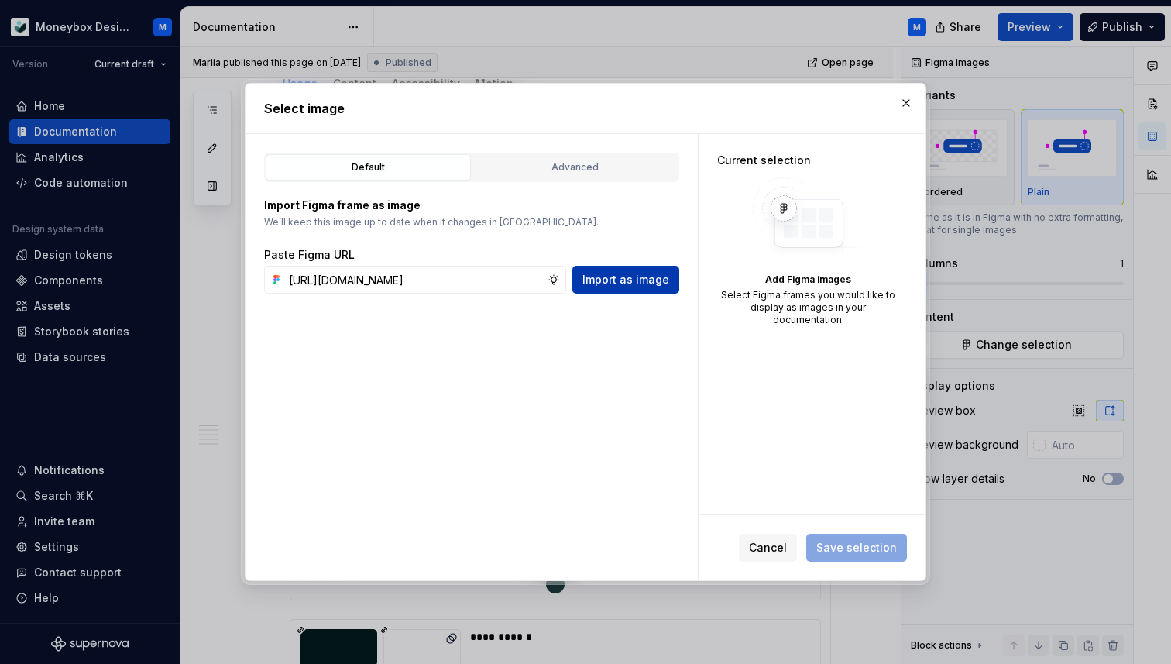
scroll to position [0, 0]
click at [631, 273] on span "Import as image" at bounding box center [626, 279] width 87 height 15
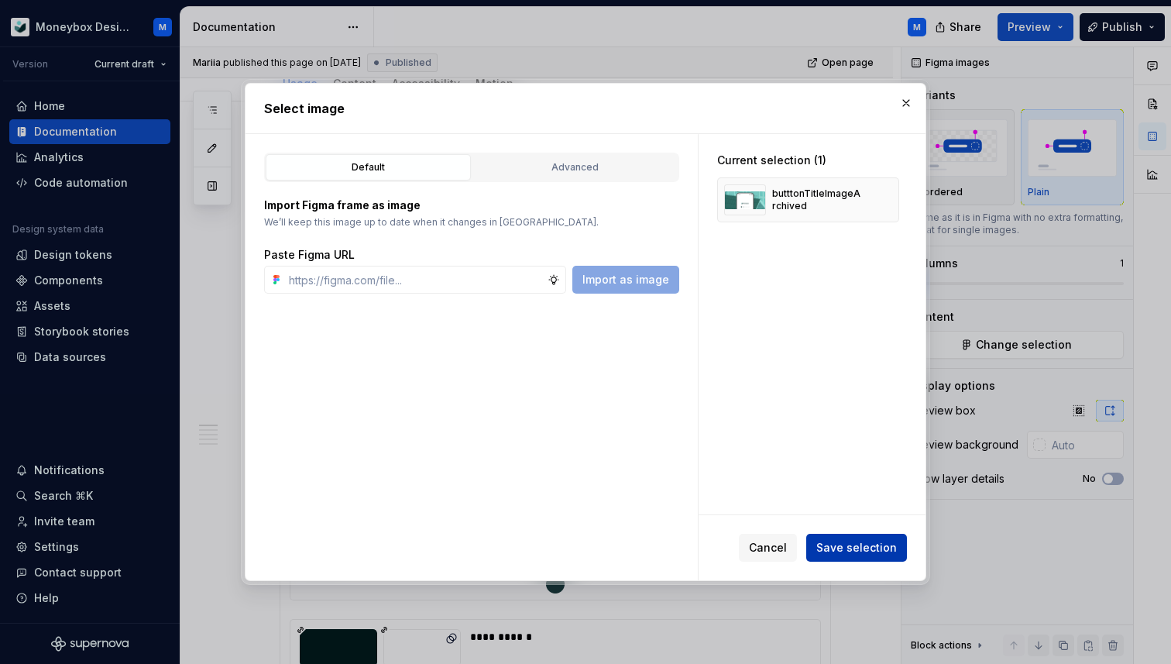
click at [863, 556] on button "Save selection" at bounding box center [856, 548] width 101 height 28
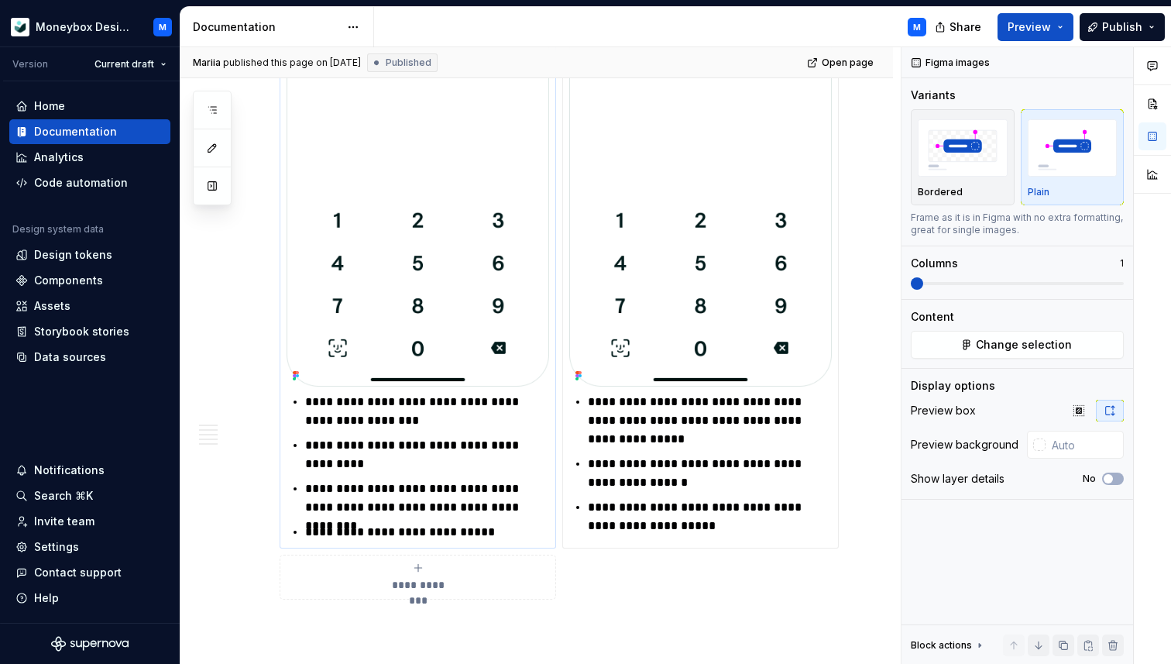
scroll to position [1243, 0]
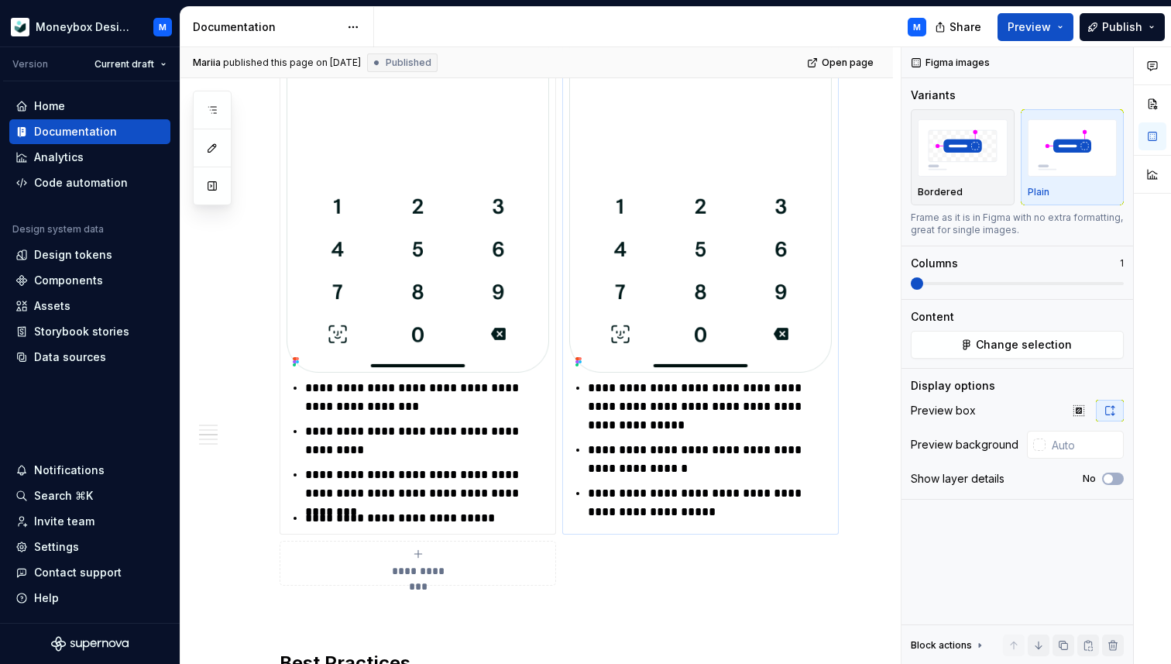
click at [623, 473] on p "**********" at bounding box center [710, 459] width 244 height 37
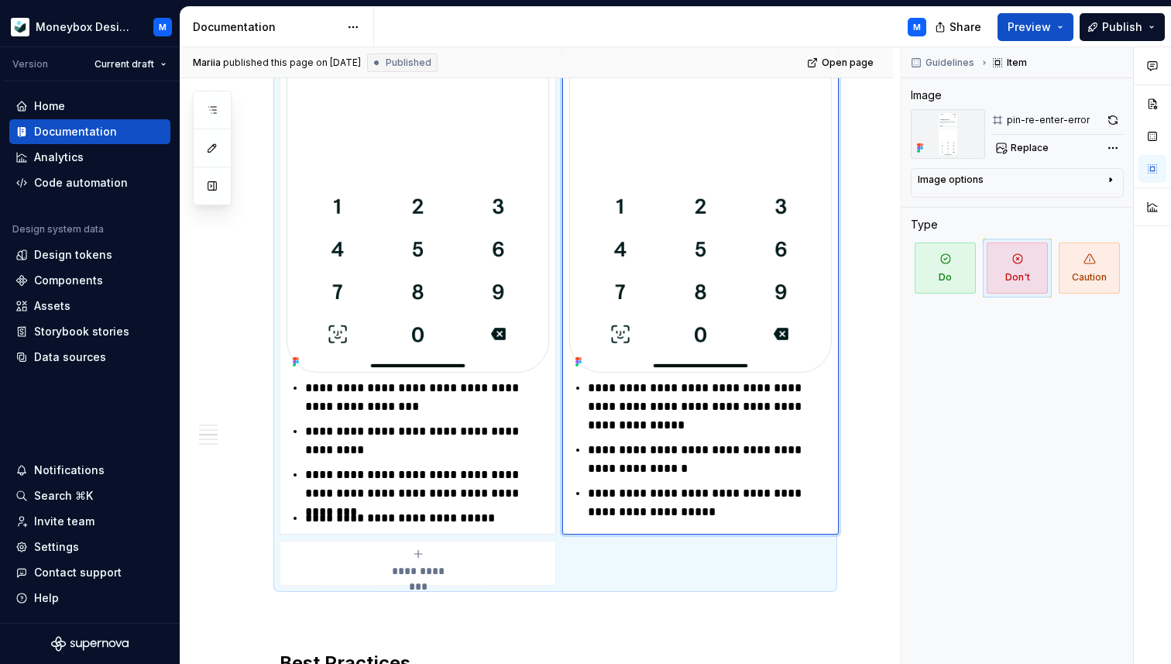
click at [663, 475] on p "**********" at bounding box center [710, 459] width 244 height 37
click at [788, 67] on div "[PERSON_NAME] published this page on [DATE] Published Open page" at bounding box center [537, 62] width 713 height 31
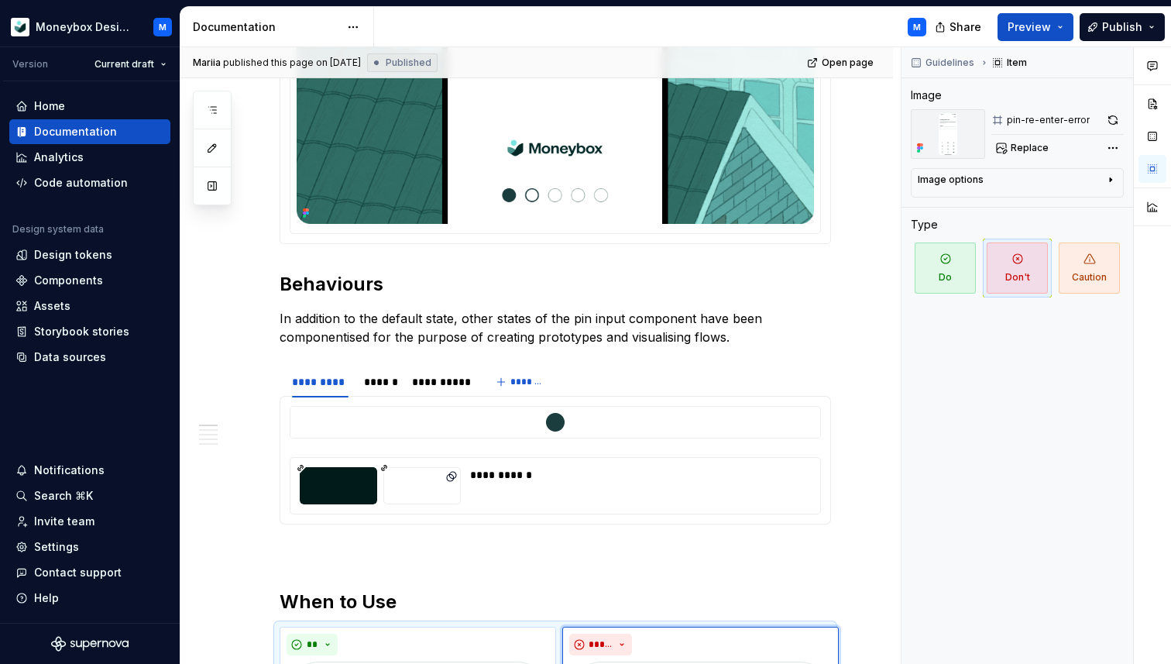
scroll to position [0, 0]
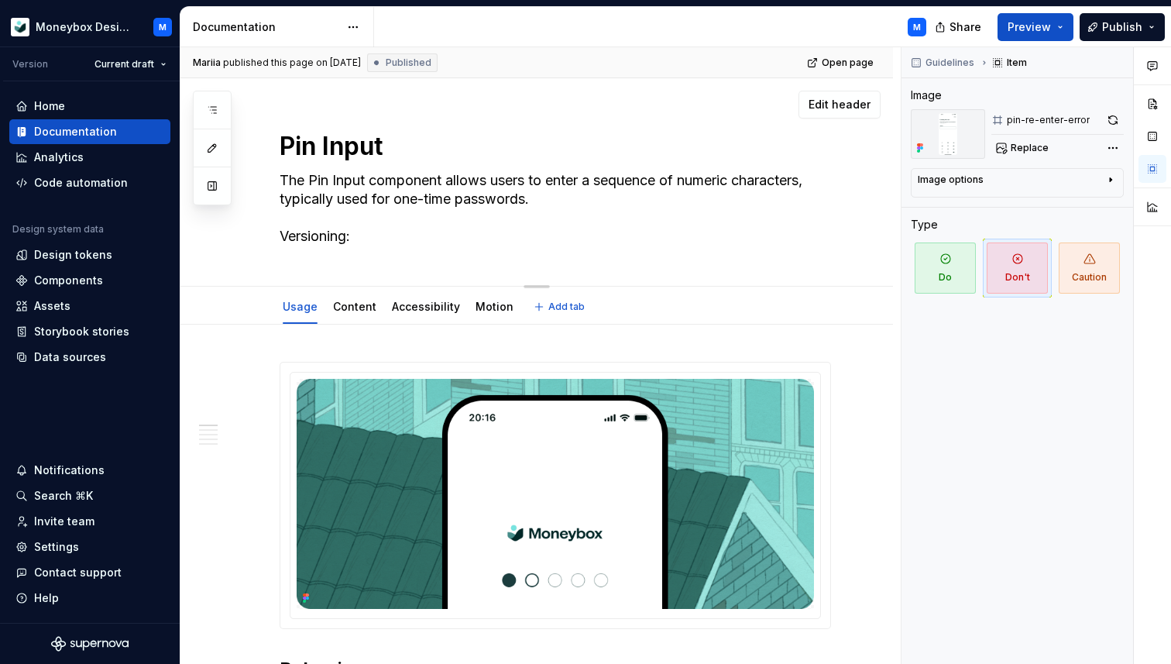
click at [544, 198] on textarea "The Pin Input component allows users to enter a sequence of numeric characters,…" at bounding box center [553, 208] width 552 height 81
type textarea "*"
type textarea "The Pin Input component allows users to enter a sequence of numeric characters,…"
type textarea "*"
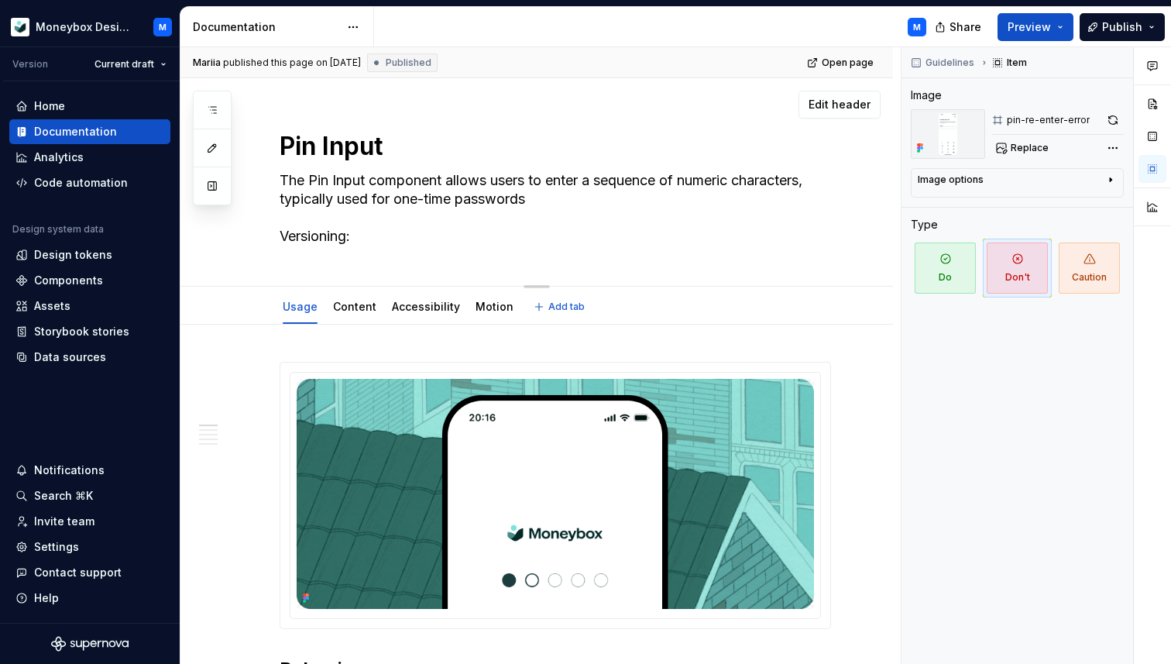
type textarea "The Pin Input component allows users to enter a sequence of numeric characters,…"
click at [504, 191] on textarea "The Pin Input component allows users to enter a sequence of numeric characters,…" at bounding box center [553, 208] width 552 height 81
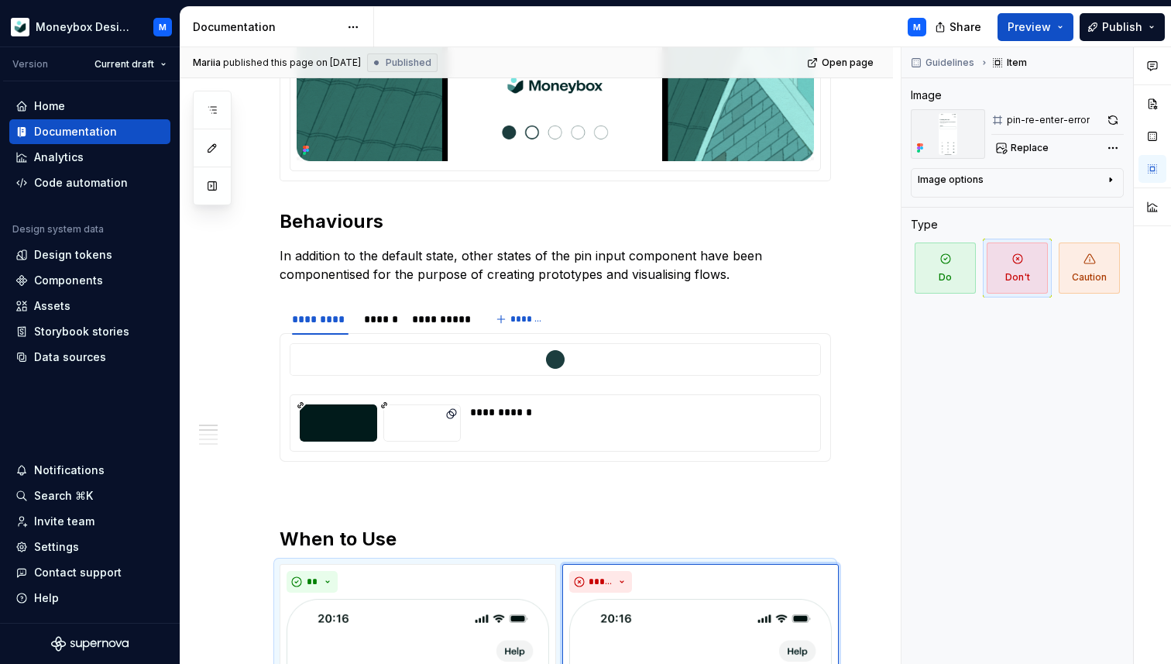
scroll to position [456, 0]
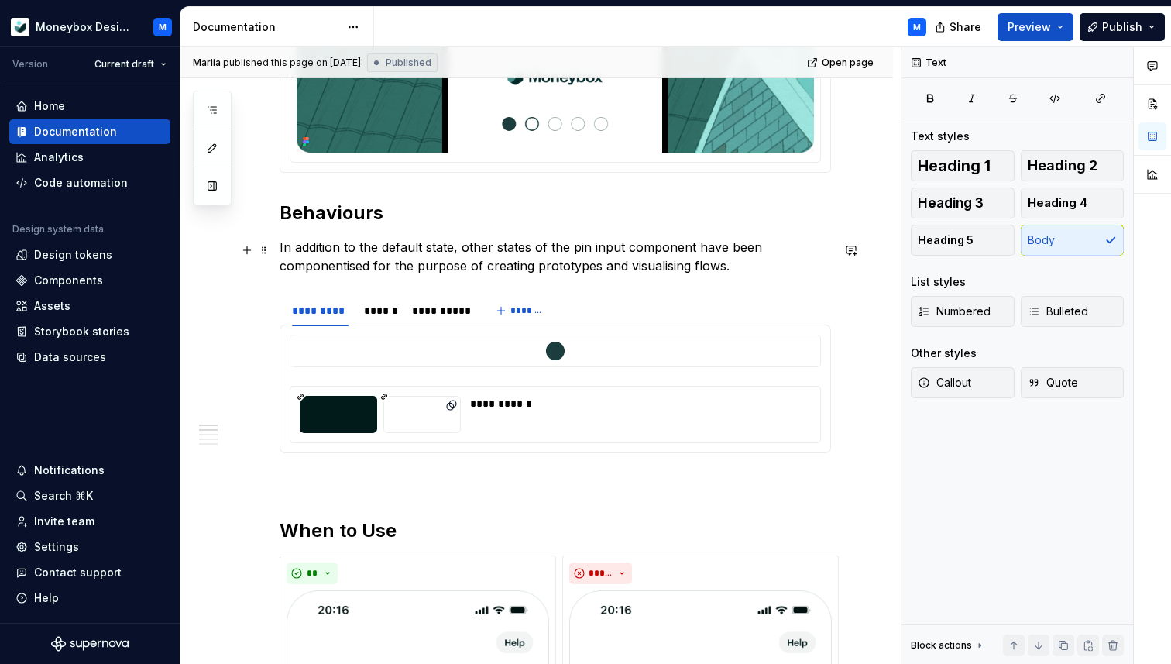
click at [585, 261] on p "In addition to the default state, other states of the pin input component have …" at bounding box center [556, 256] width 552 height 37
click at [734, 275] on p "In addition to the default state, other states of the pin input component have …" at bounding box center [556, 256] width 552 height 37
click at [736, 271] on p "In addition to the default state, other states of the pin input component have …" at bounding box center [556, 256] width 552 height 37
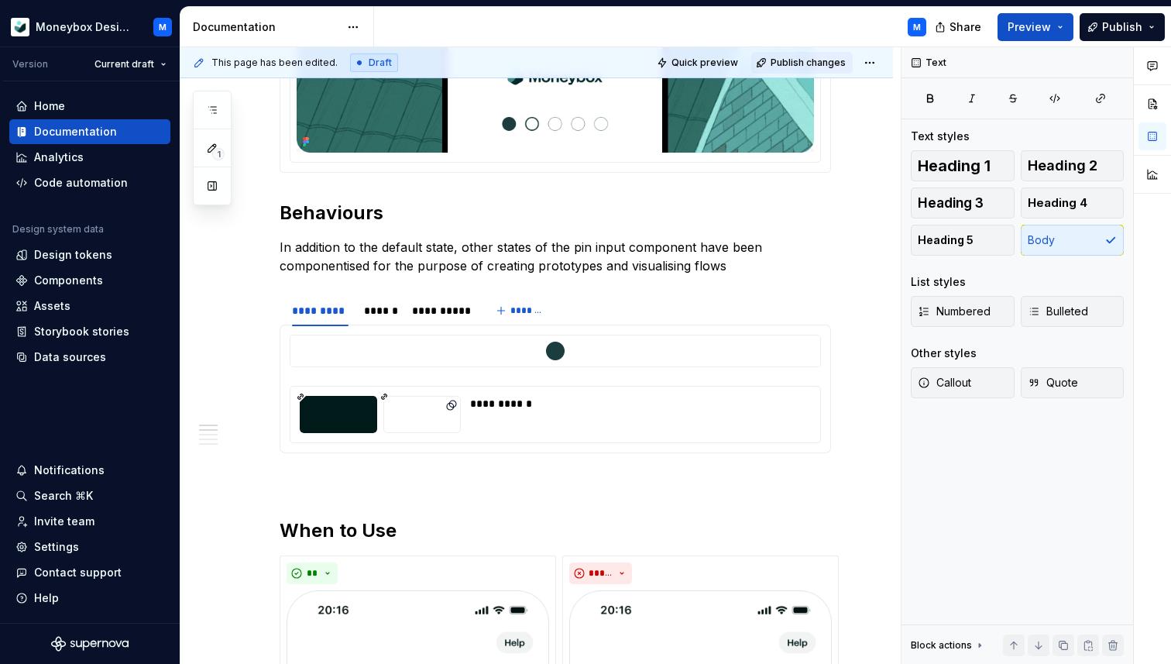
click at [812, 60] on span "Publish changes" at bounding box center [808, 63] width 75 height 12
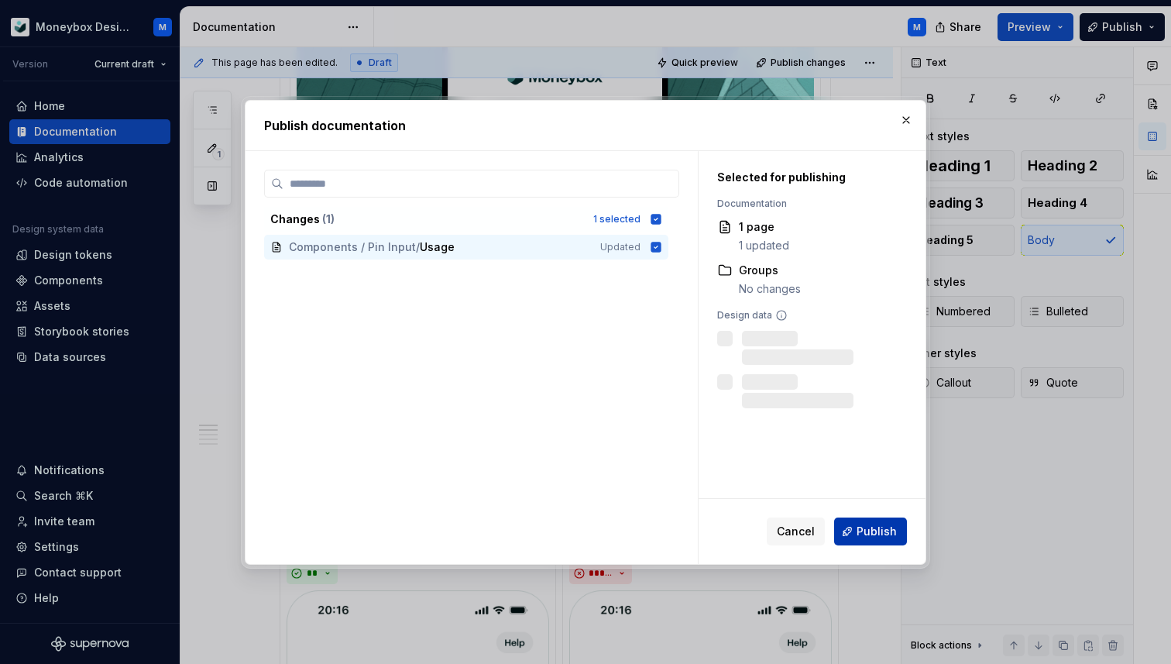
click at [884, 532] on span "Publish" at bounding box center [877, 531] width 40 height 15
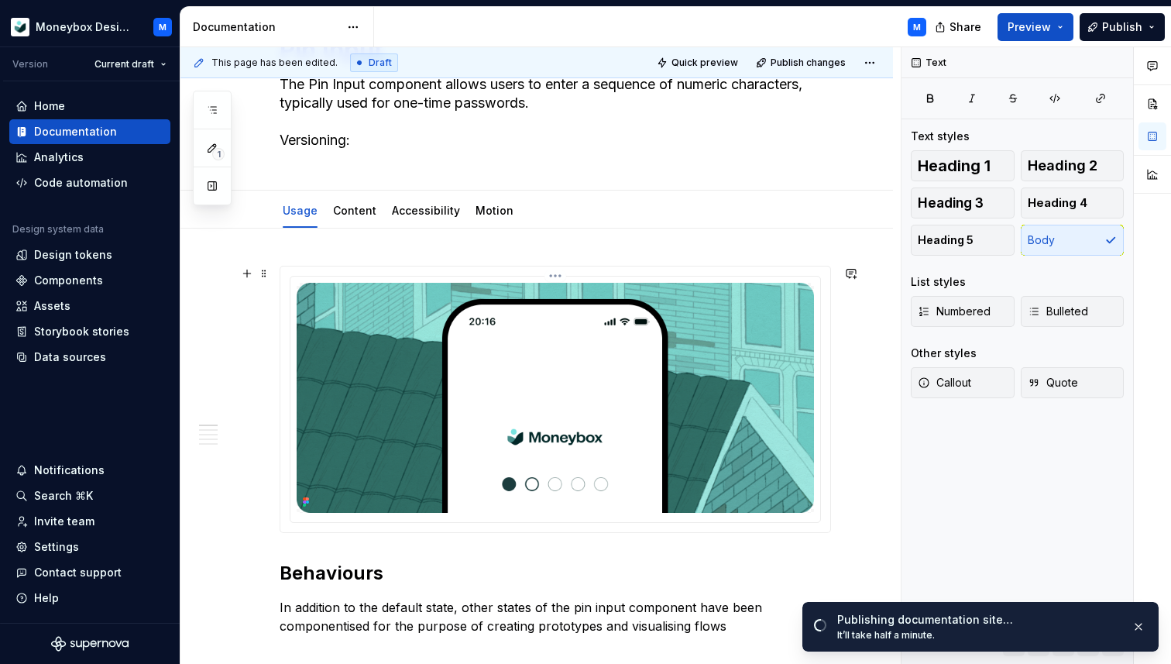
scroll to position [0, 0]
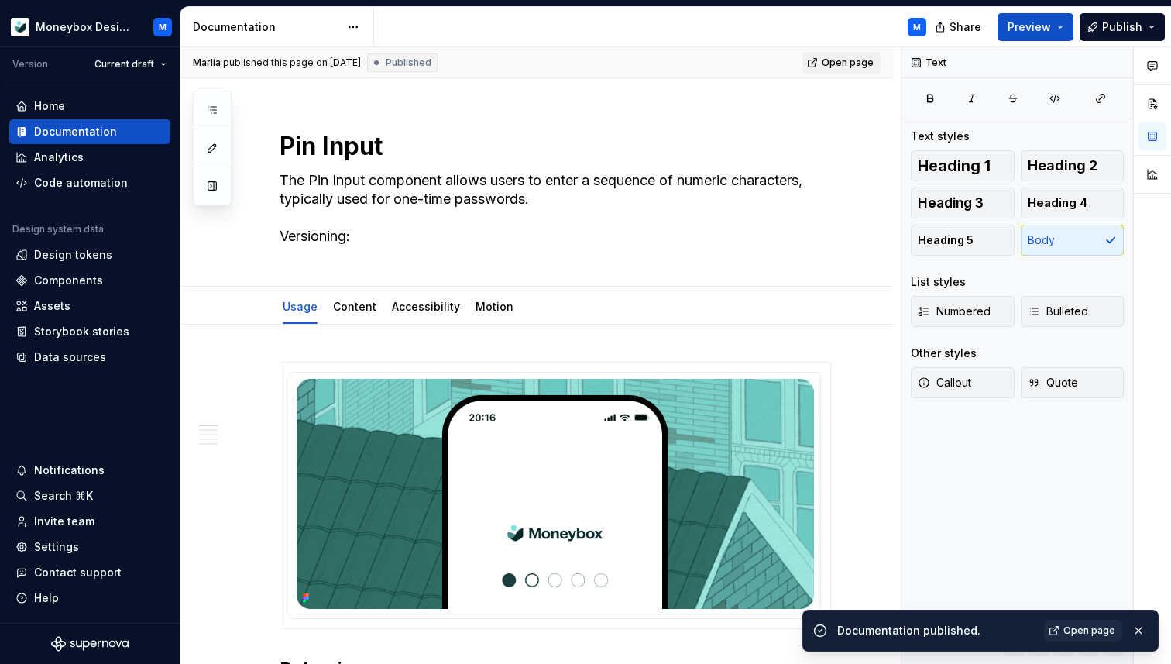
click at [855, 64] on span "Open page" at bounding box center [848, 63] width 52 height 12
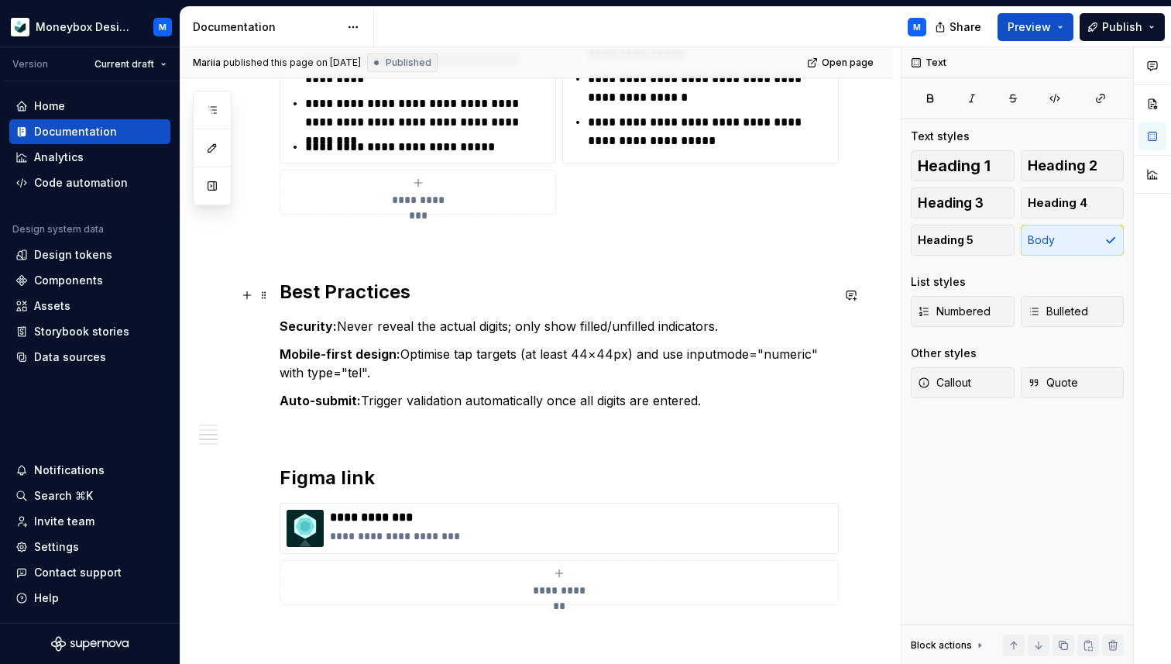
scroll to position [1641, 0]
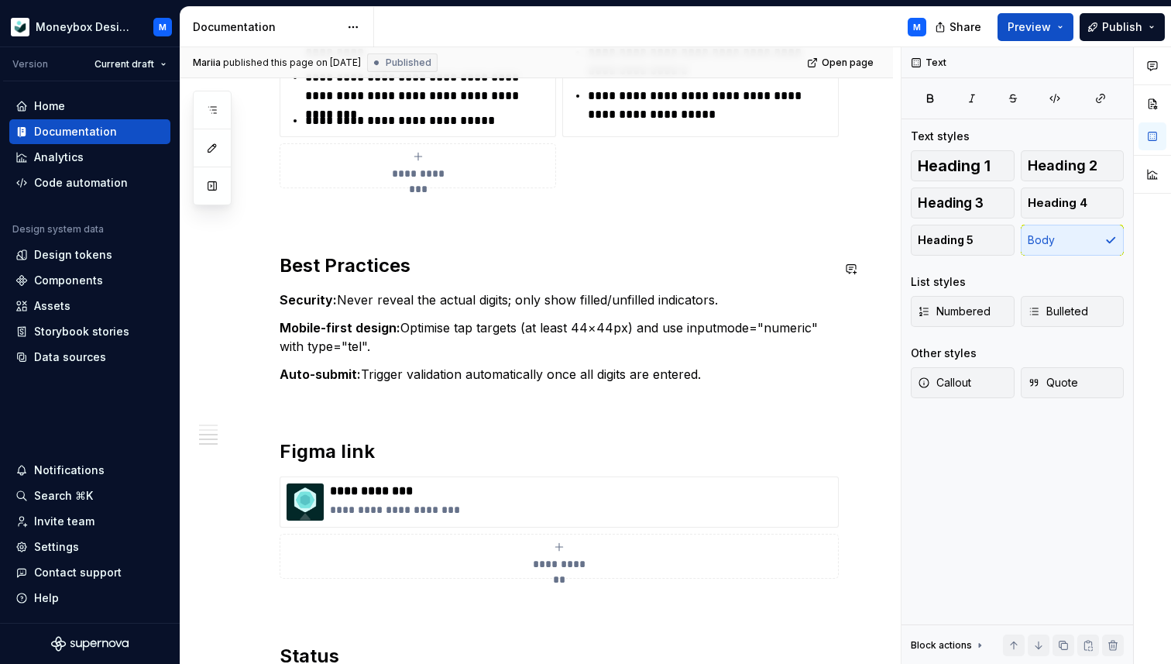
type textarea "*"
